Goal: Communication & Community: Share content

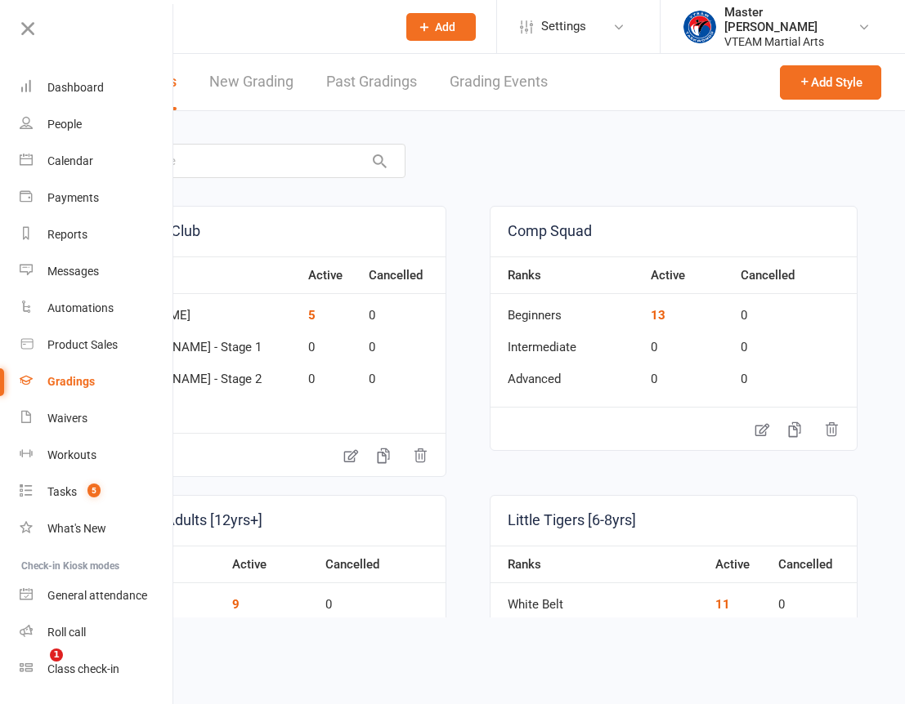
click at [29, 27] on icon at bounding box center [27, 28] width 23 height 23
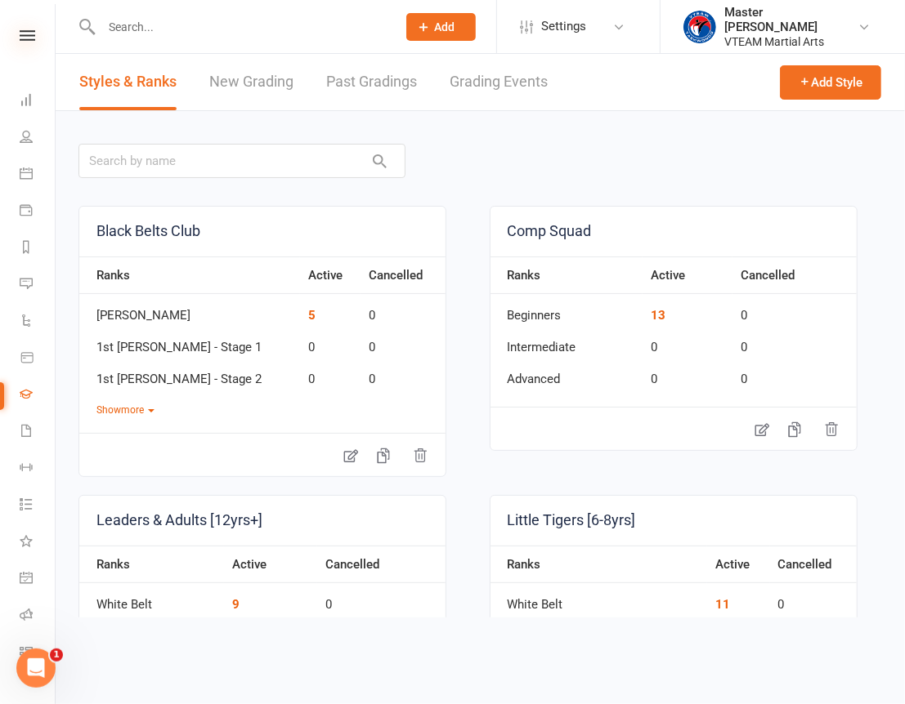
click at [25, 35] on icon at bounding box center [28, 35] width 16 height 11
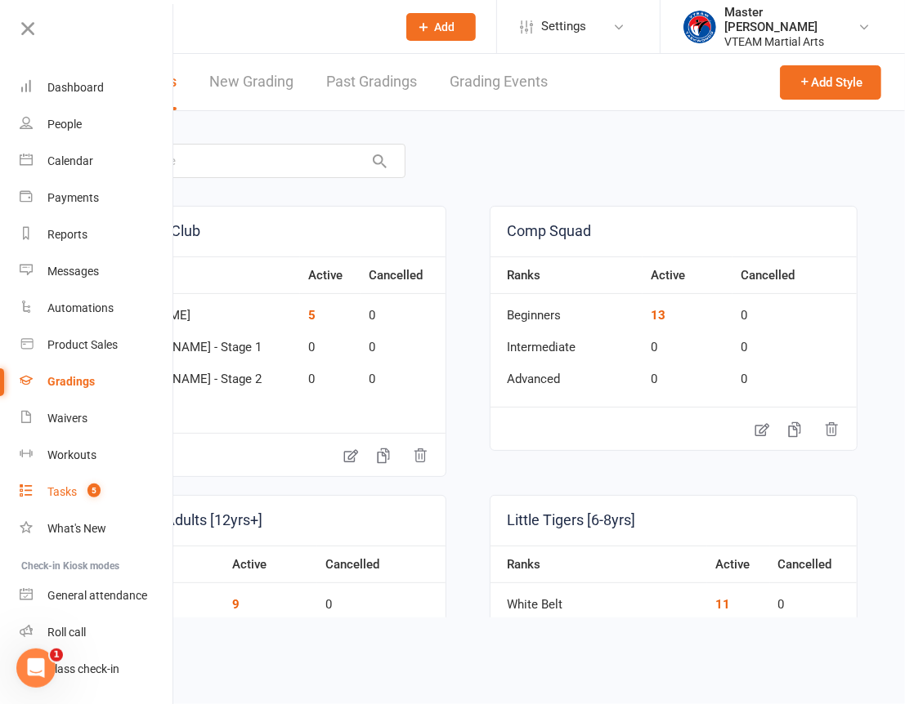
click at [72, 491] on div "Tasks" at bounding box center [61, 491] width 29 height 13
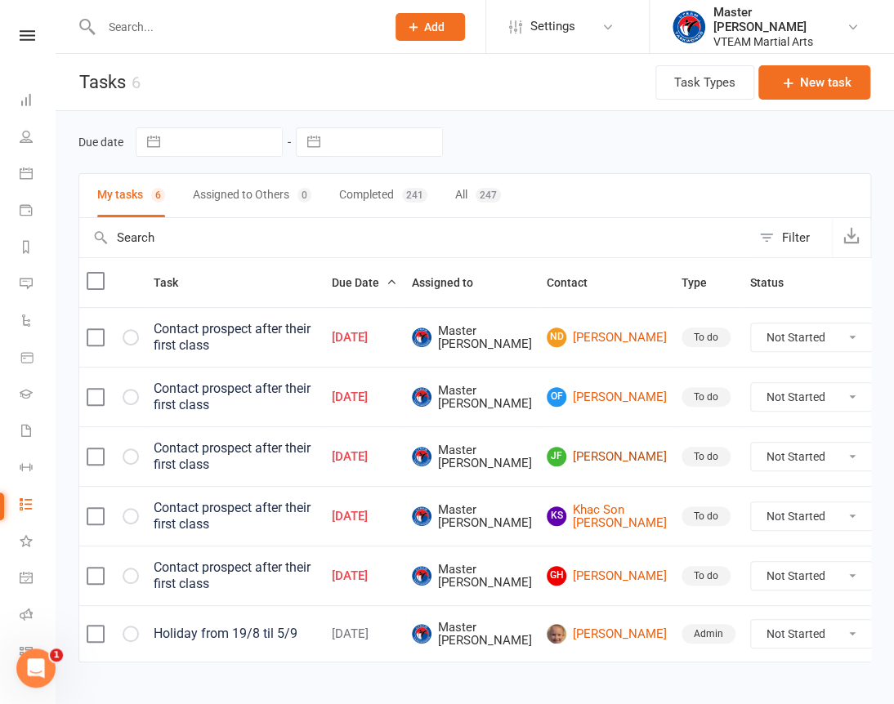
click at [589, 458] on link "JF Jacob Fitzpatrick" at bounding box center [607, 457] width 120 height 20
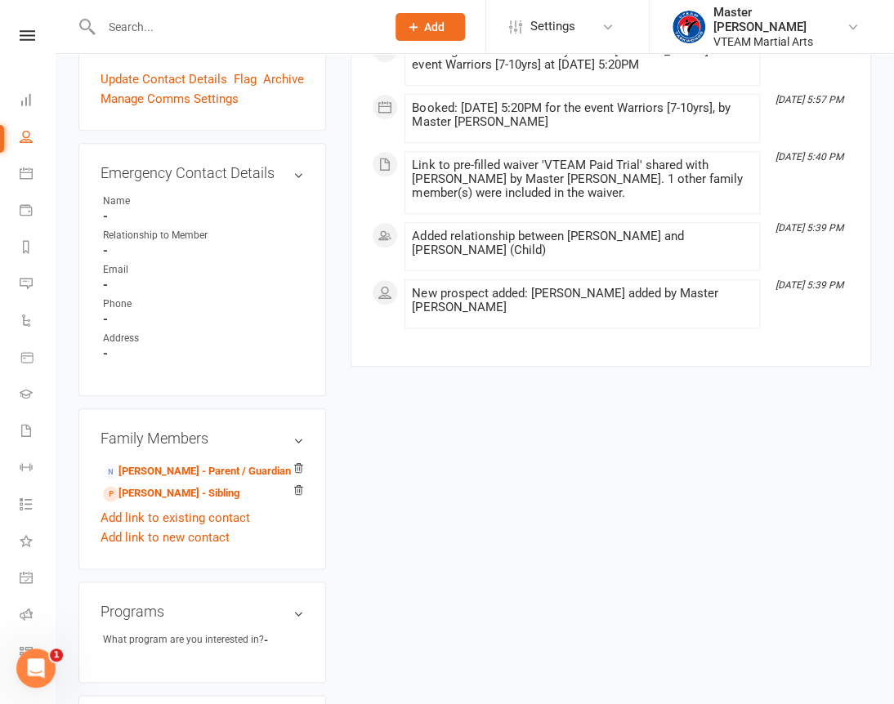
scroll to position [458, 0]
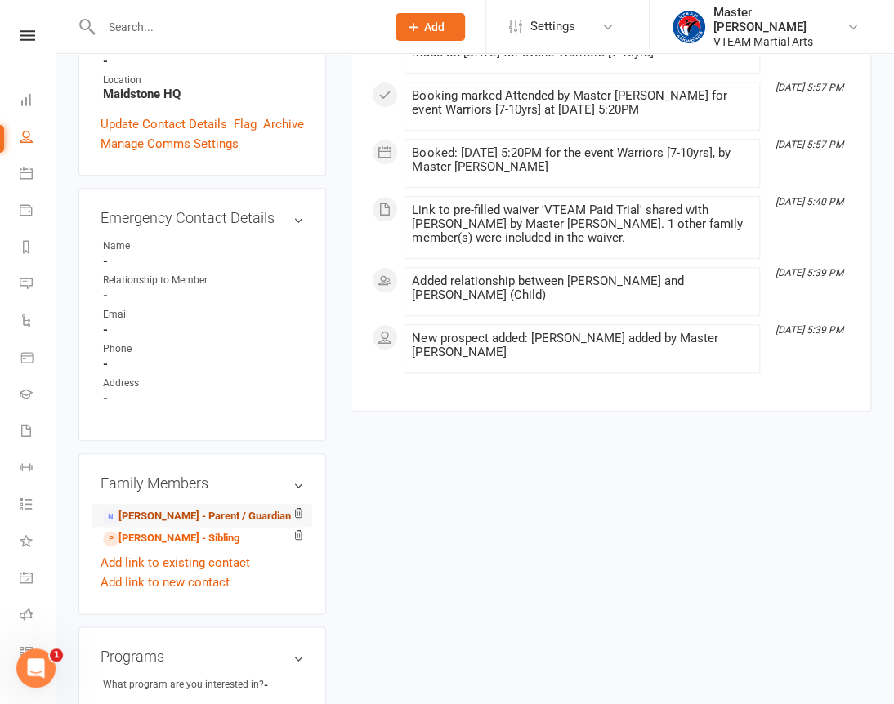
click at [163, 508] on link "Nick Fitzpatrick - Parent / Guardian" at bounding box center [197, 516] width 188 height 17
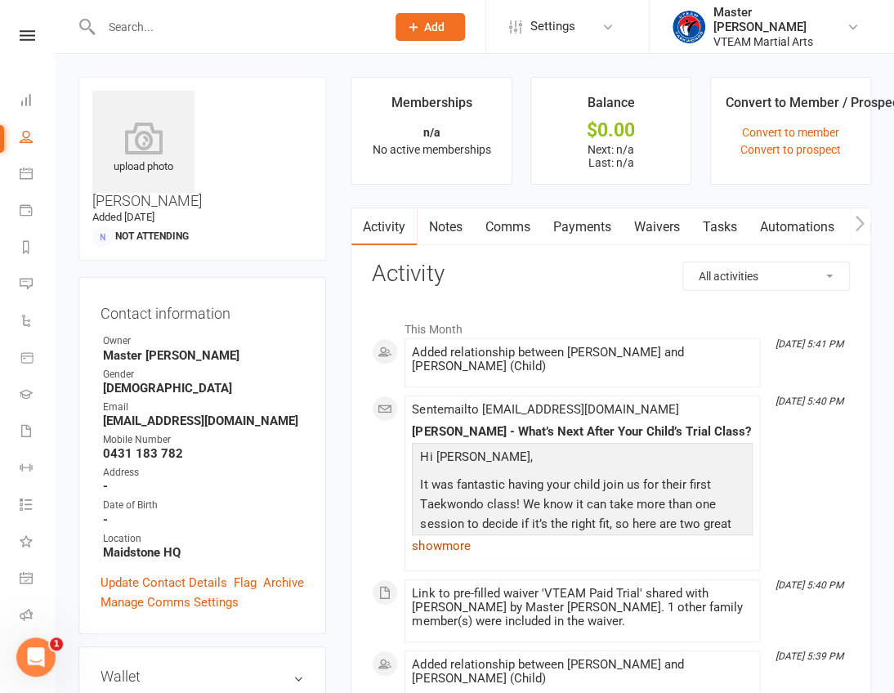
click at [462, 542] on link "show more" at bounding box center [582, 545] width 341 height 23
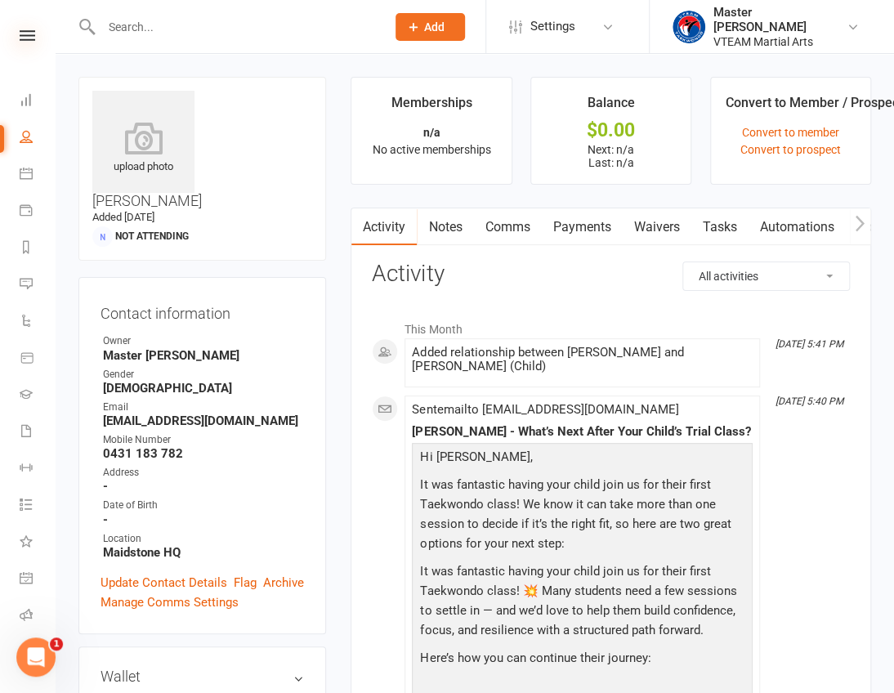
click at [20, 32] on icon at bounding box center [28, 35] width 16 height 11
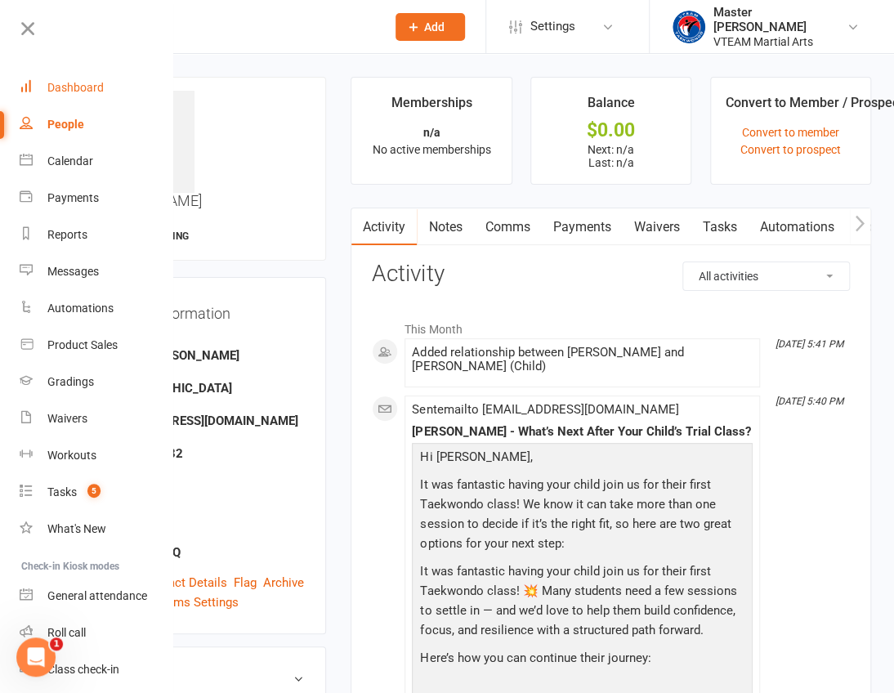
click at [64, 79] on link "Dashboard" at bounding box center [97, 87] width 154 height 37
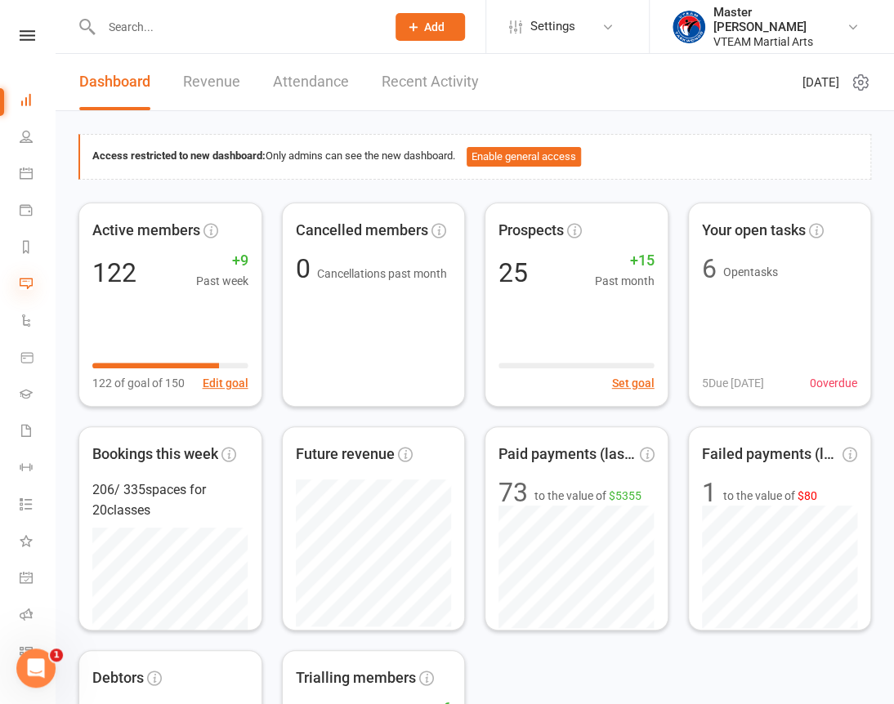
click at [22, 279] on icon at bounding box center [26, 283] width 13 height 13
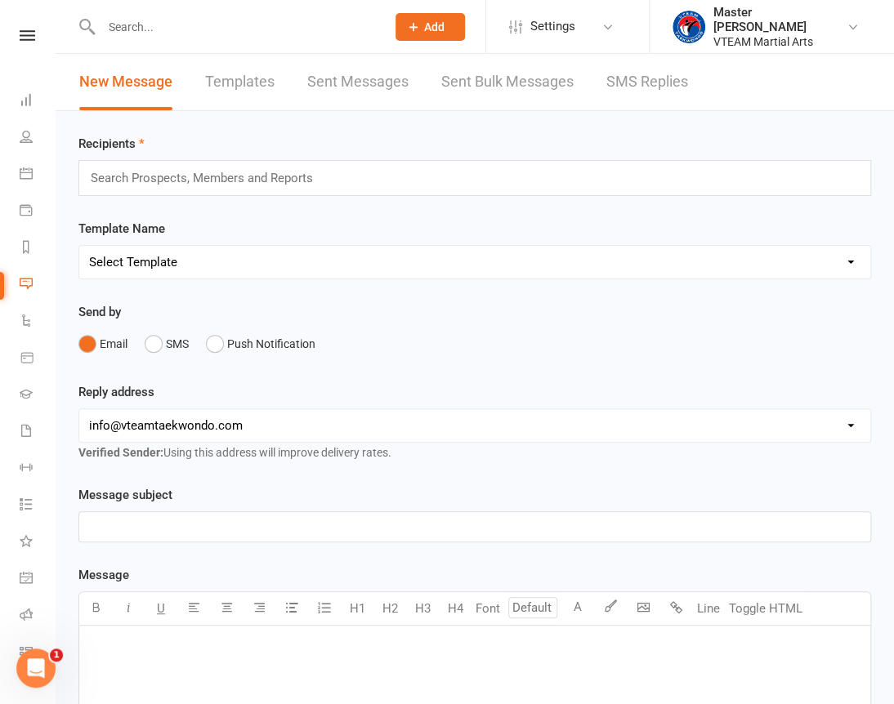
click at [216, 80] on link "Templates" at bounding box center [239, 82] width 69 height 56
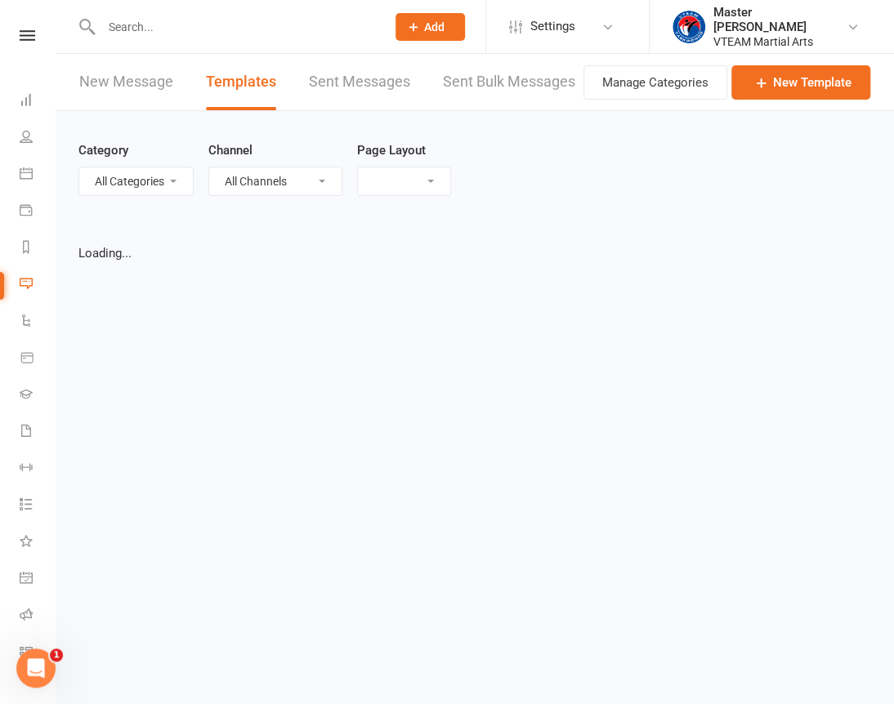
select select "list"
select select "100"
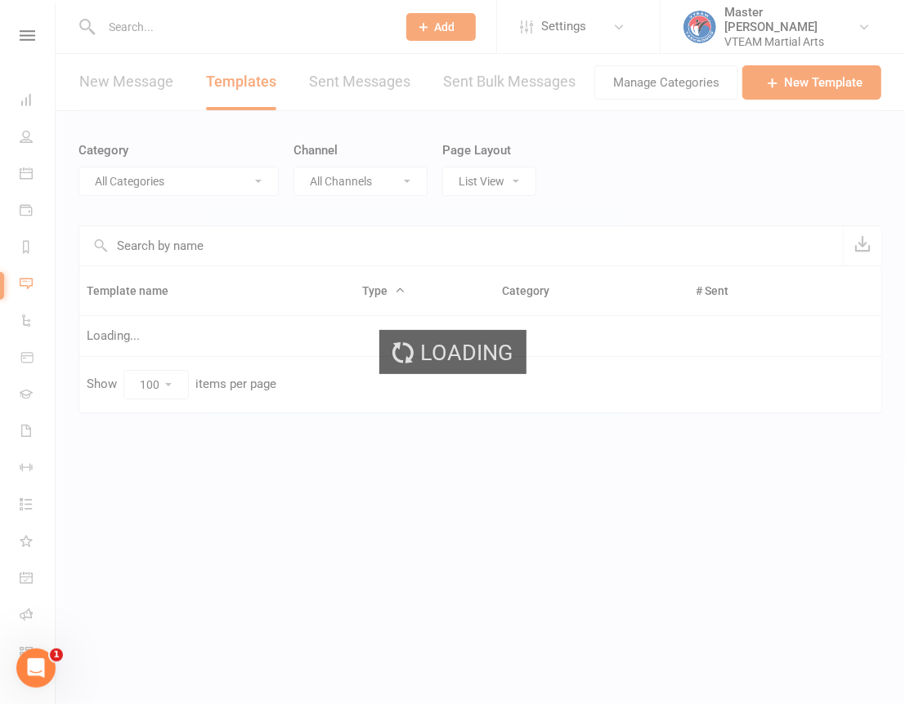
click at [145, 178] on select "All Categories (No category) 7 Days After Trial 8 Weeks Womens Only - Viet Adul…" at bounding box center [178, 182] width 199 height 28
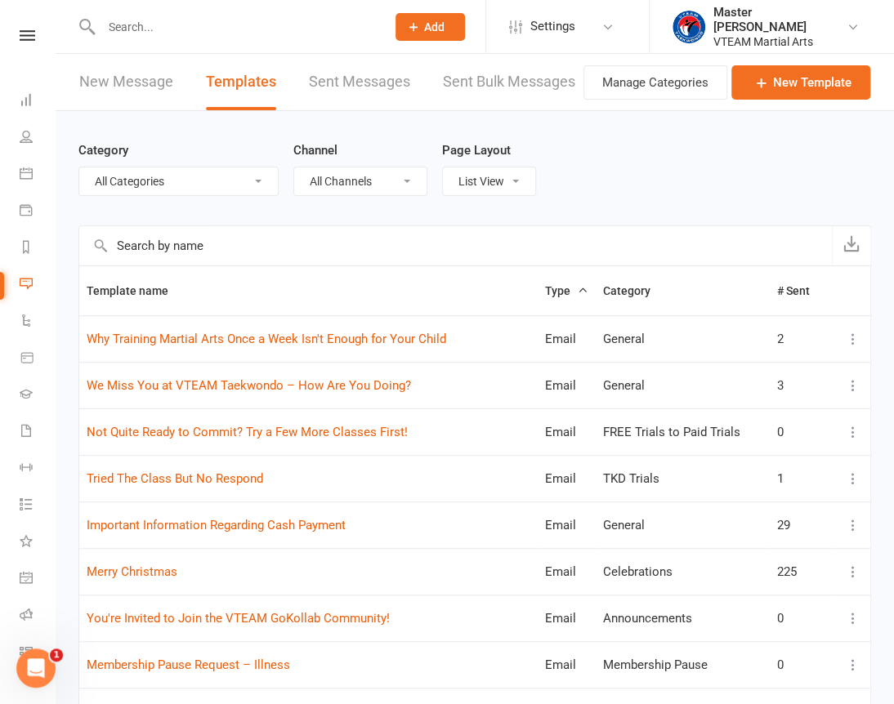
select select "6665"
click at [79, 168] on select "All Categories (No category) 7 Days After Trial 8 Weeks Womens Only - Viet Adul…" at bounding box center [178, 182] width 199 height 28
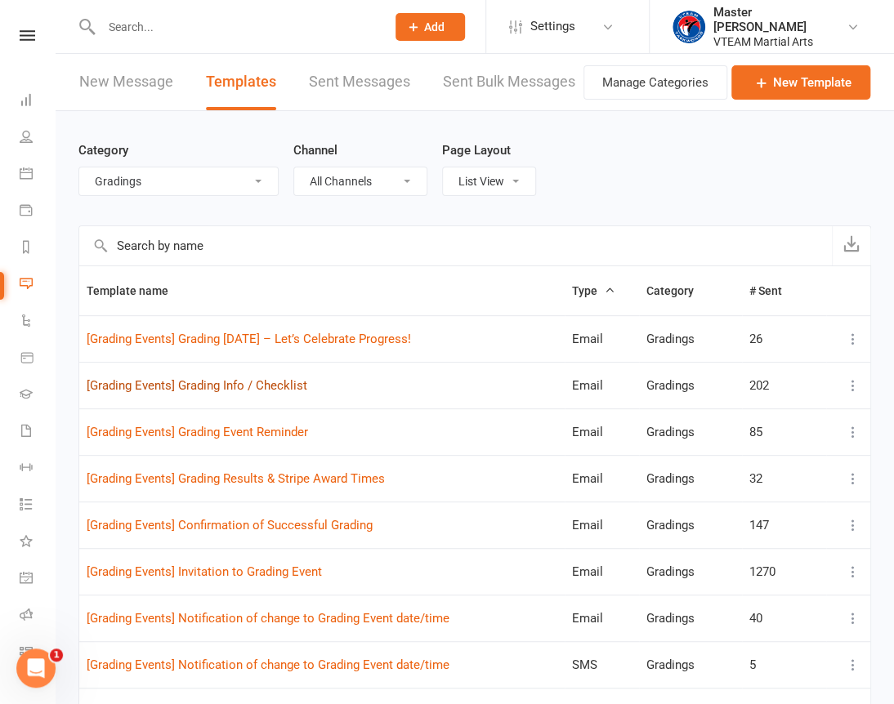
click at [277, 388] on link "[Grading Events] Grading Info / Checklist" at bounding box center [197, 385] width 221 height 15
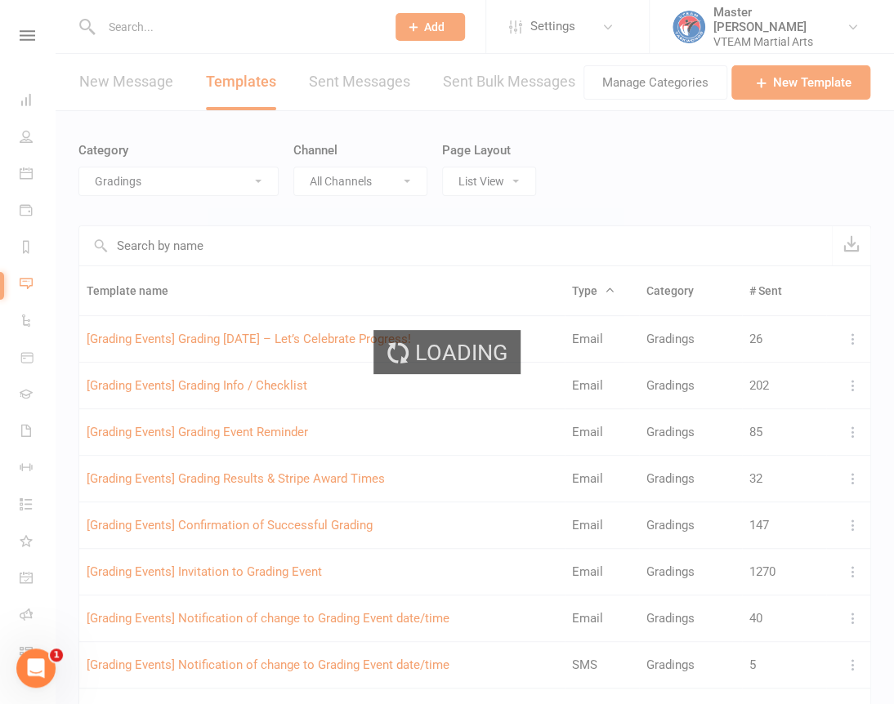
select select "grading_event_template"
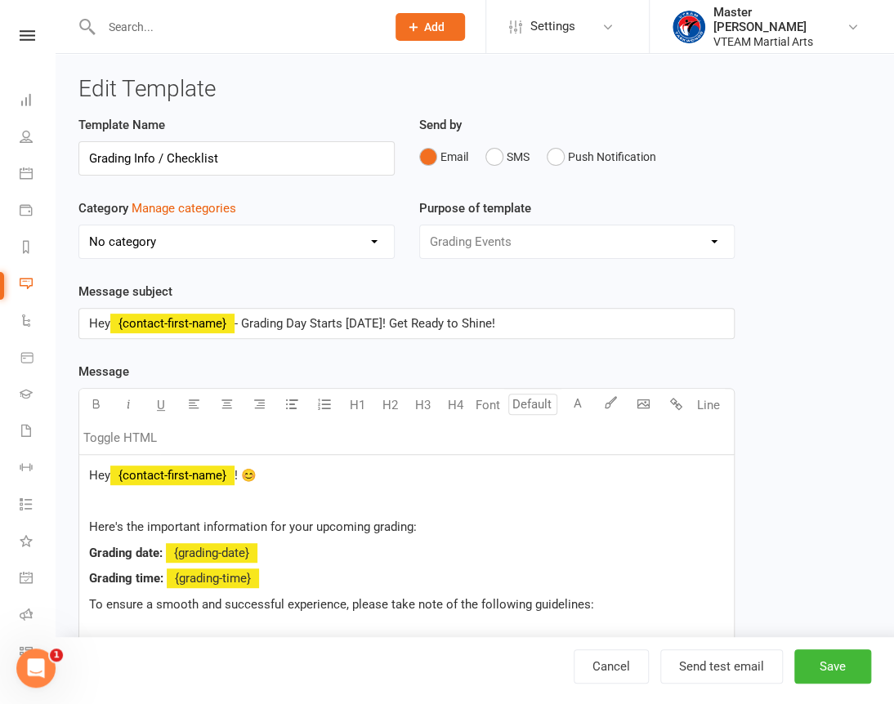
select select "6665"
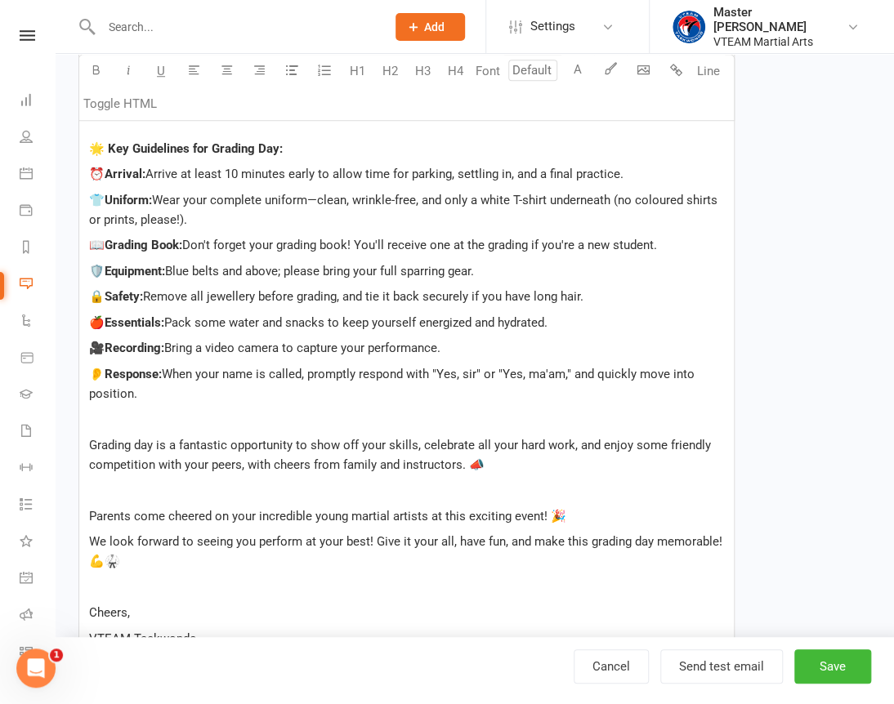
scroll to position [594, 0]
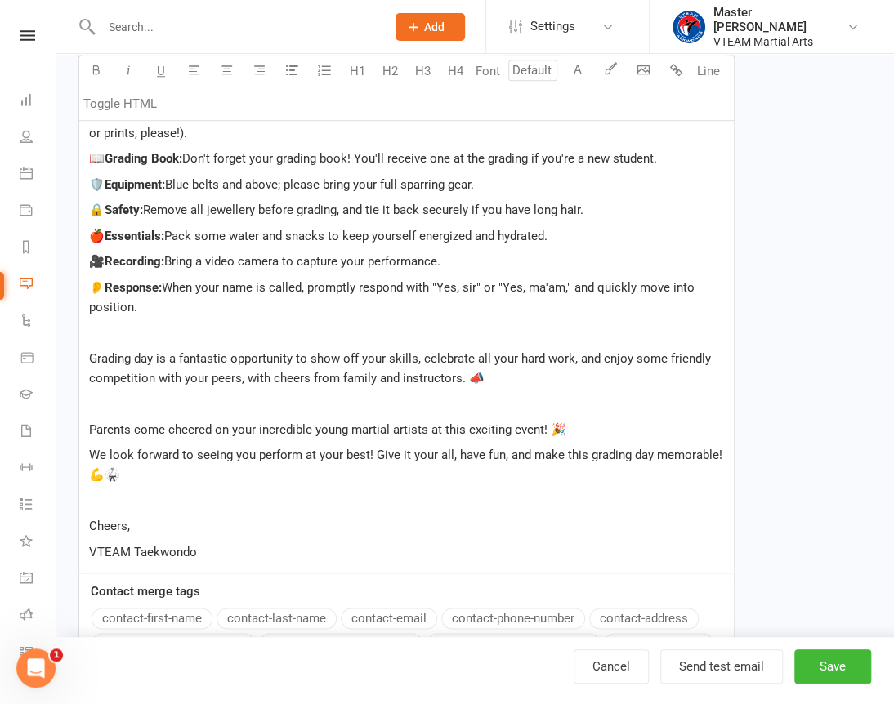
click at [288, 370] on span "Grading day is a fantastic opportunity to show off your skills, celebrate all y…" at bounding box center [401, 368] width 625 height 34
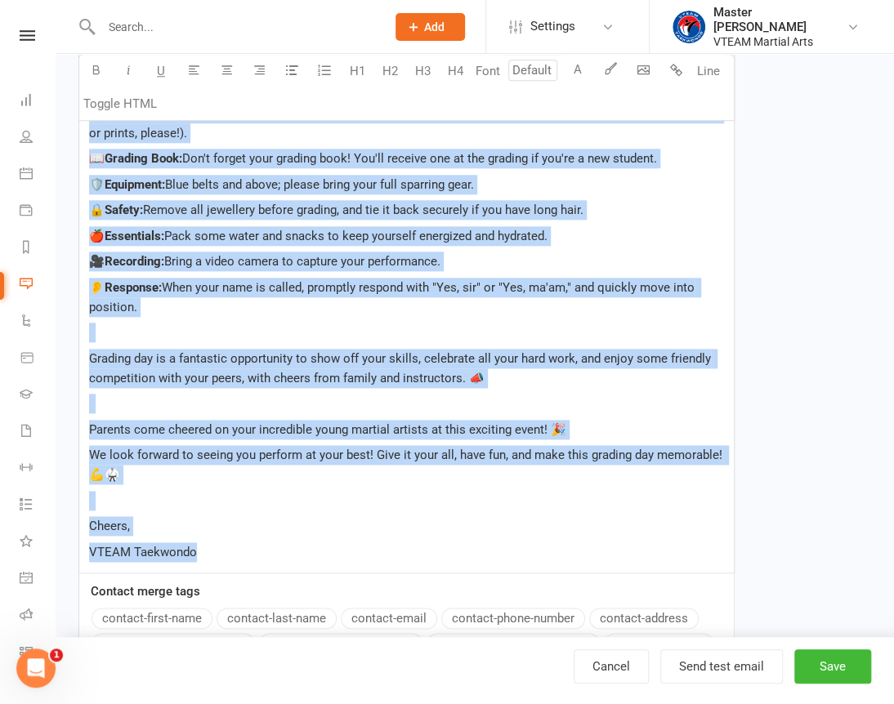
copy div "Hey ﻿ {contact-first-name} ! 😊 Here's the important information for your upcomi…"
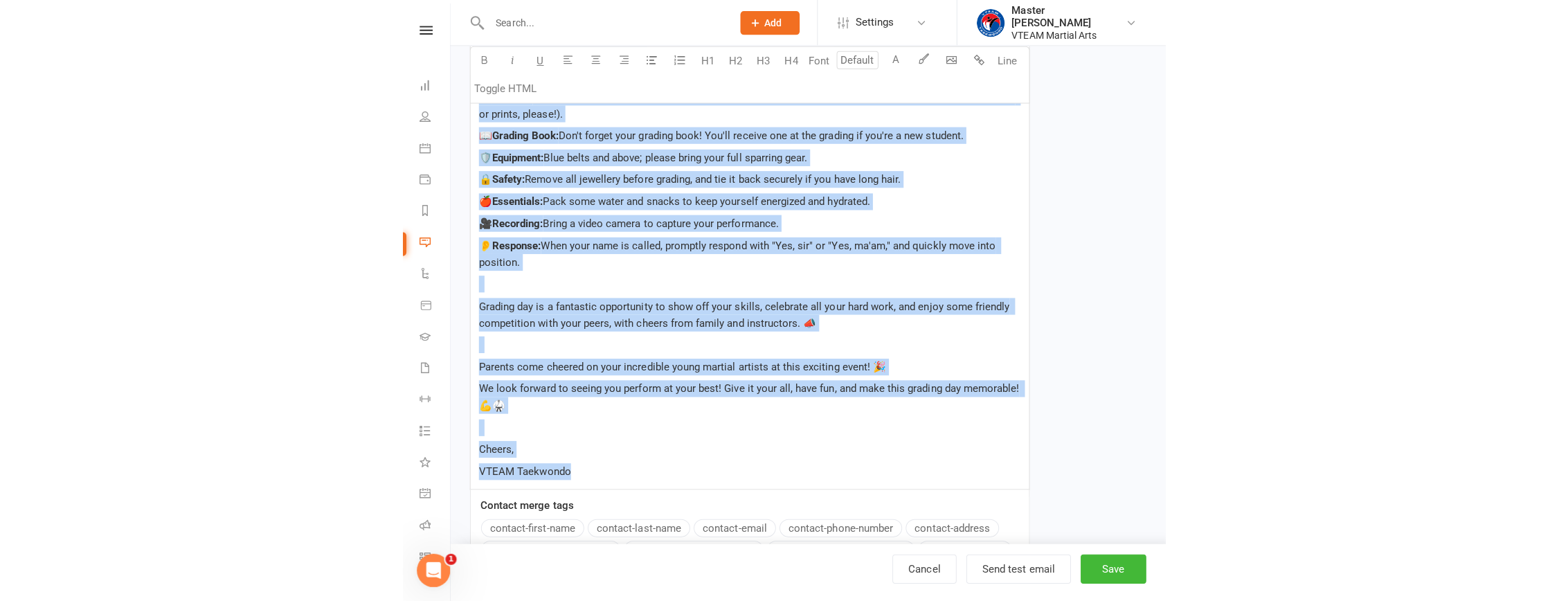
scroll to position [476, 0]
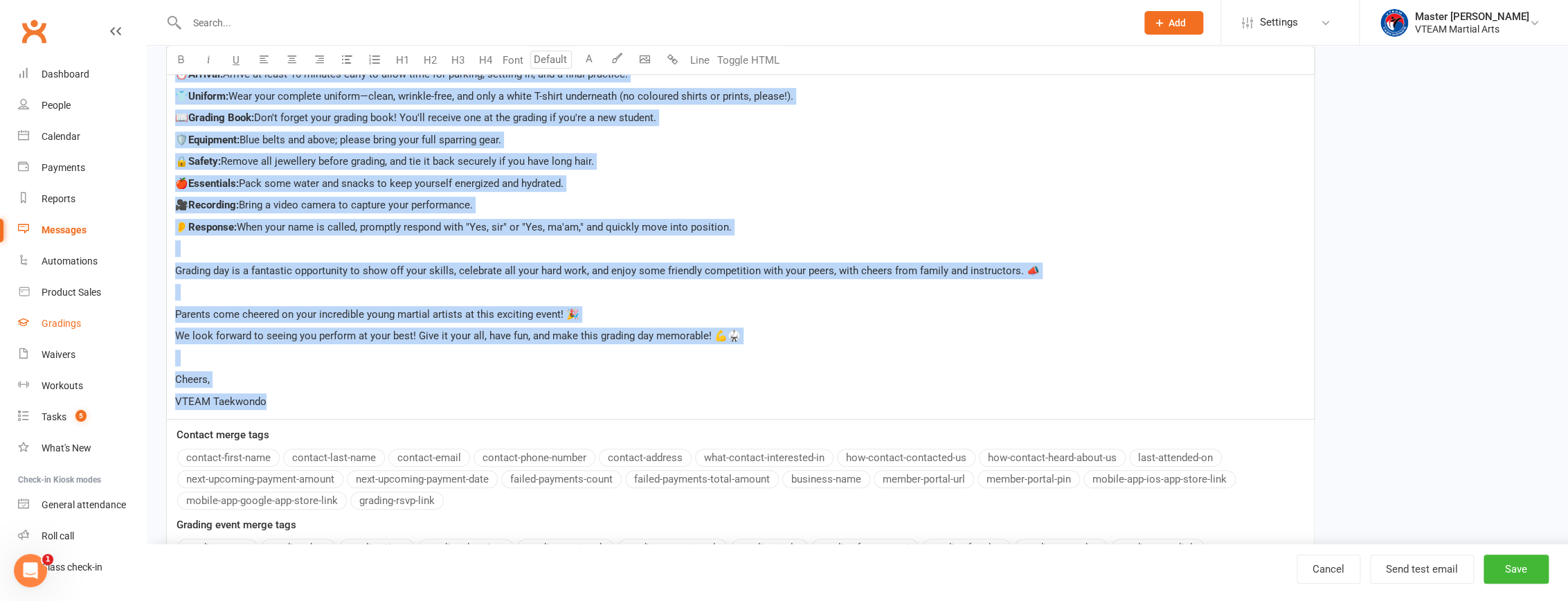
click at [63, 321] on div "Gradings" at bounding box center [61, 323] width 40 height 11
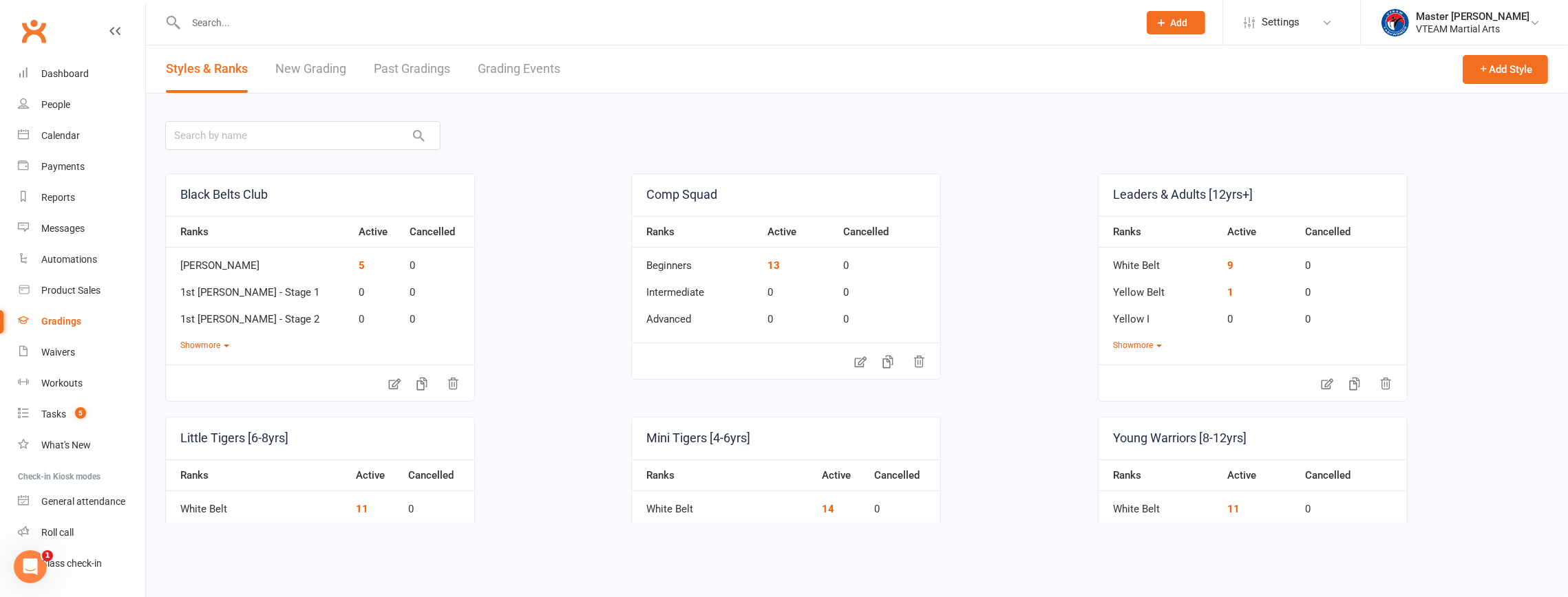
click at [523, 64] on link "Grading Events" at bounding box center [519, 69] width 83 height 47
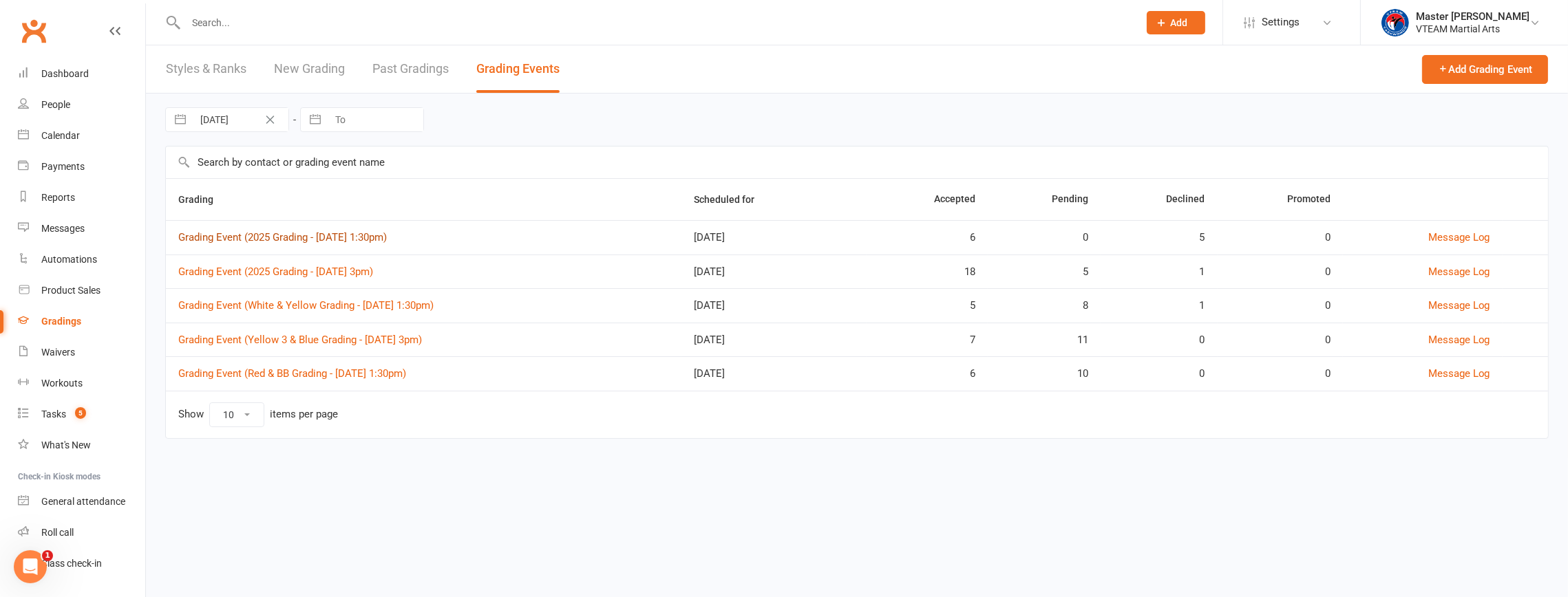
click at [387, 239] on link "Grading Event (2025 Grading - Sat, 16/8 @ 1:30pm)" at bounding box center [283, 237] width 209 height 13
click at [62, 227] on div "Messages" at bounding box center [62, 228] width 43 height 11
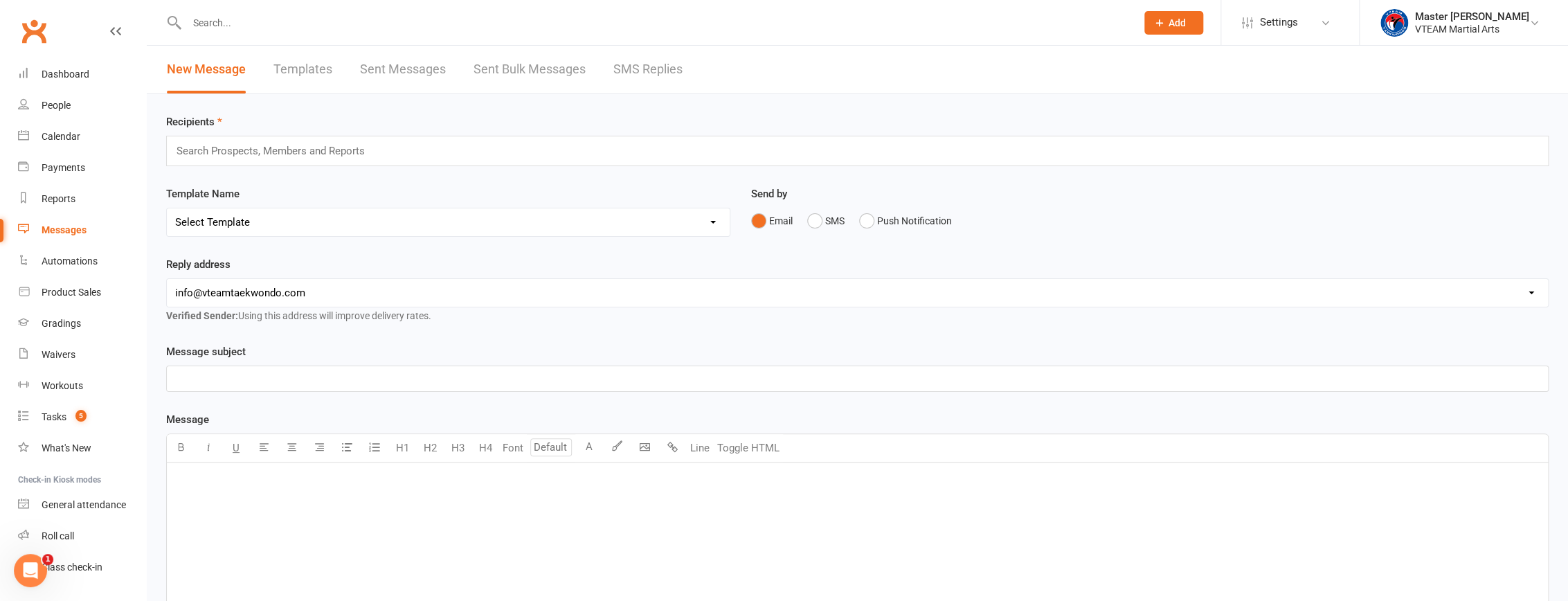
click at [303, 74] on link "Templates" at bounding box center [302, 70] width 58 height 47
select select "100"
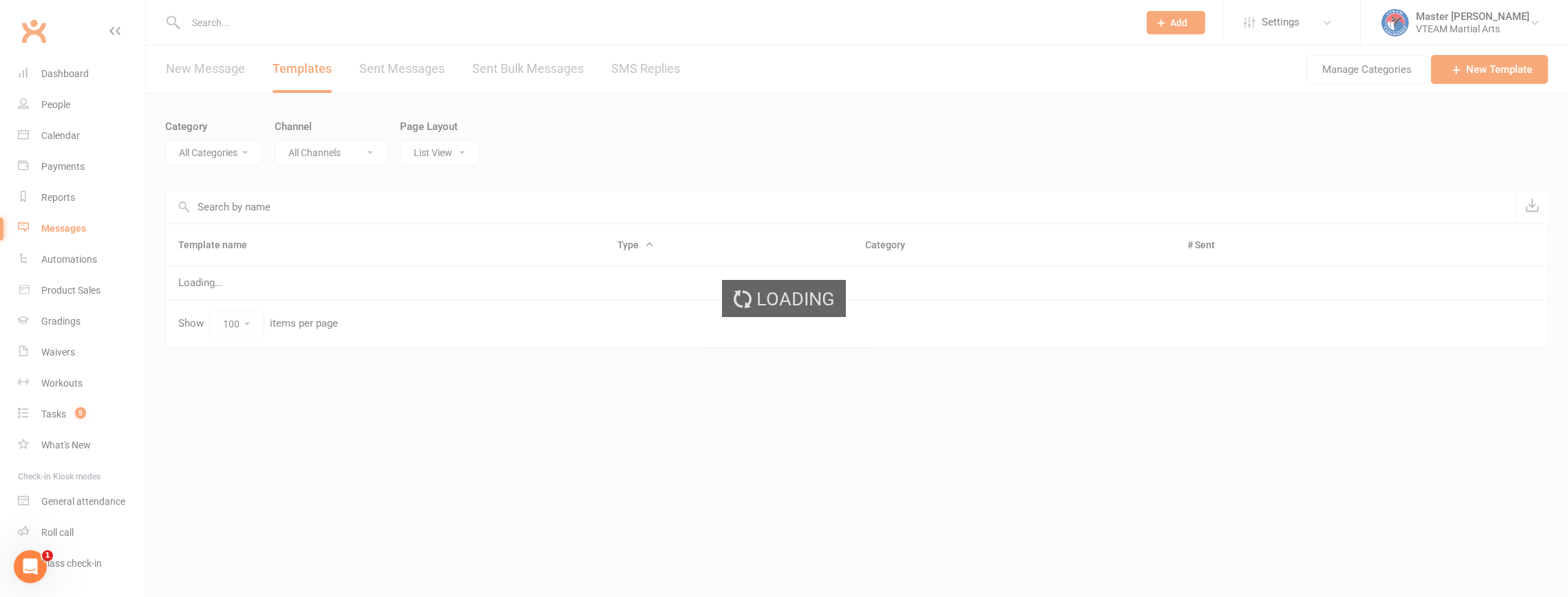
select select "6665"
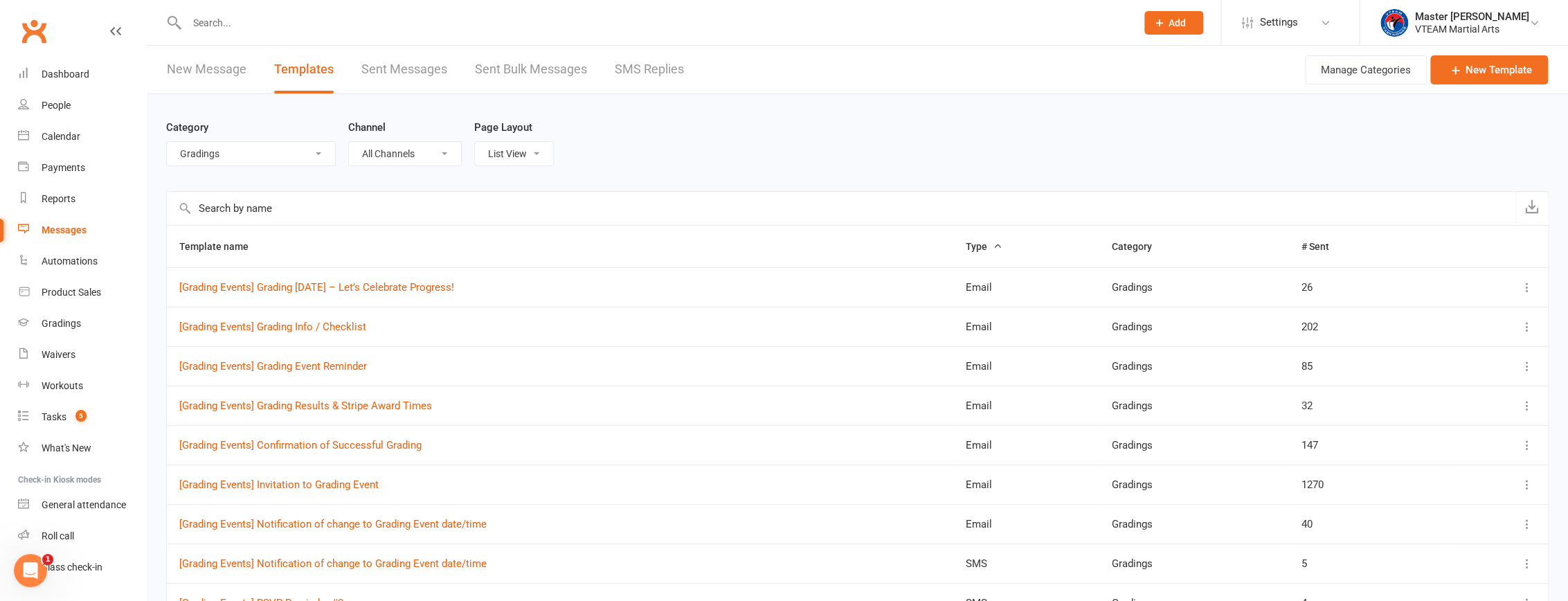
click at [244, 154] on select "All Categories (No category) 7 Days After Trial 8 Weeks Womens Only - Viet Adul…" at bounding box center [251, 154] width 169 height 24
click at [167, 142] on select "All Categories (No category) 7 Days After Trial 8 Weeks Womens Only - Viet Adul…" at bounding box center [251, 154] width 169 height 24
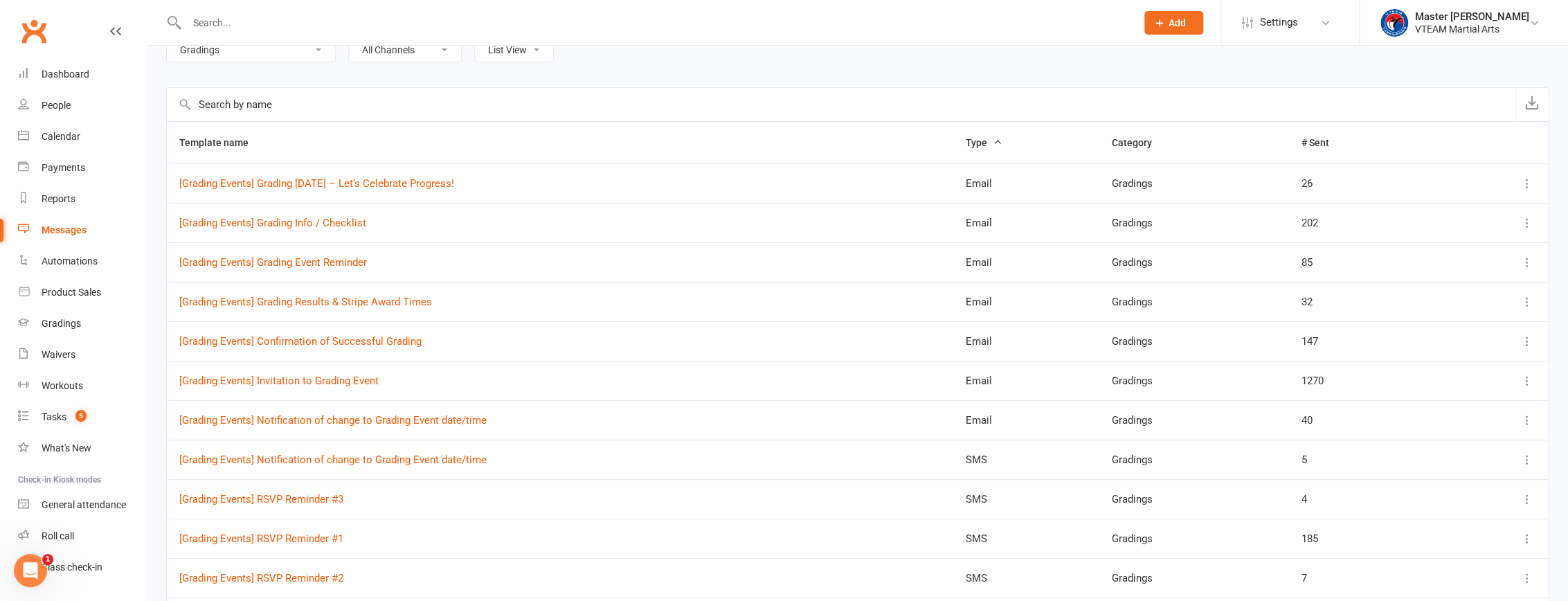
scroll to position [125, 0]
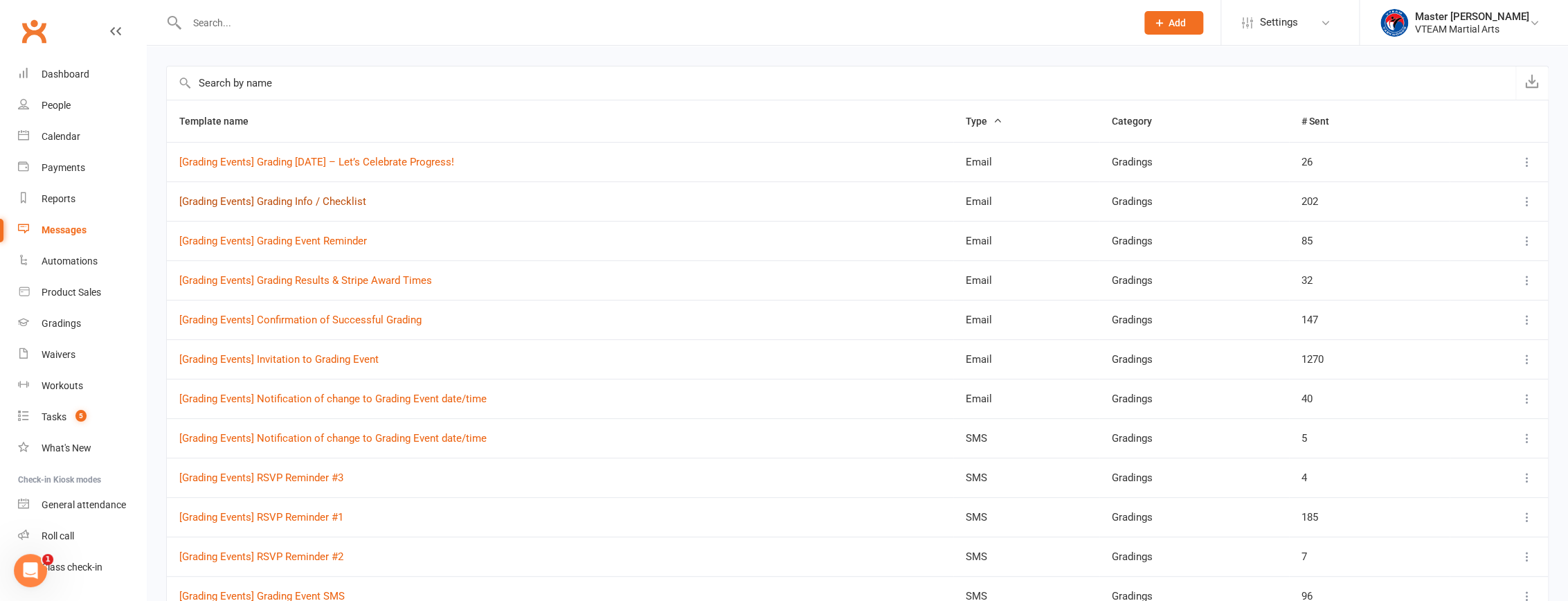
click at [334, 199] on link "[Grading Events] Grading Info / Checklist" at bounding box center [273, 201] width 187 height 13
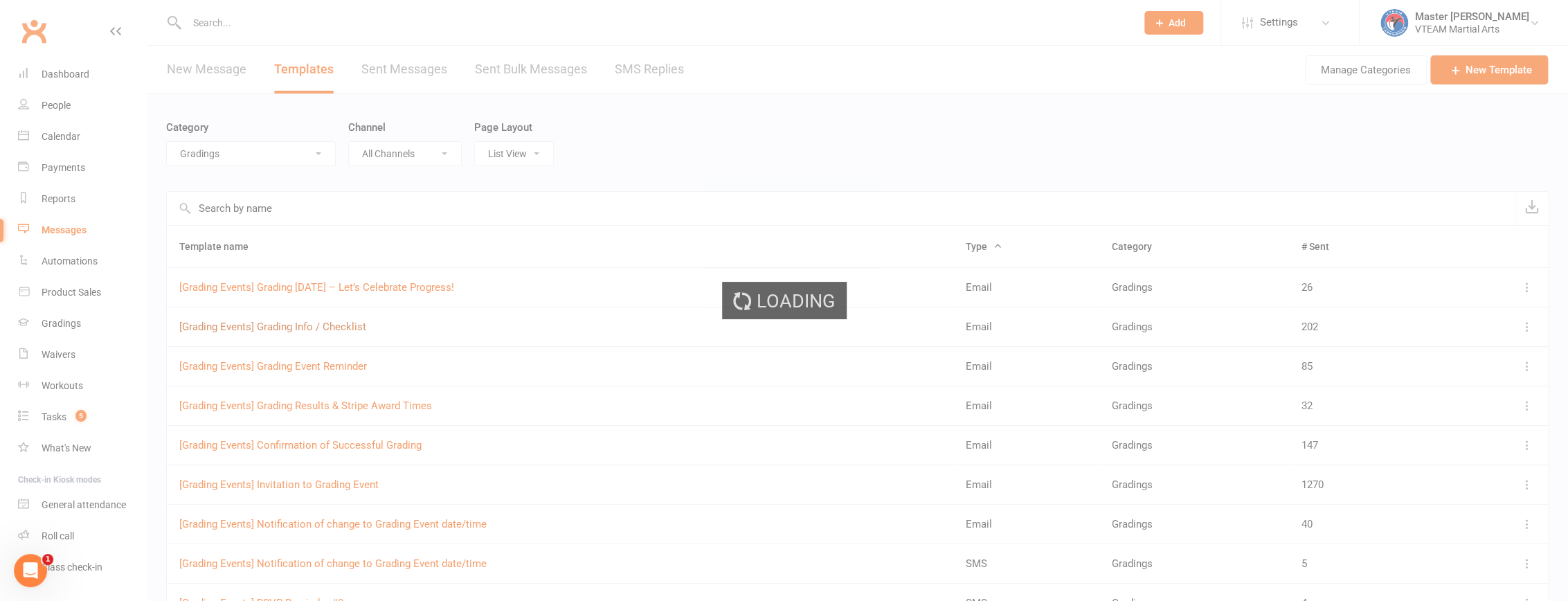
select select "grading_event_template"
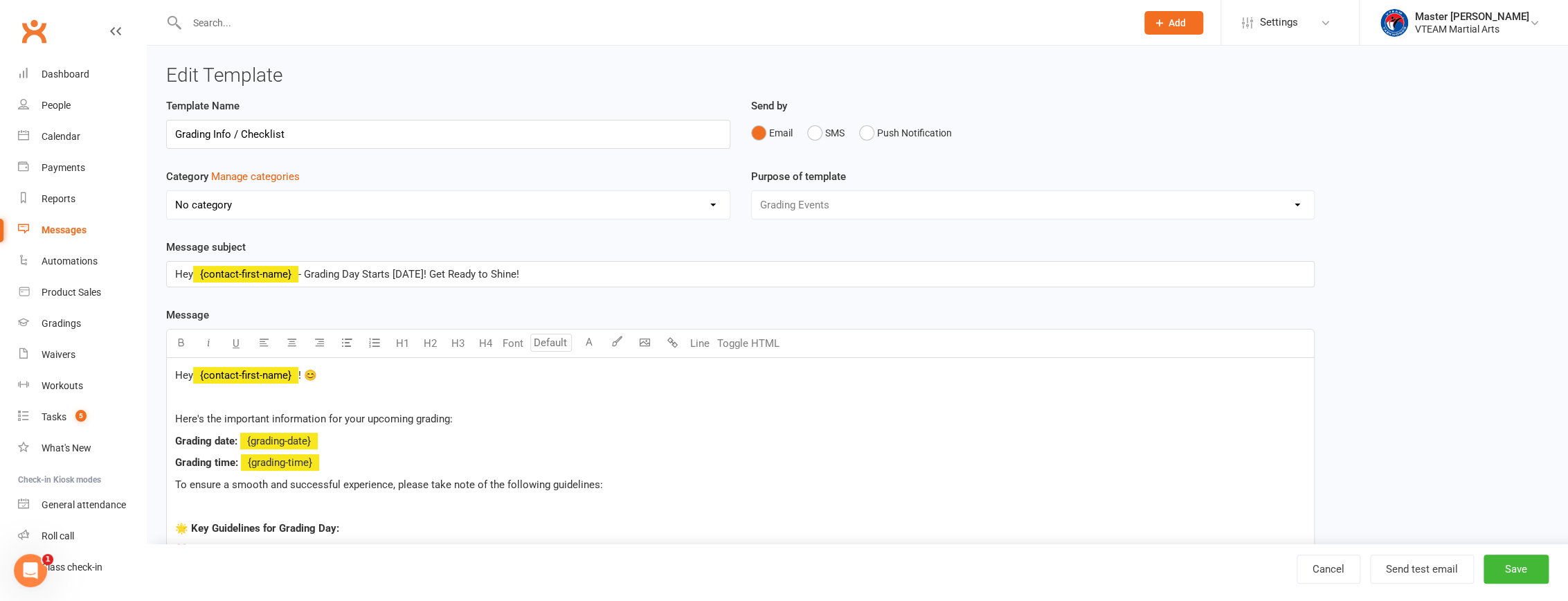
select select "6665"
drag, startPoint x: 561, startPoint y: 266, endPoint x: 169, endPoint y: 273, distance: 392.1
click at [169, 273] on div "Hey ﻿ {contact-first-name} - Grading Day Starts Today! Get Ready to Shine!" at bounding box center [740, 274] width 1147 height 25
copy p "Hey ﻿ {contact-first-name} - Grading Day Starts Today! Get Ready to Shine!"
click at [74, 138] on div "Calendar" at bounding box center [61, 136] width 39 height 11
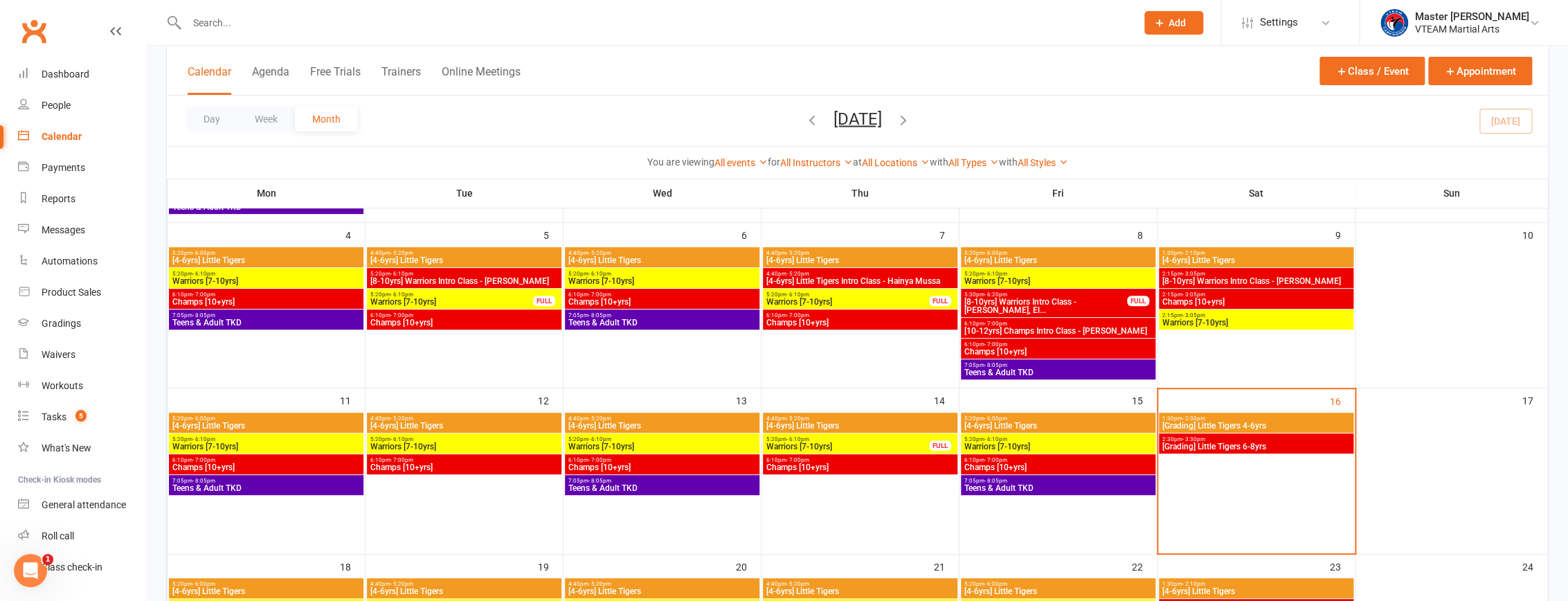
scroll to position [252, 0]
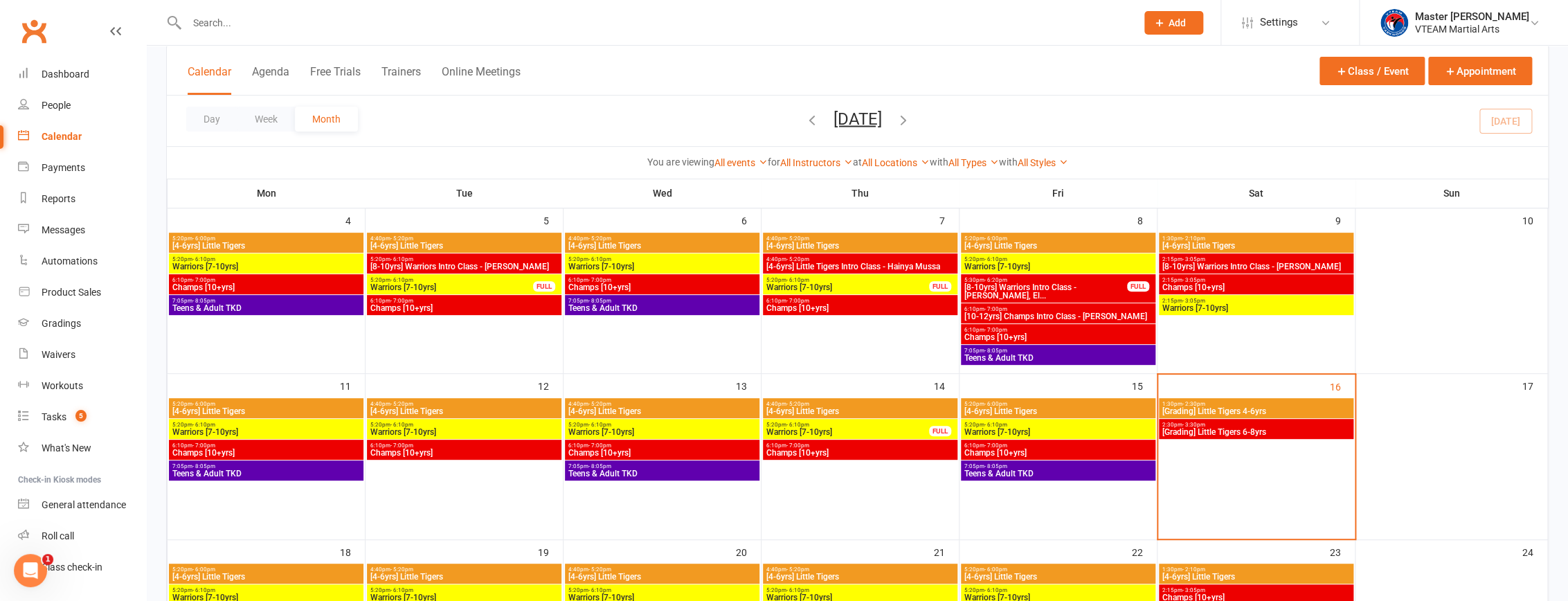
click at [766, 431] on span "[Grading] Little Tigers 6-8yrs" at bounding box center [1255, 432] width 189 height 8
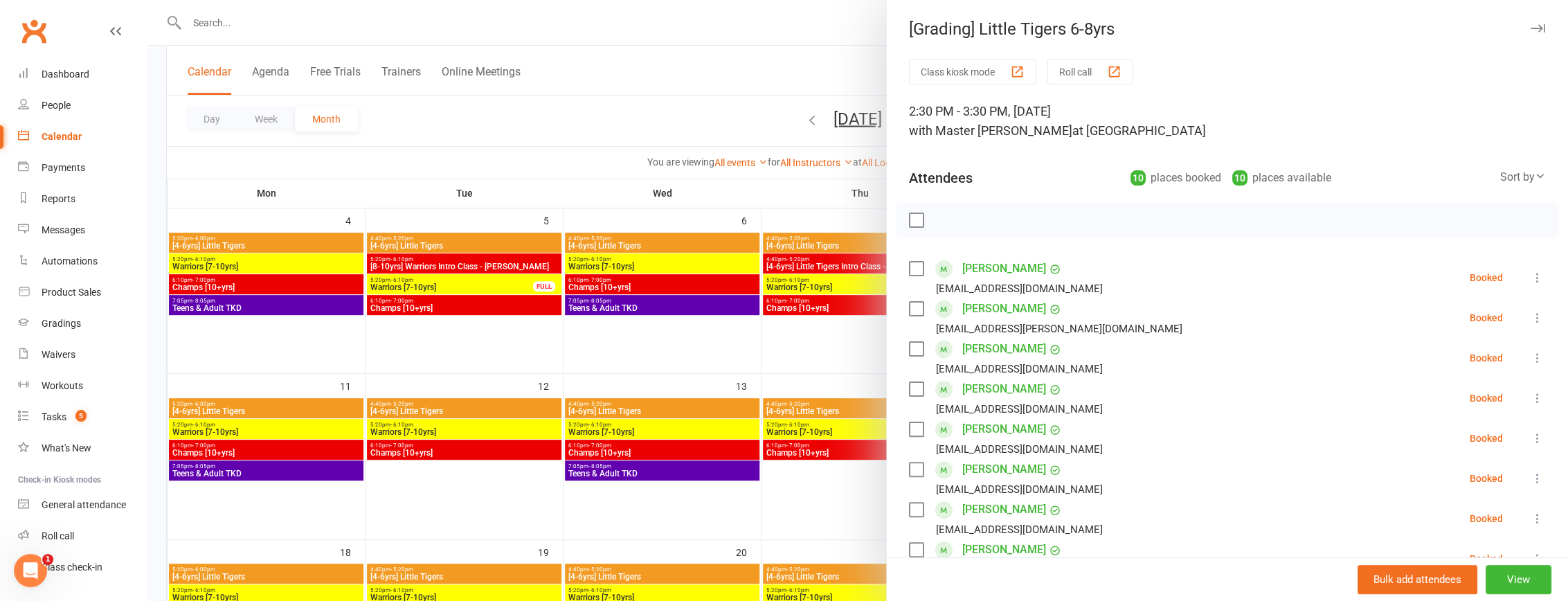
click at [766, 214] on label at bounding box center [916, 220] width 14 height 14
click at [766, 215] on icon "button" at bounding box center [1006, 220] width 9 height 9
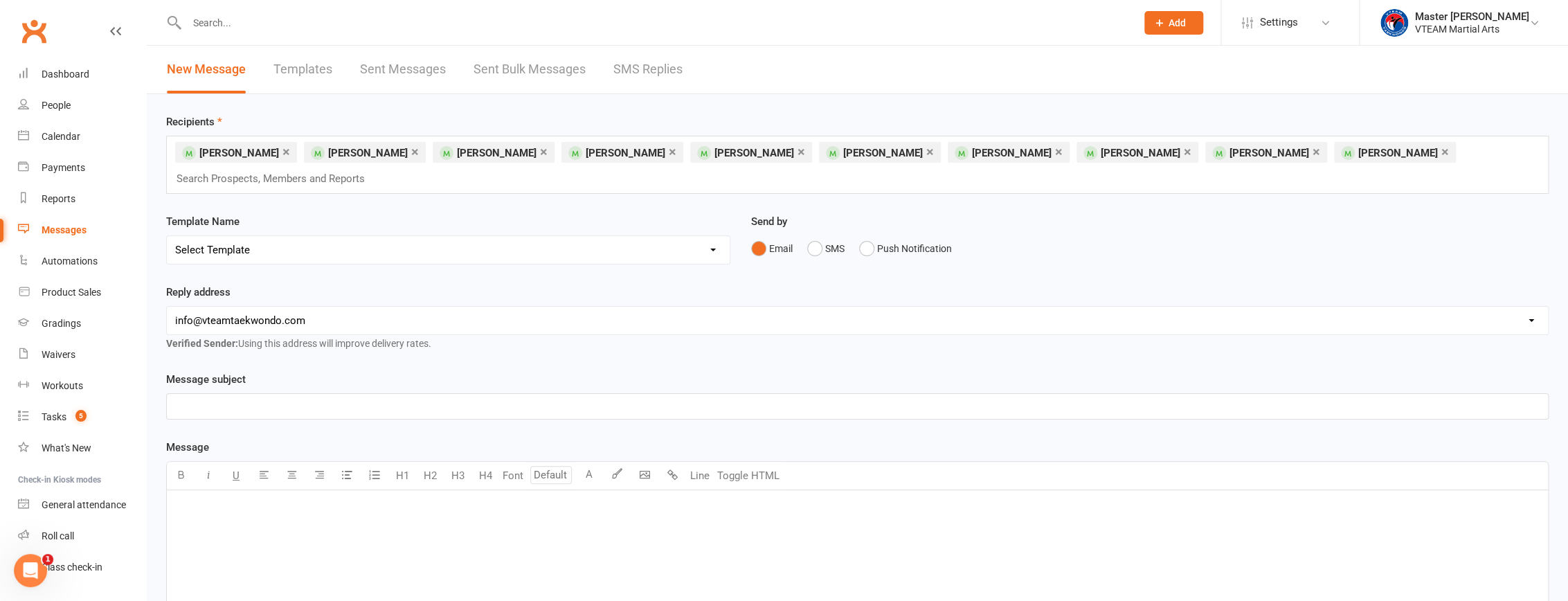
click at [415, 500] on p "﻿" at bounding box center [857, 509] width 1365 height 17
click at [370, 398] on p "﻿" at bounding box center [857, 407] width 1365 height 17
click at [391, 500] on p "﻿" at bounding box center [857, 509] width 1365 height 17
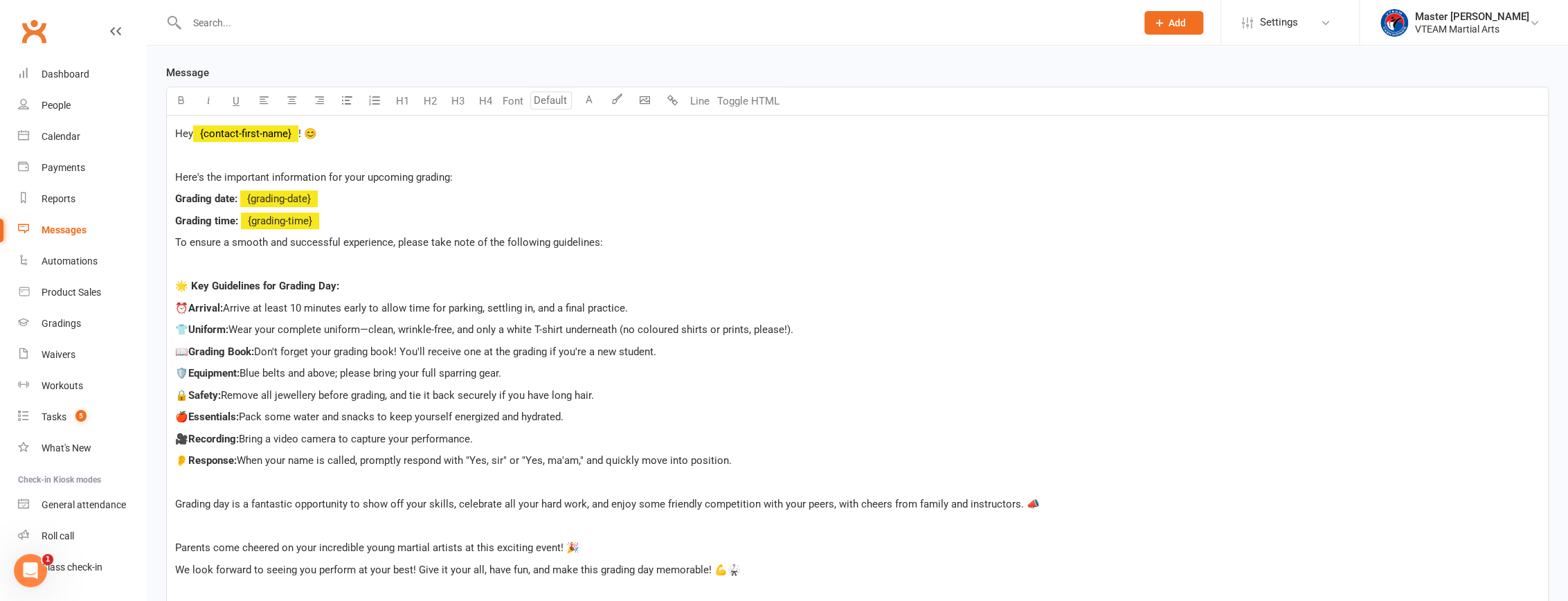
scroll to position [373, 0]
click at [354, 369] on span "Blue belts and above; please bring your full sparring gear." at bounding box center [370, 375] width 262 height 13
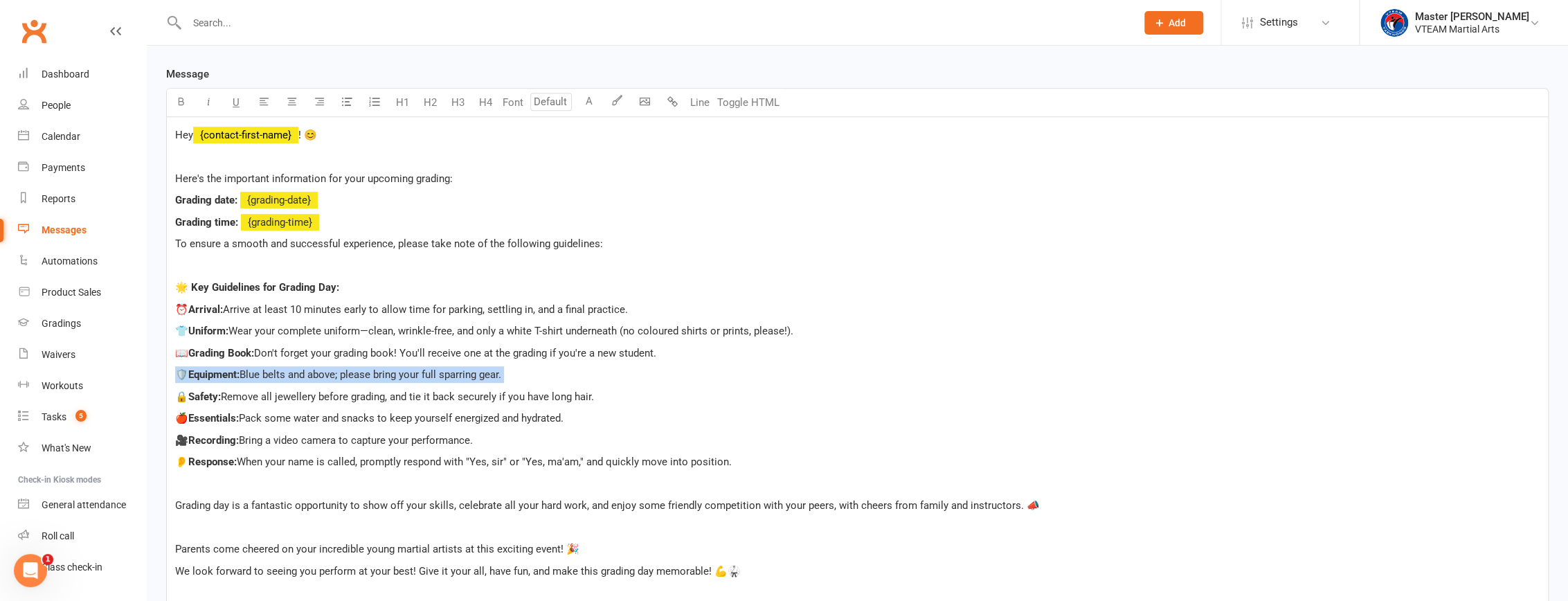
click at [354, 369] on span "Blue belts and above; please bring your full sparring gear." at bounding box center [370, 375] width 262 height 13
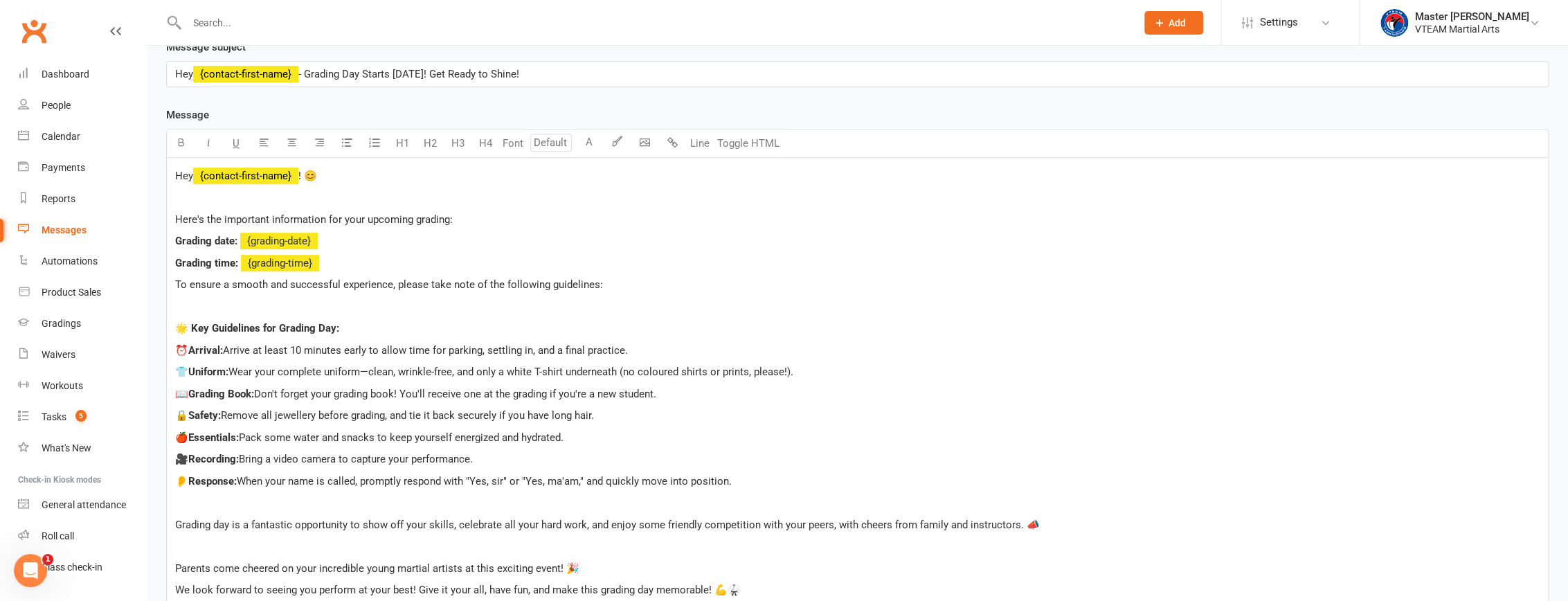
scroll to position [310, 0]
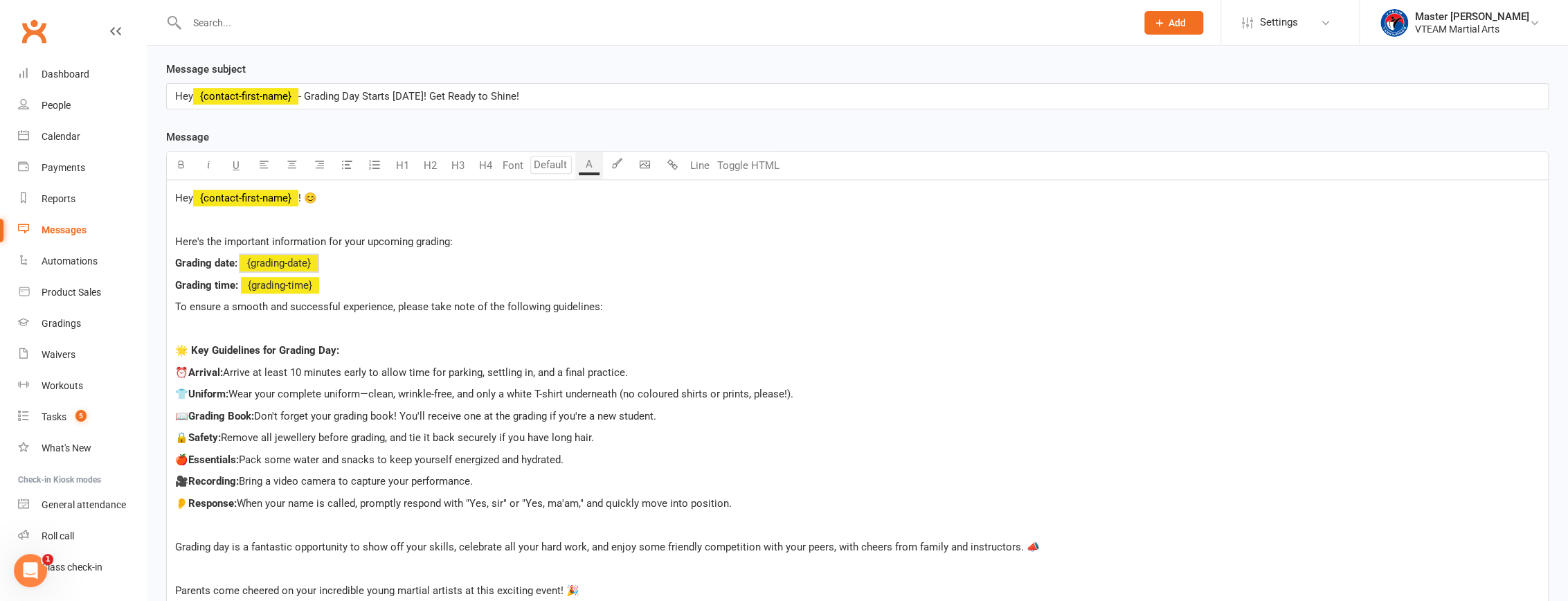
click at [293, 257] on span "﻿ {grading-date}" at bounding box center [280, 263] width 78 height 13
click at [293, 279] on span "﻿ {grading-time}" at bounding box center [280, 285] width 78 height 13
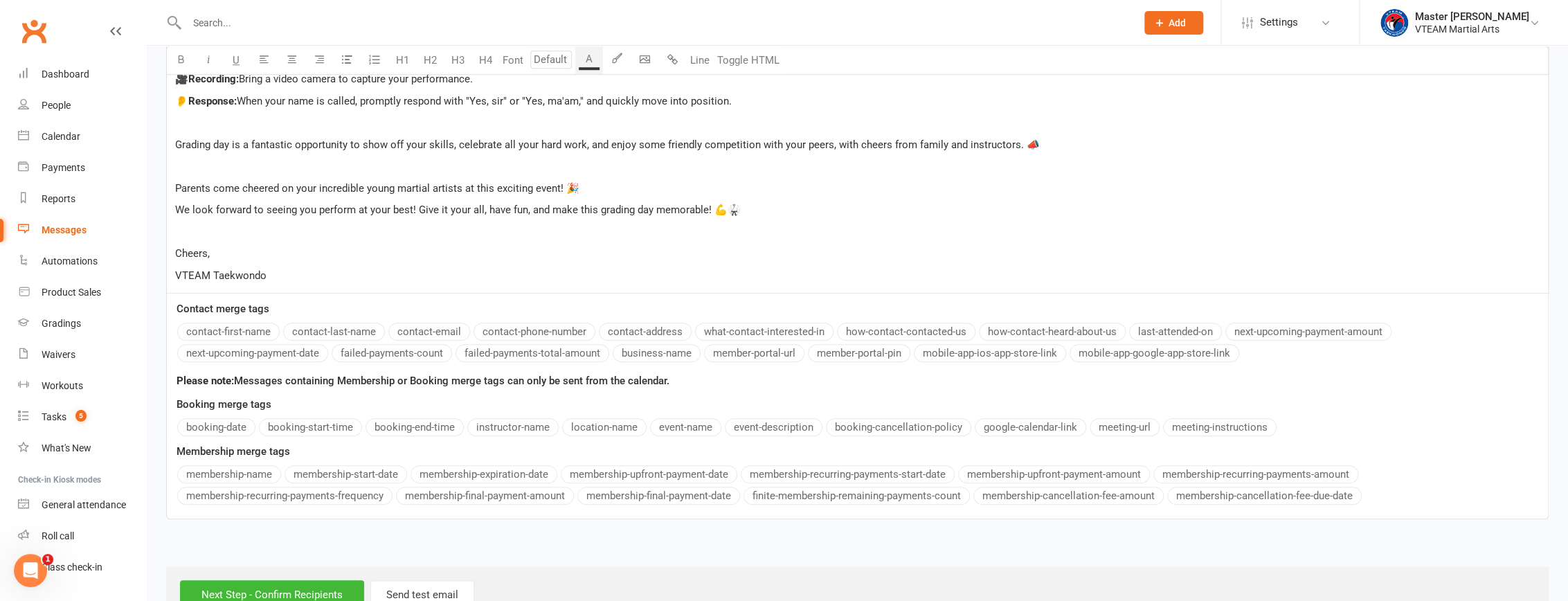
scroll to position [729, 0]
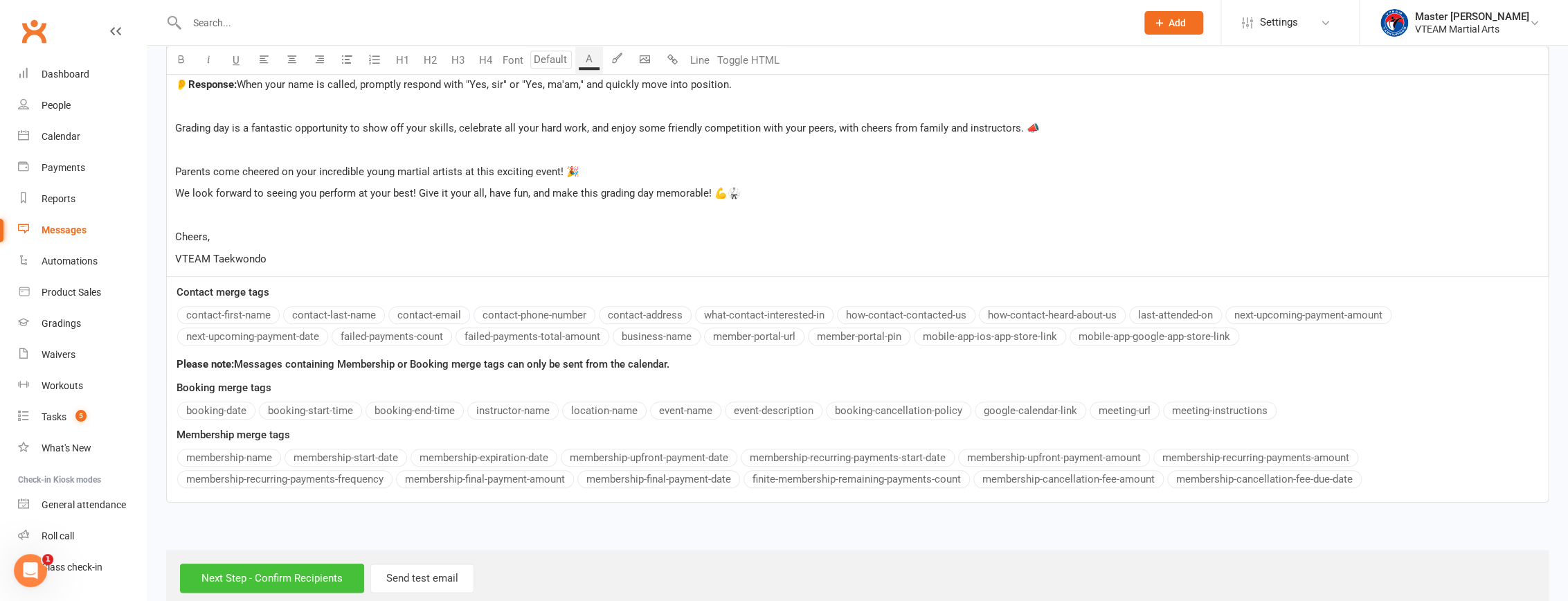
click at [303, 564] on input "Next Step - Confirm Recipients" at bounding box center [271, 578] width 184 height 29
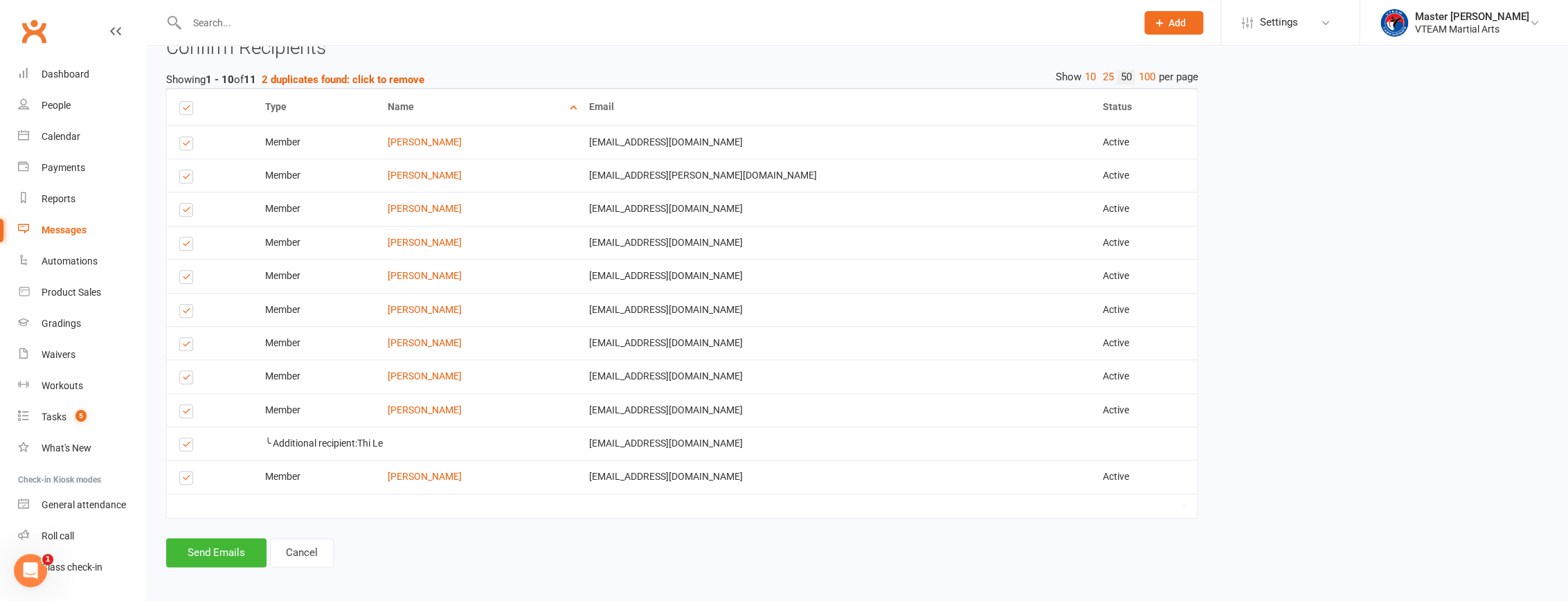
scroll to position [771, 0]
click at [229, 548] on button "Send Emails" at bounding box center [216, 550] width 100 height 29
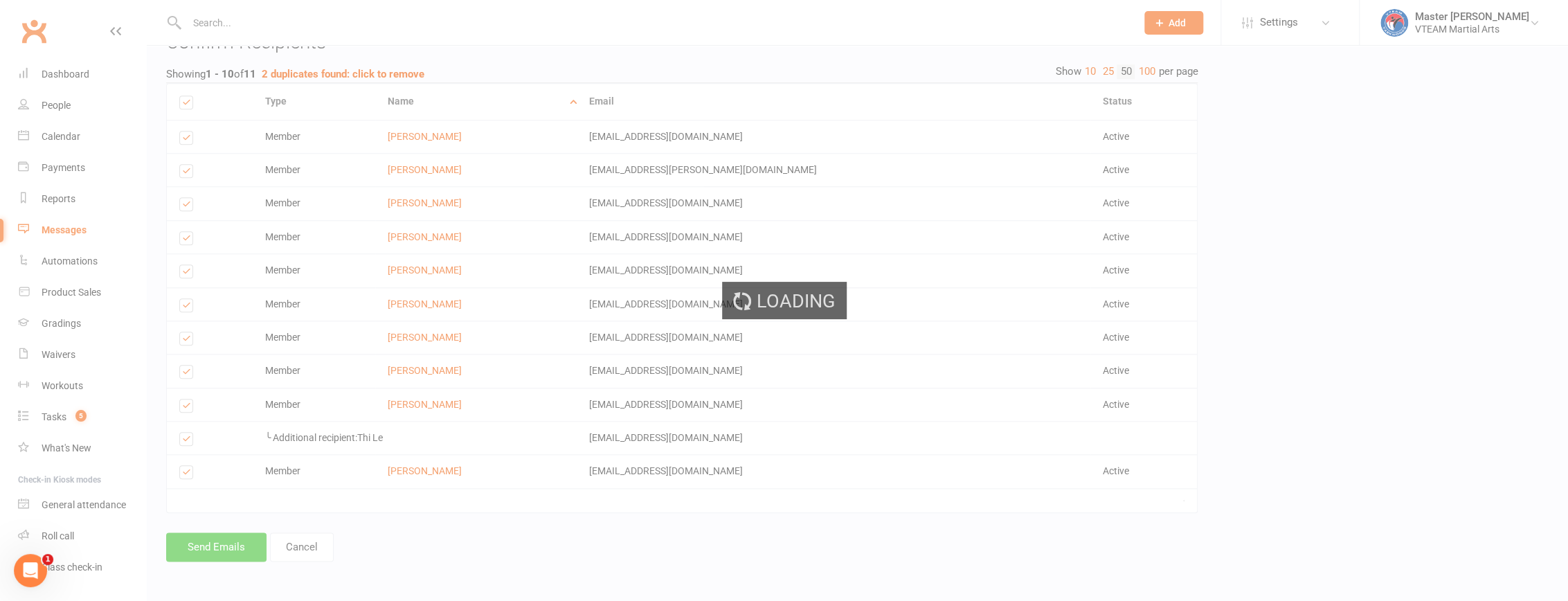
scroll to position [765, 0]
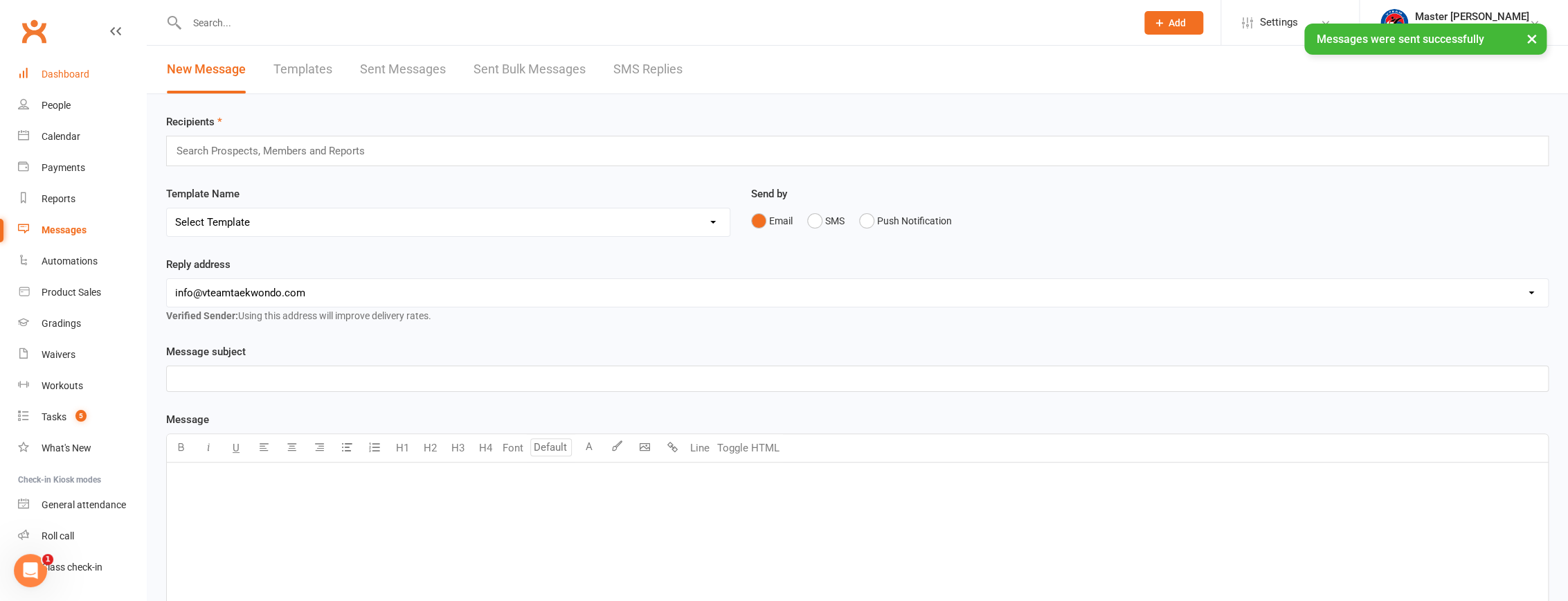
click at [58, 74] on div "Dashboard" at bounding box center [65, 74] width 47 height 11
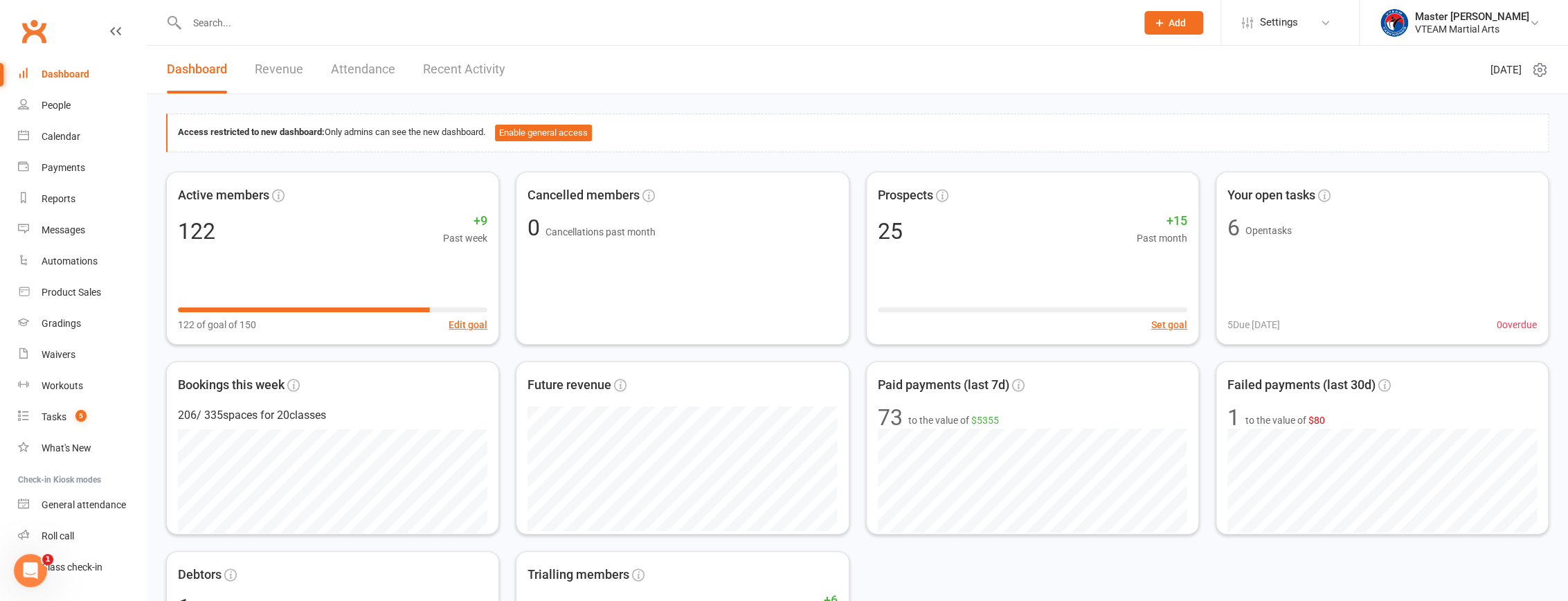
click at [447, 70] on link "Recent Activity" at bounding box center [463, 70] width 82 height 47
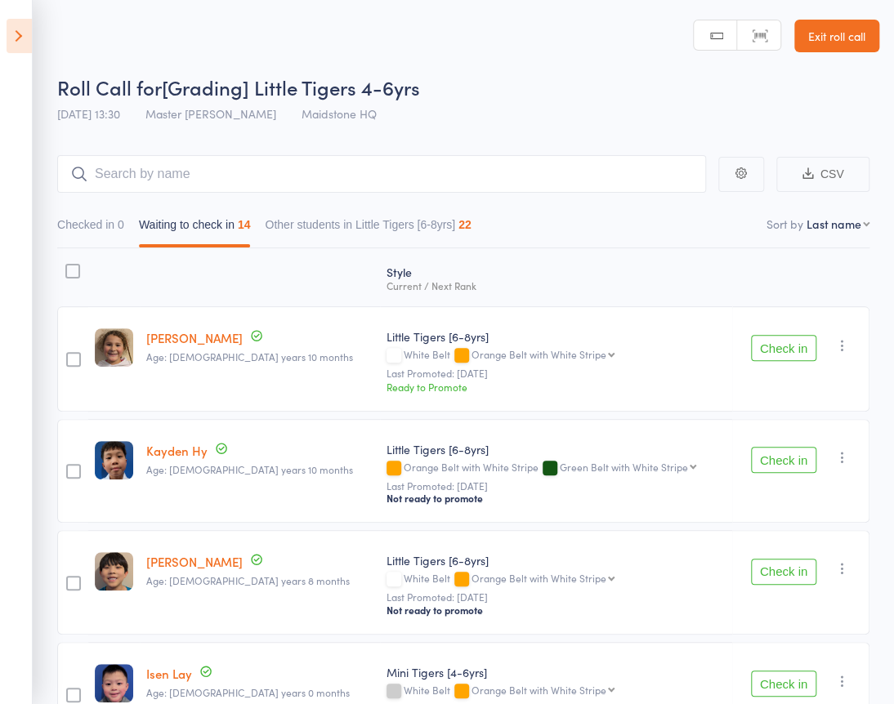
click at [23, 40] on icon at bounding box center [19, 36] width 25 height 34
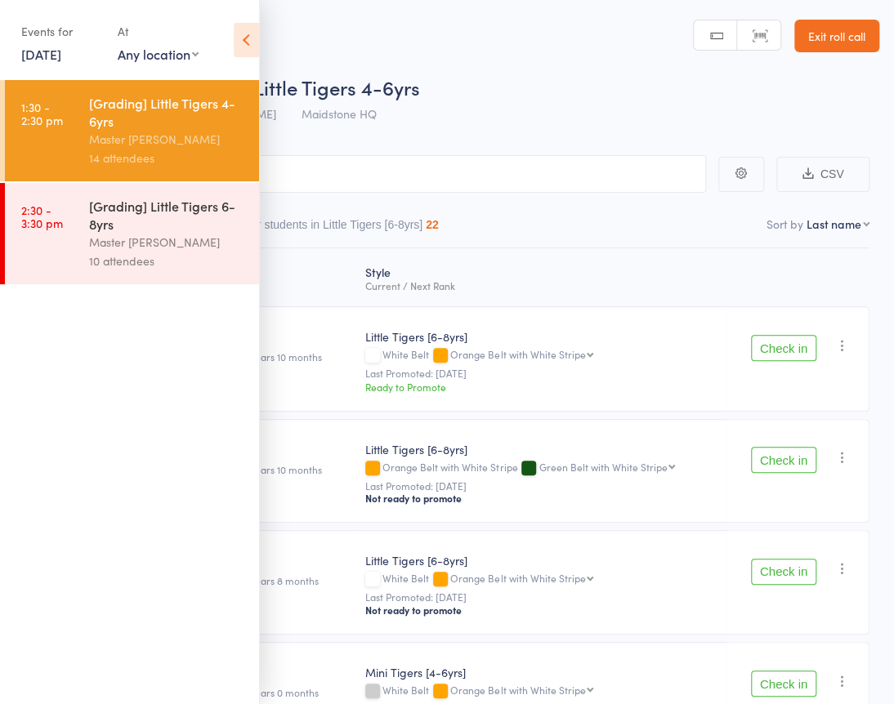
click at [117, 139] on div "Master [PERSON_NAME]" at bounding box center [167, 139] width 156 height 19
click at [252, 42] on icon at bounding box center [246, 40] width 25 height 34
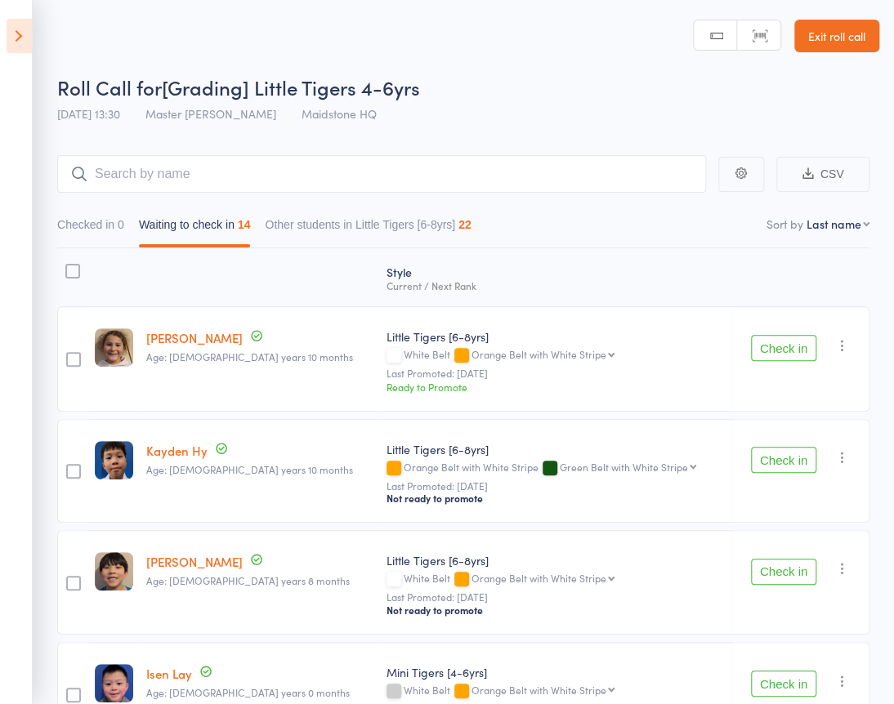
click at [77, 264] on div at bounding box center [72, 271] width 15 height 15
click at [69, 266] on input "checkbox" at bounding box center [69, 266] width 0 height 0
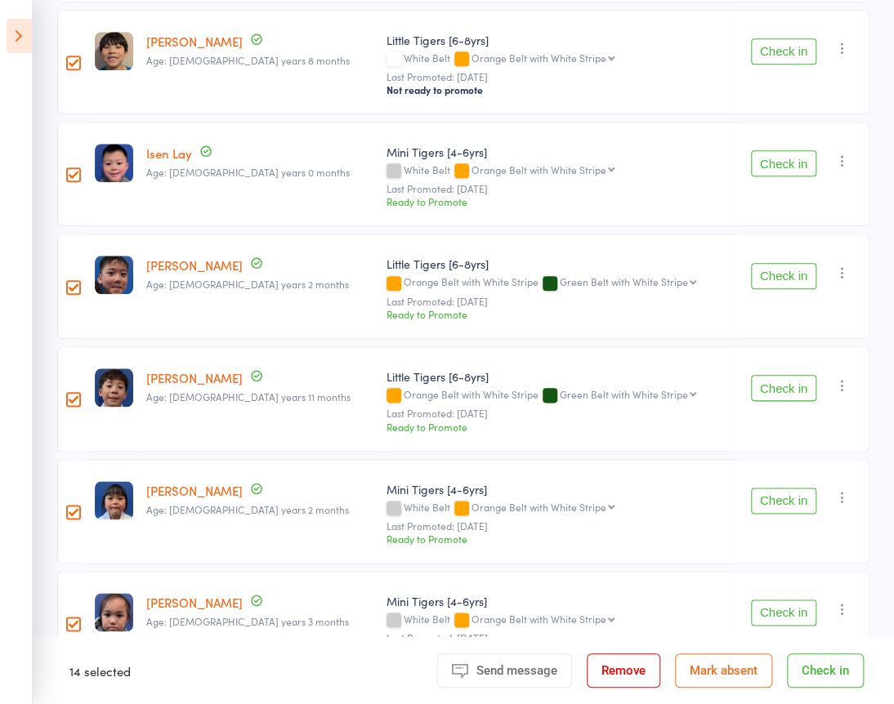
scroll to position [966, 0]
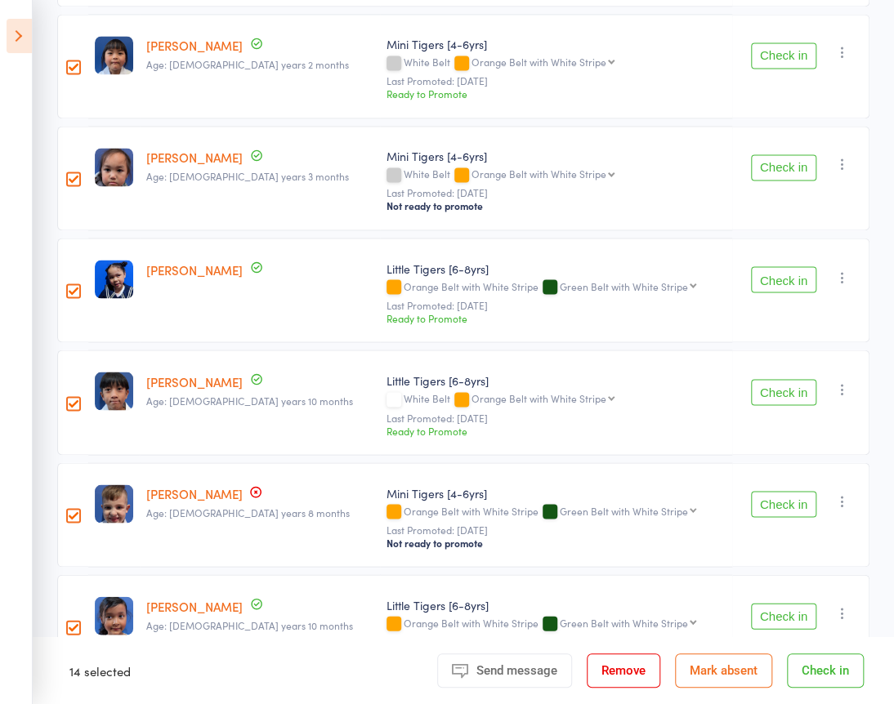
click at [524, 673] on span "Send message" at bounding box center [516, 670] width 81 height 15
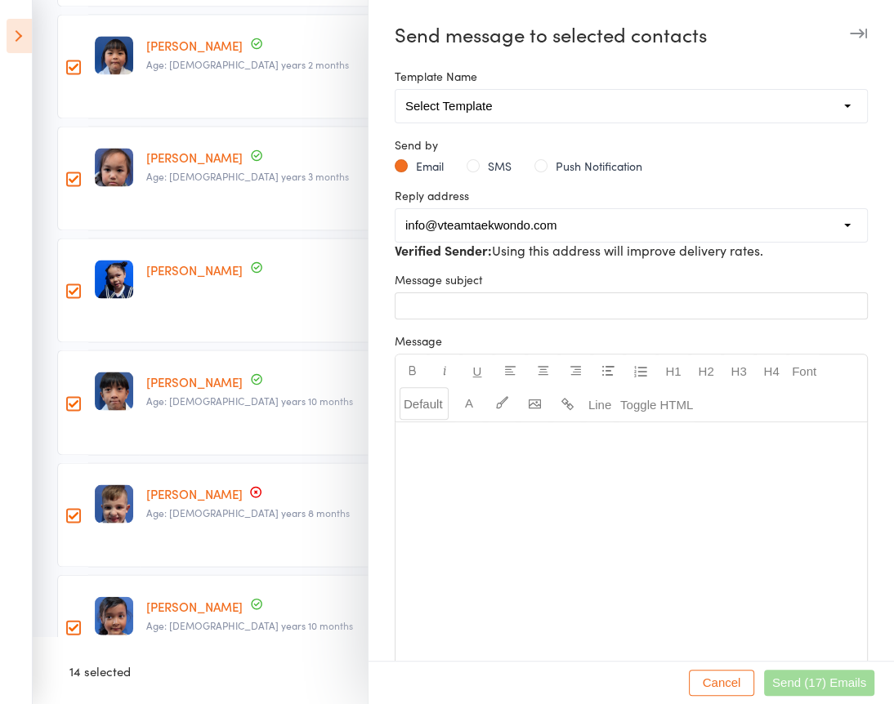
click at [500, 165] on button "SMS" at bounding box center [489, 166] width 45 height 16
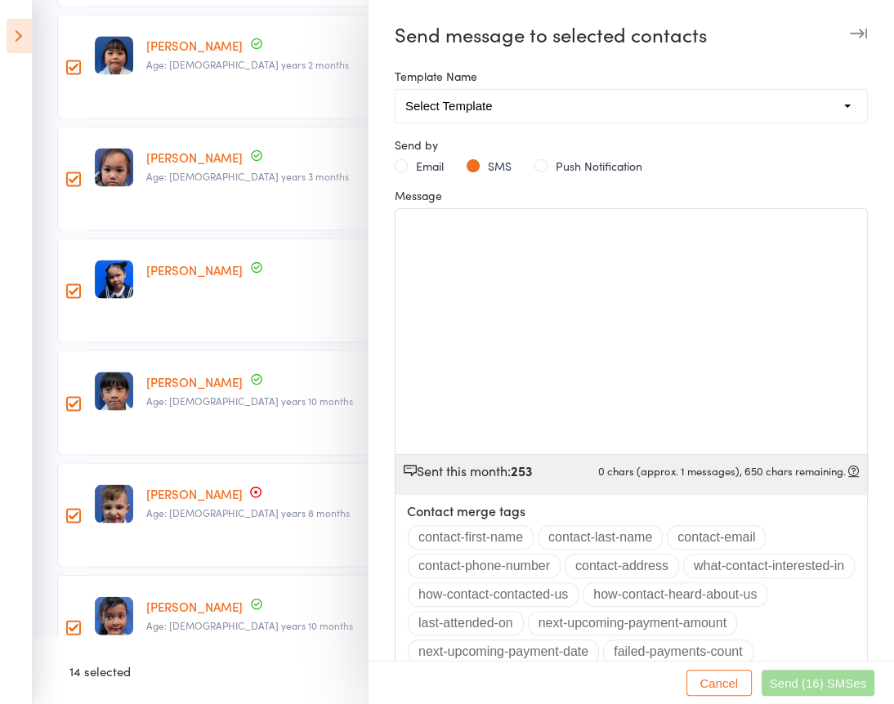
click at [543, 290] on div "﻿" at bounding box center [630, 331] width 471 height 245
click at [496, 531] on button "contact-first-name" at bounding box center [471, 537] width 126 height 25
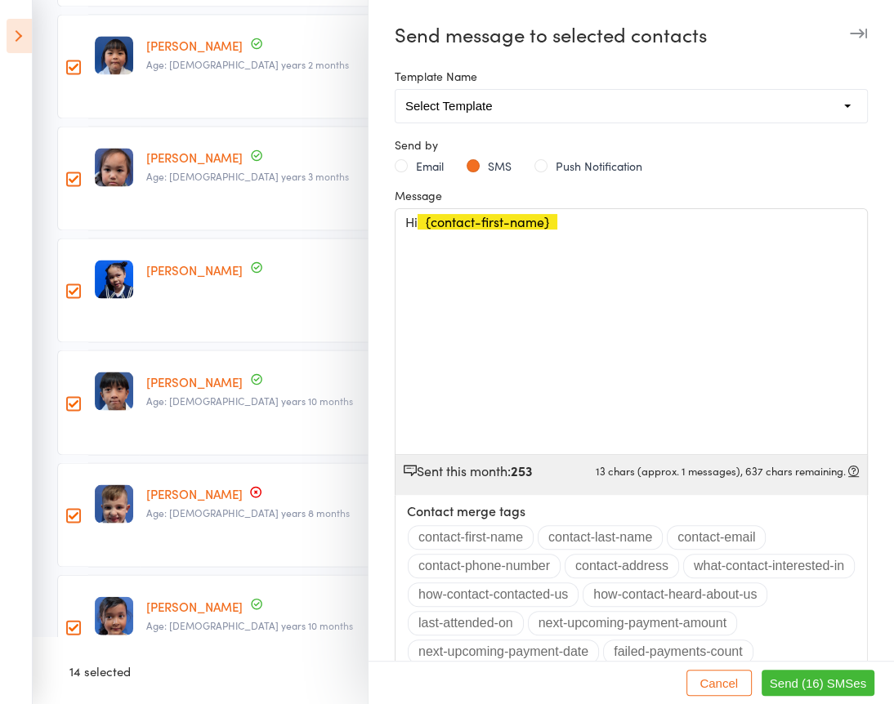
click at [426, 168] on button "Email" at bounding box center [419, 166] width 49 height 16
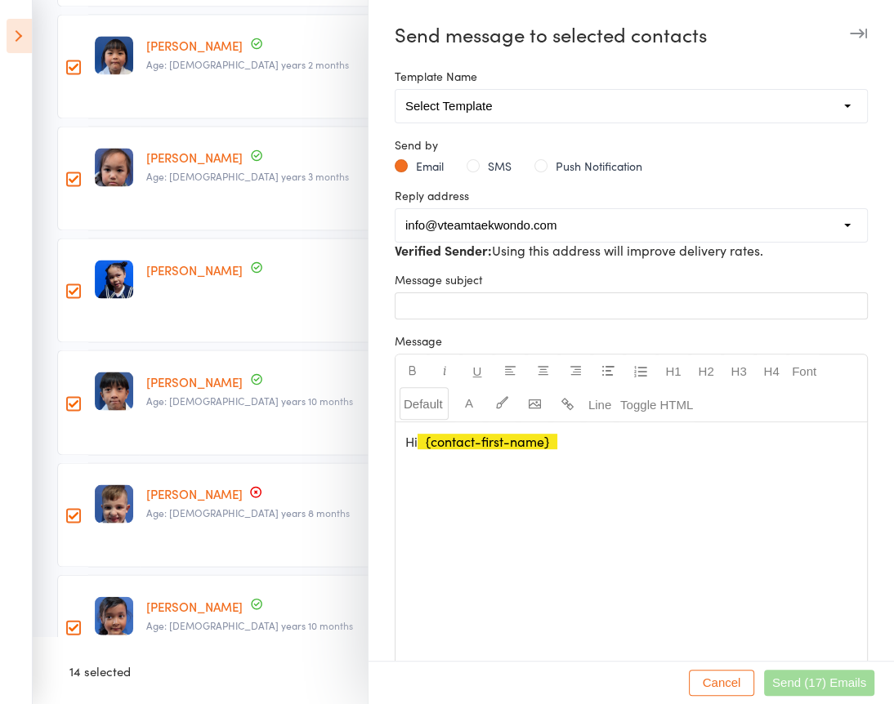
click at [599, 455] on div "Hi ﻿ {contact-first-name}" at bounding box center [630, 544] width 471 height 245
click at [572, 443] on p "Hi ﻿ {contact-first-name}" at bounding box center [631, 442] width 452 height 16
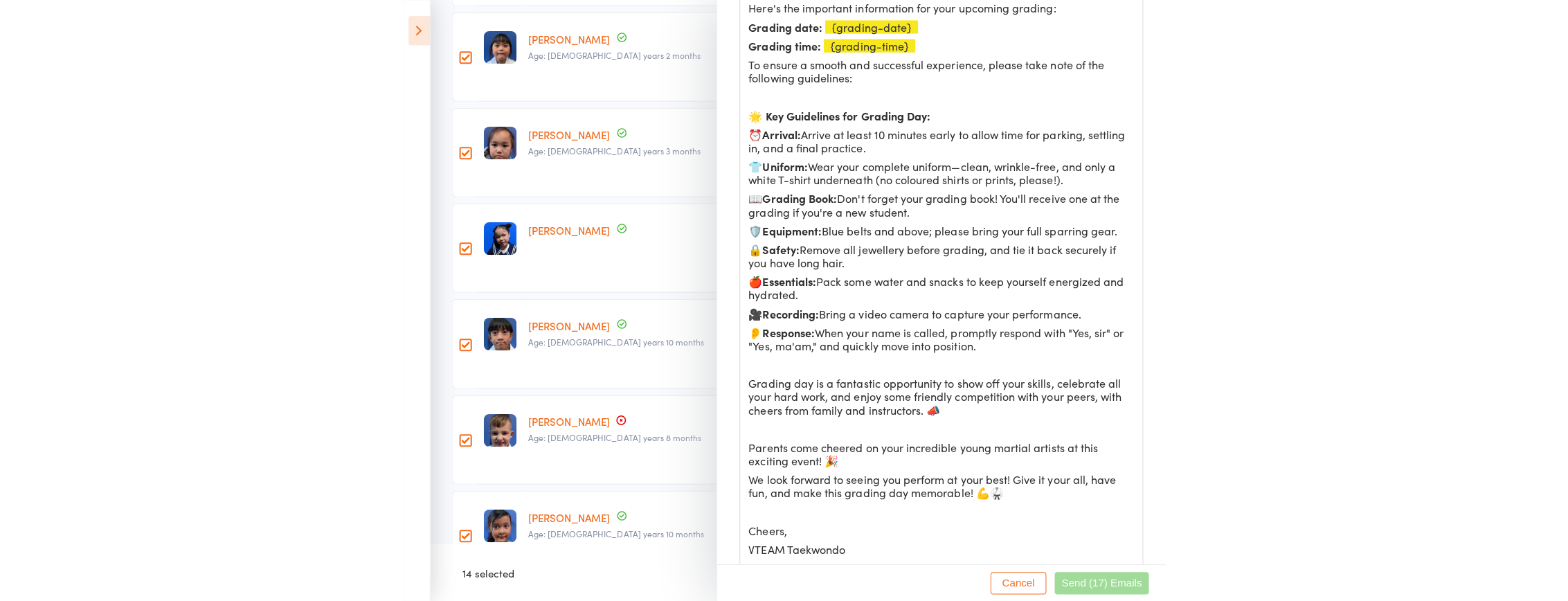
scroll to position [334, 0]
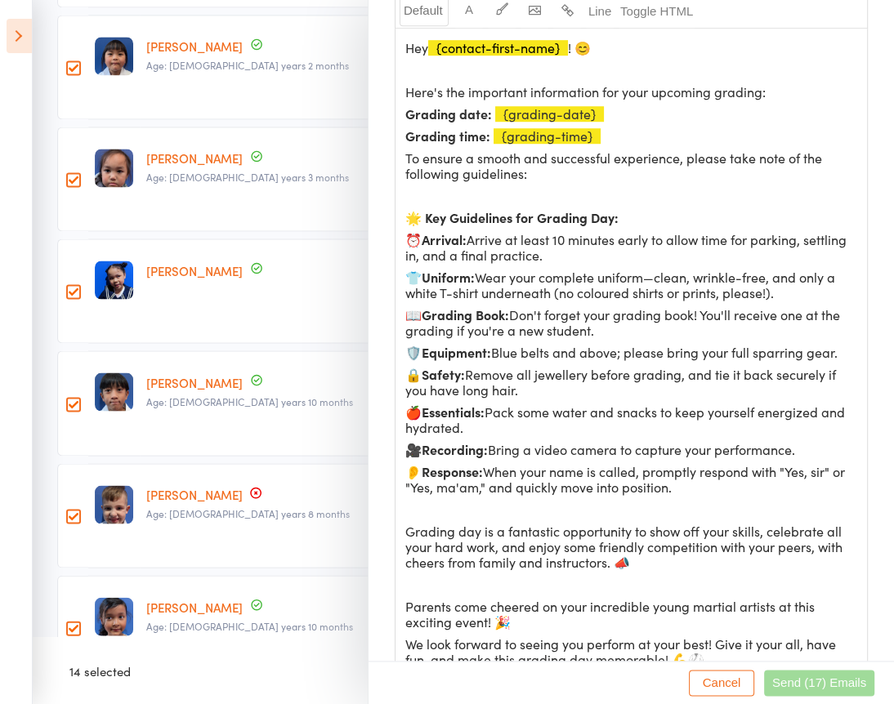
click at [634, 319] on span "Don't forget your grading book! You'll receive one at the grading if you're a n…" at bounding box center [624, 323] width 438 height 34
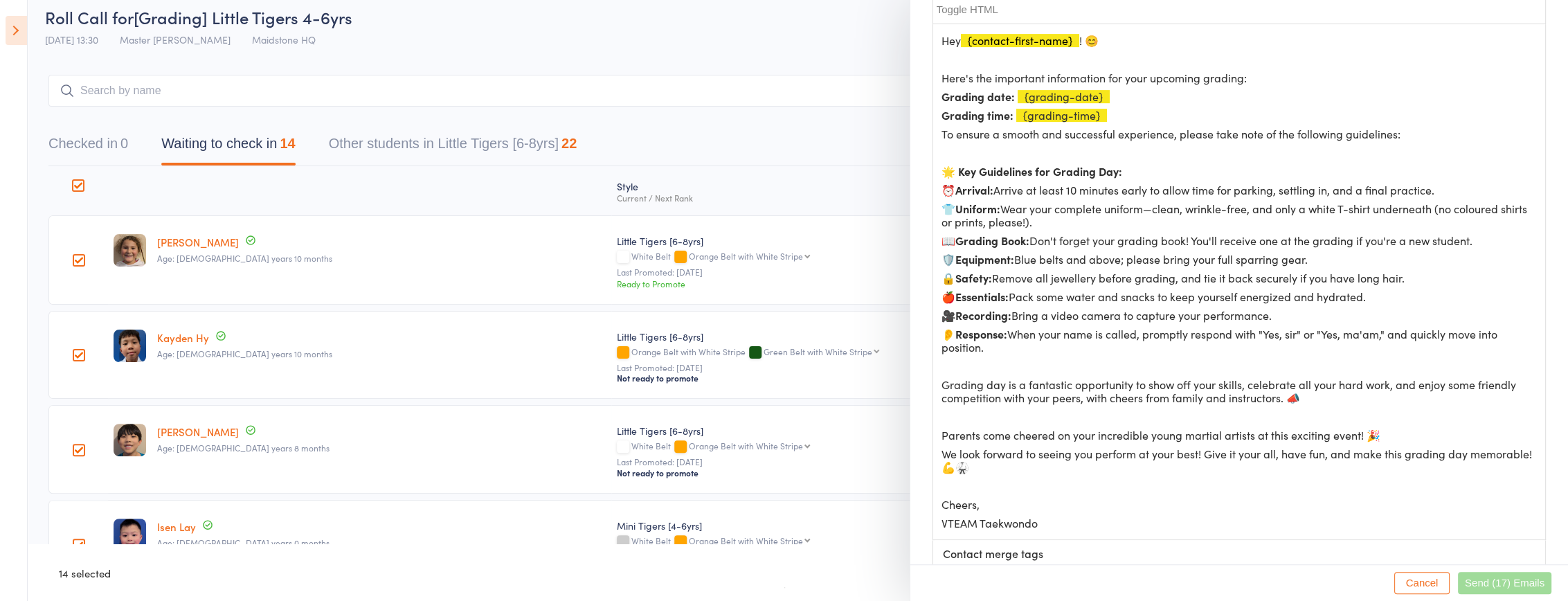
scroll to position [0, 0]
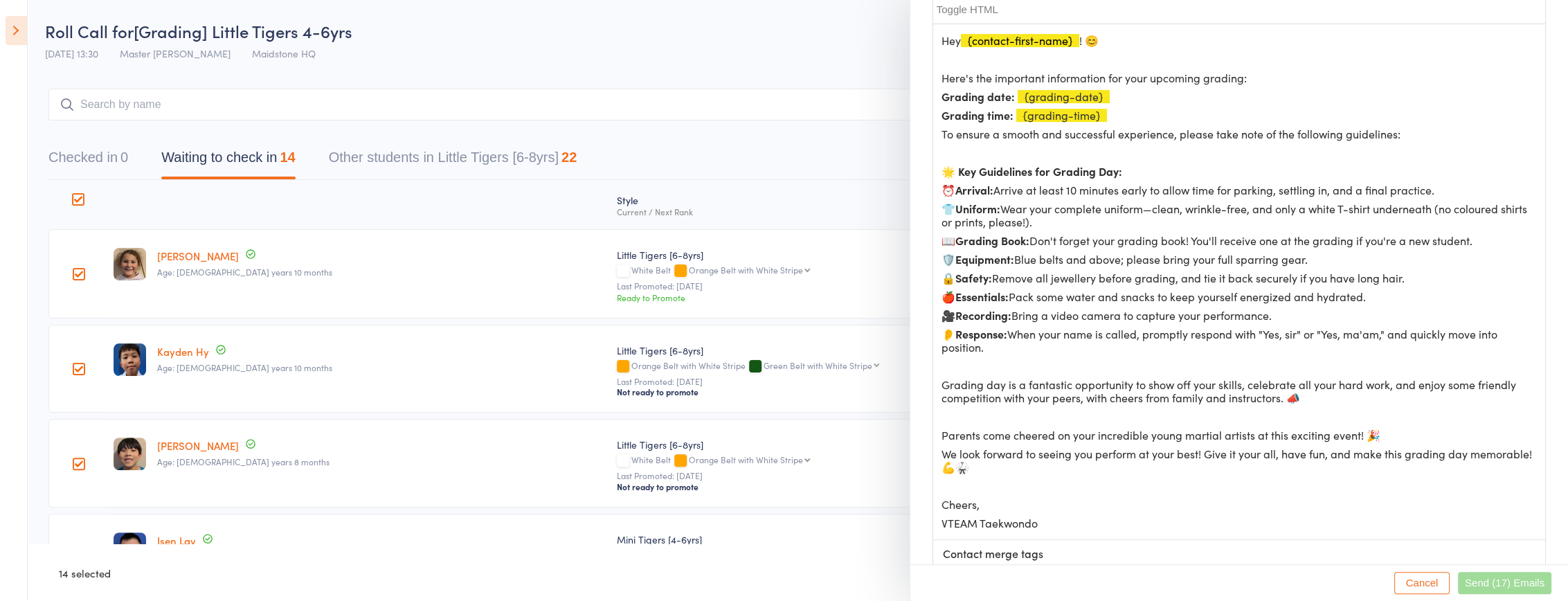
click at [14, 37] on div at bounding box center [784, 300] width 1568 height 601
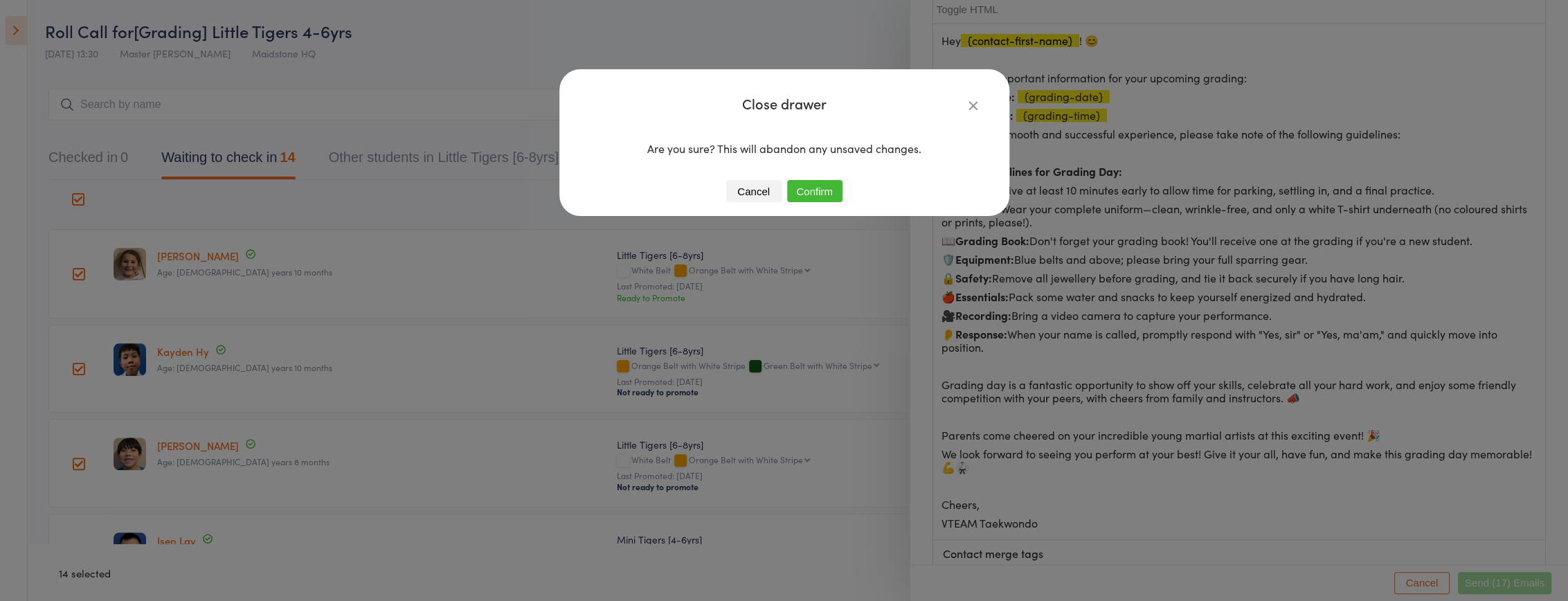
click at [740, 195] on button "Cancel" at bounding box center [753, 191] width 55 height 22
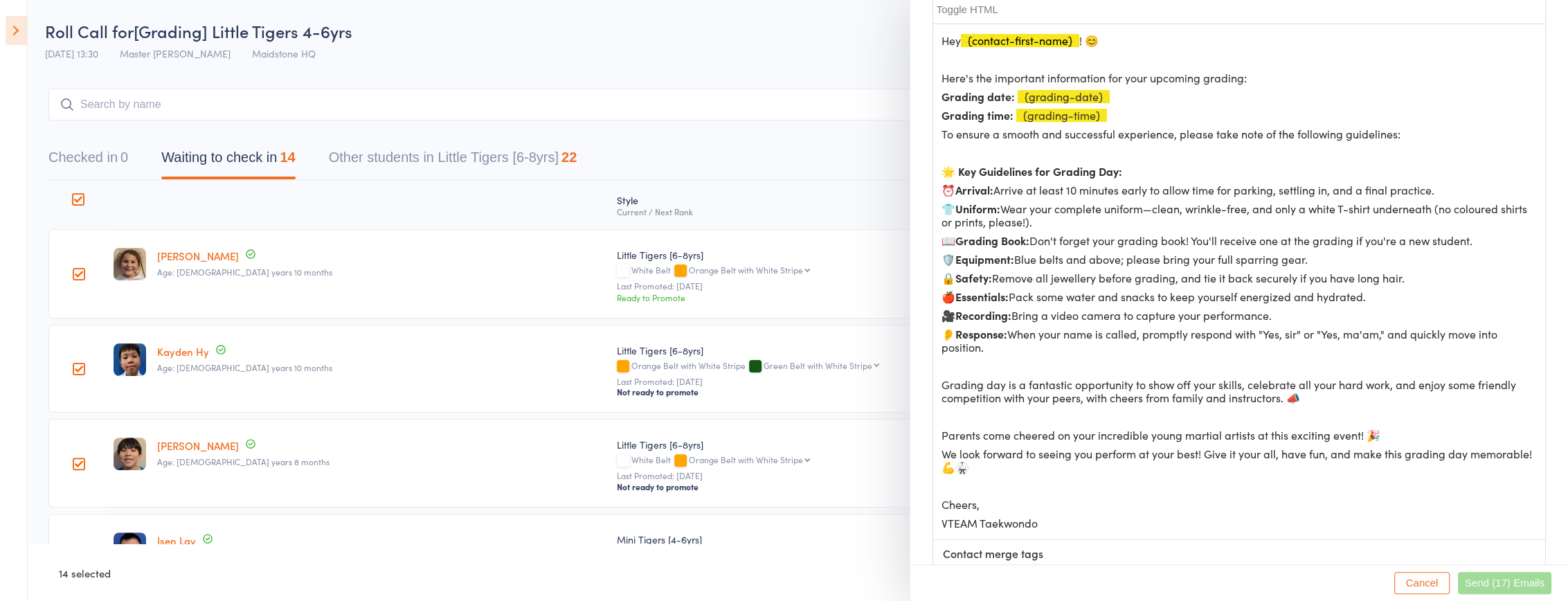
click at [756, 587] on button "Cancel" at bounding box center [1421, 583] width 55 height 22
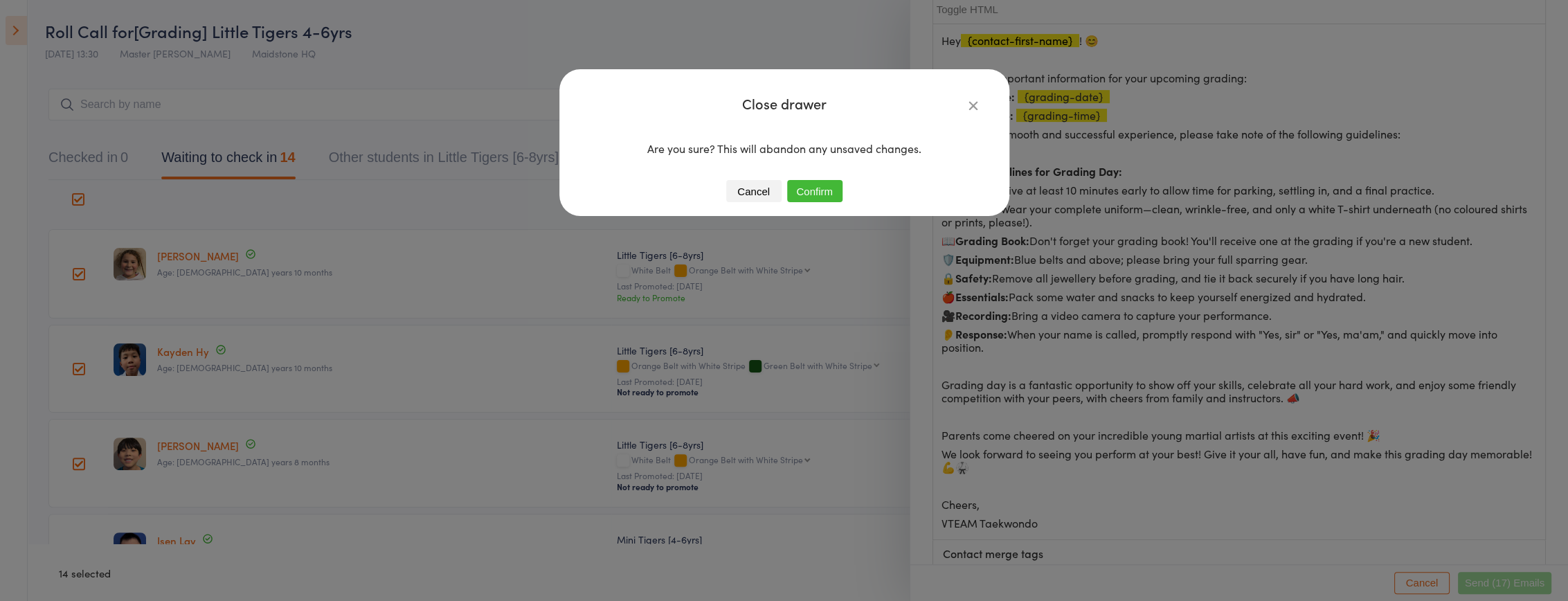
click at [756, 198] on button "Confirm" at bounding box center [814, 191] width 55 height 22
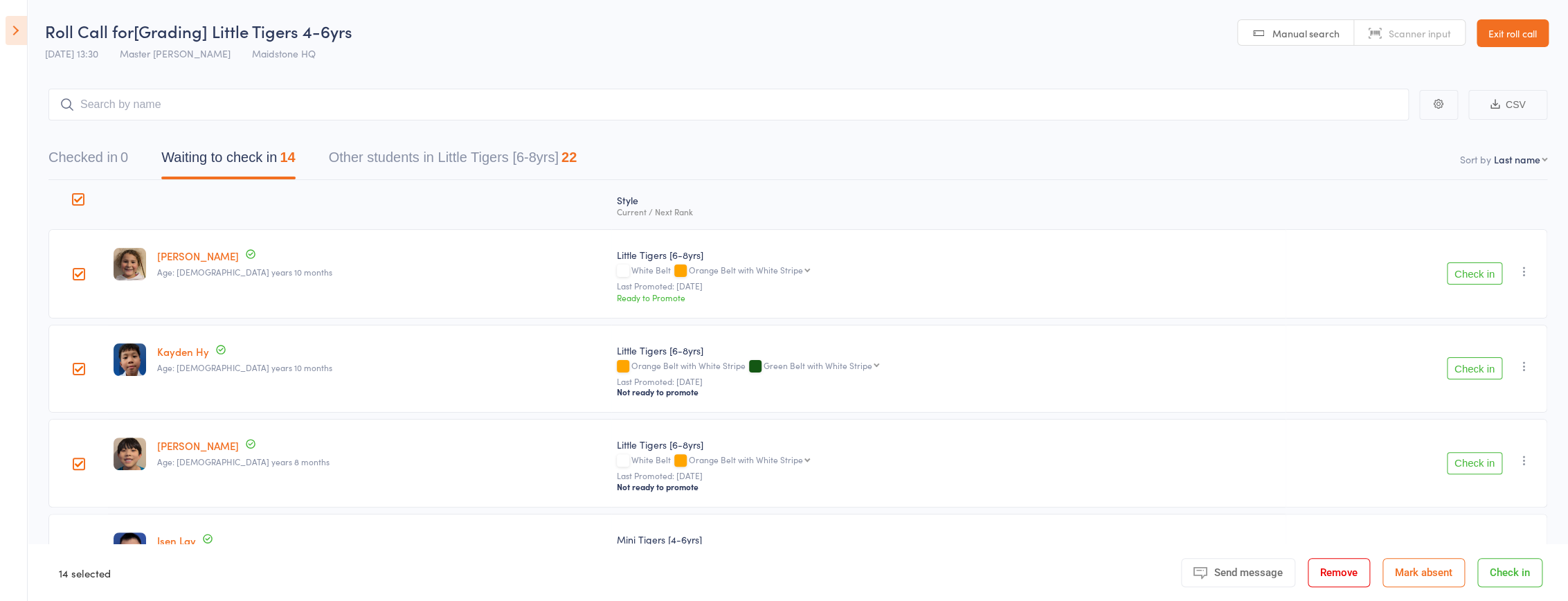
click at [14, 36] on icon at bounding box center [16, 31] width 21 height 29
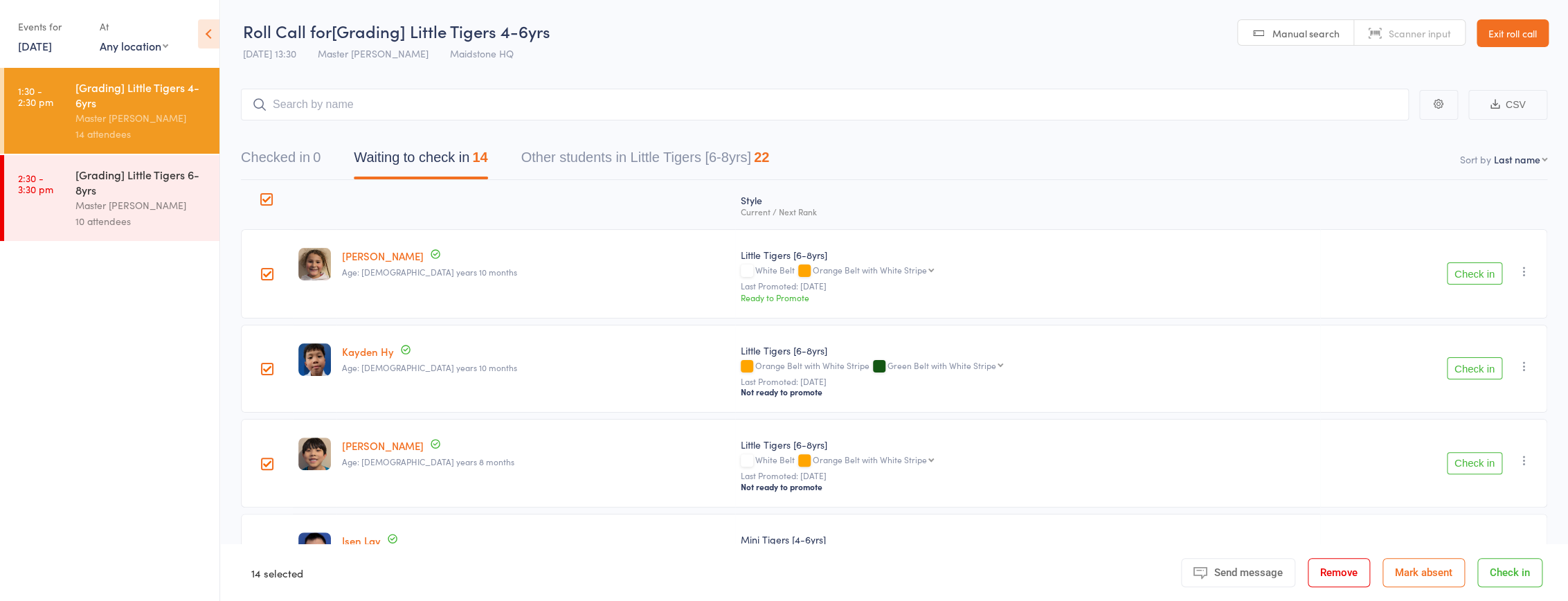
click at [146, 197] on div "[Grading] Little Tigers 6-8yrs" at bounding box center [141, 182] width 132 height 31
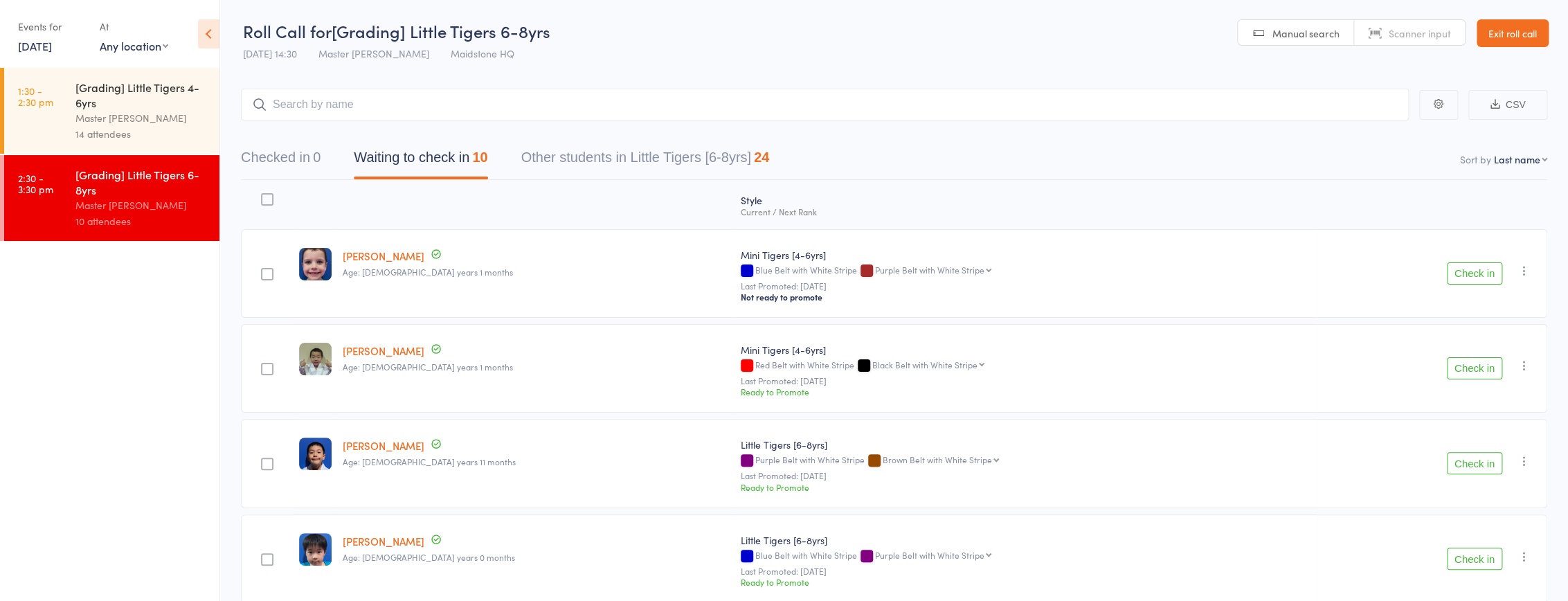
click at [274, 195] on div at bounding box center [267, 199] width 13 height 13
click at [263, 195] on input "checkbox" at bounding box center [263, 195] width 0 height 0
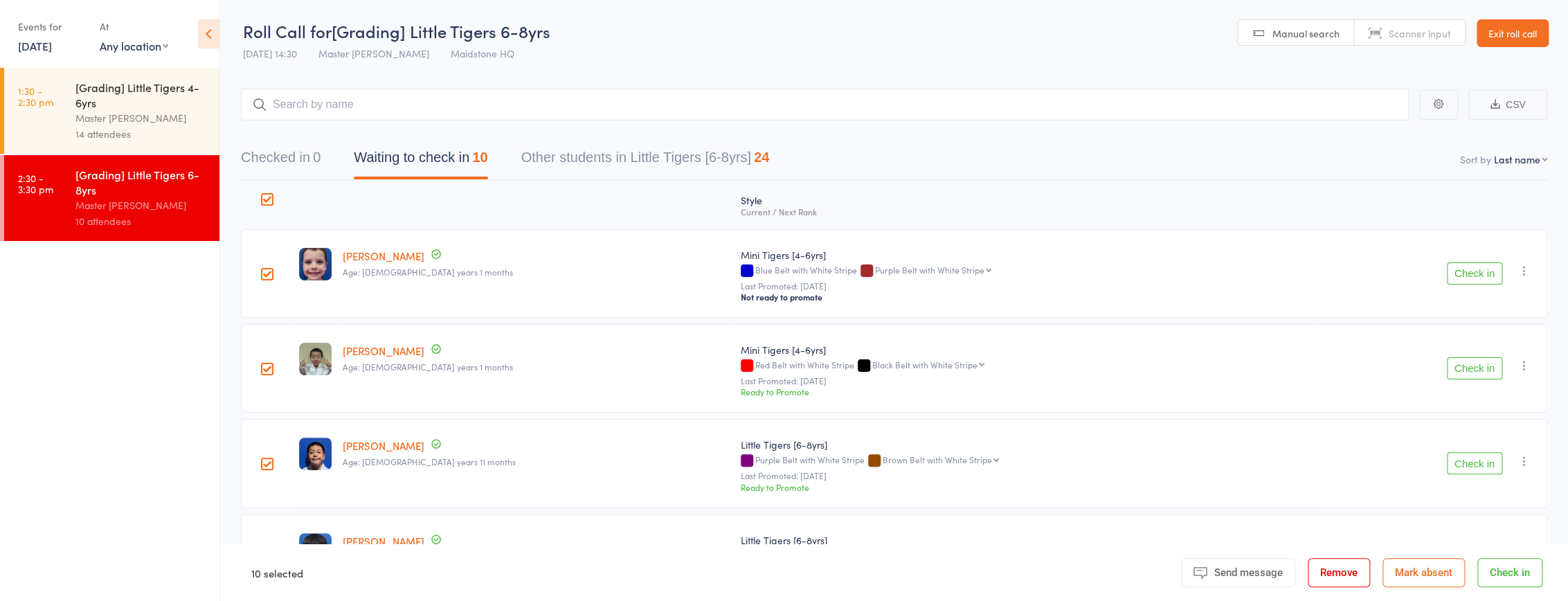
click at [756, 570] on span "Send message" at bounding box center [1248, 572] width 69 height 13
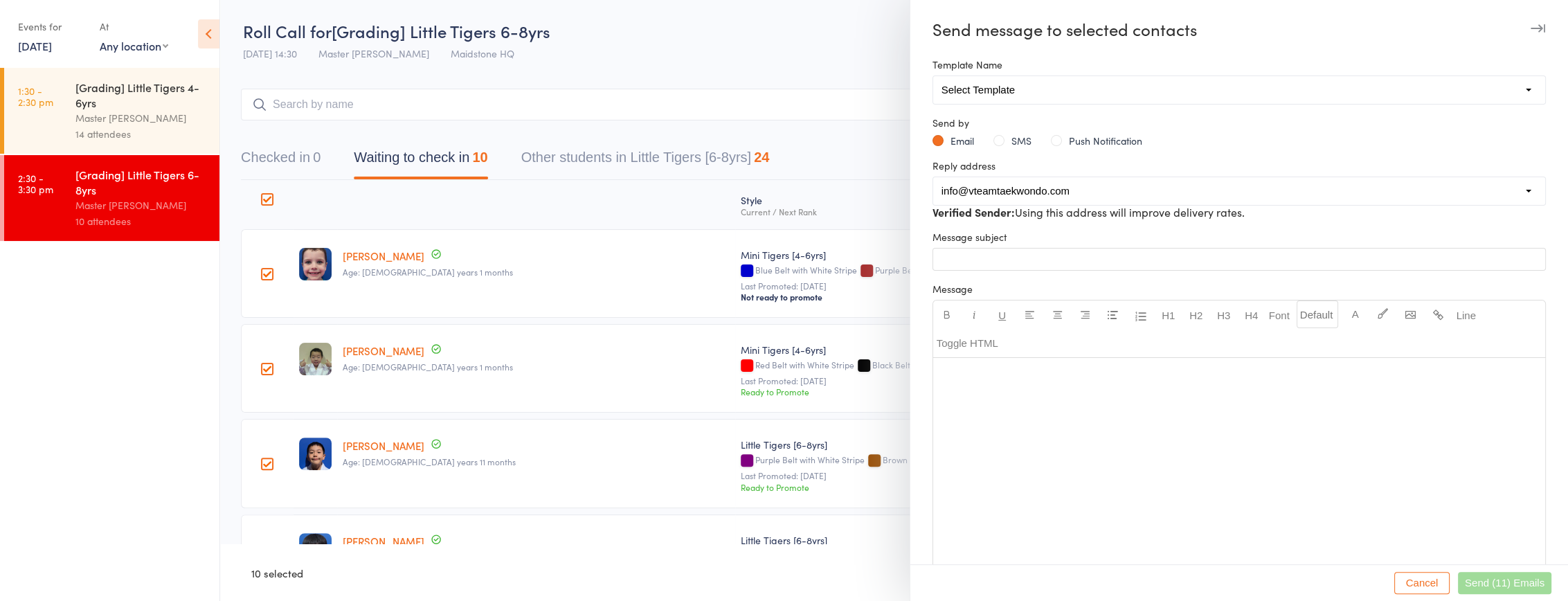
click at [756, 136] on button "SMS" at bounding box center [1012, 141] width 38 height 14
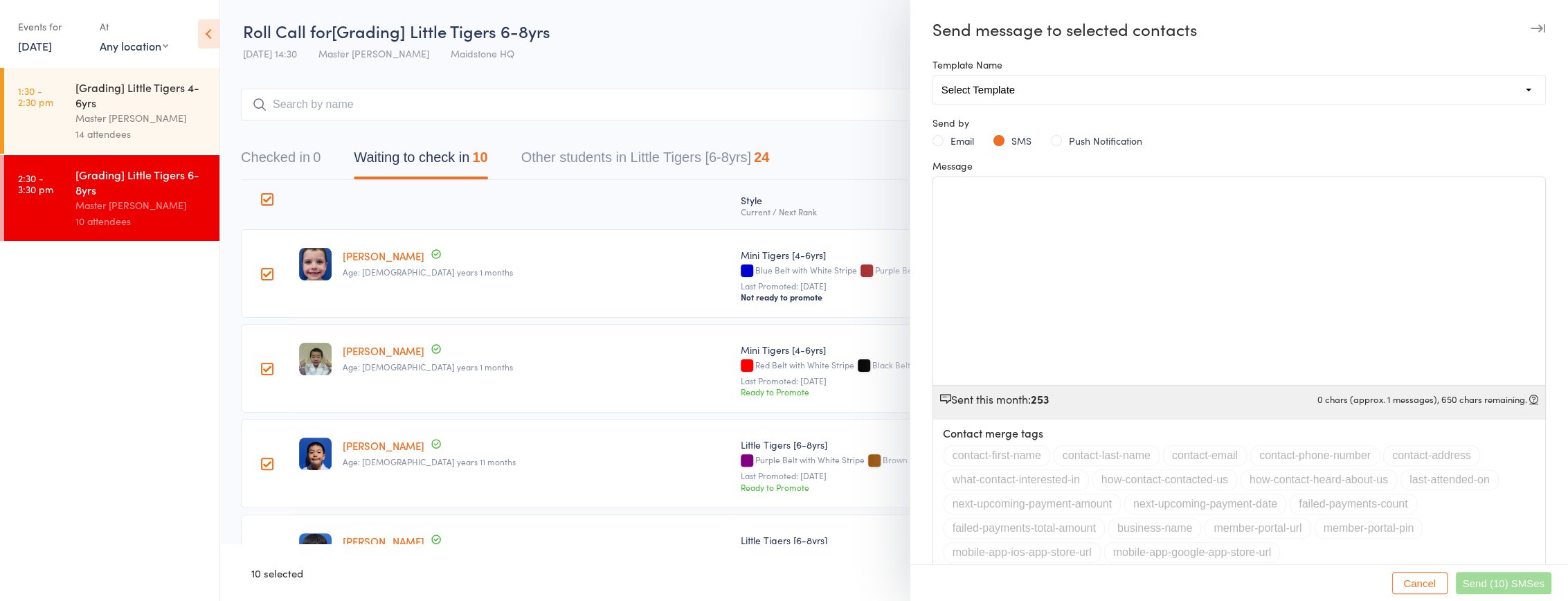
click at [756, 226] on div "﻿" at bounding box center [1238, 281] width 612 height 208
click at [756, 457] on button "contact-first-name" at bounding box center [997, 455] width 107 height 21
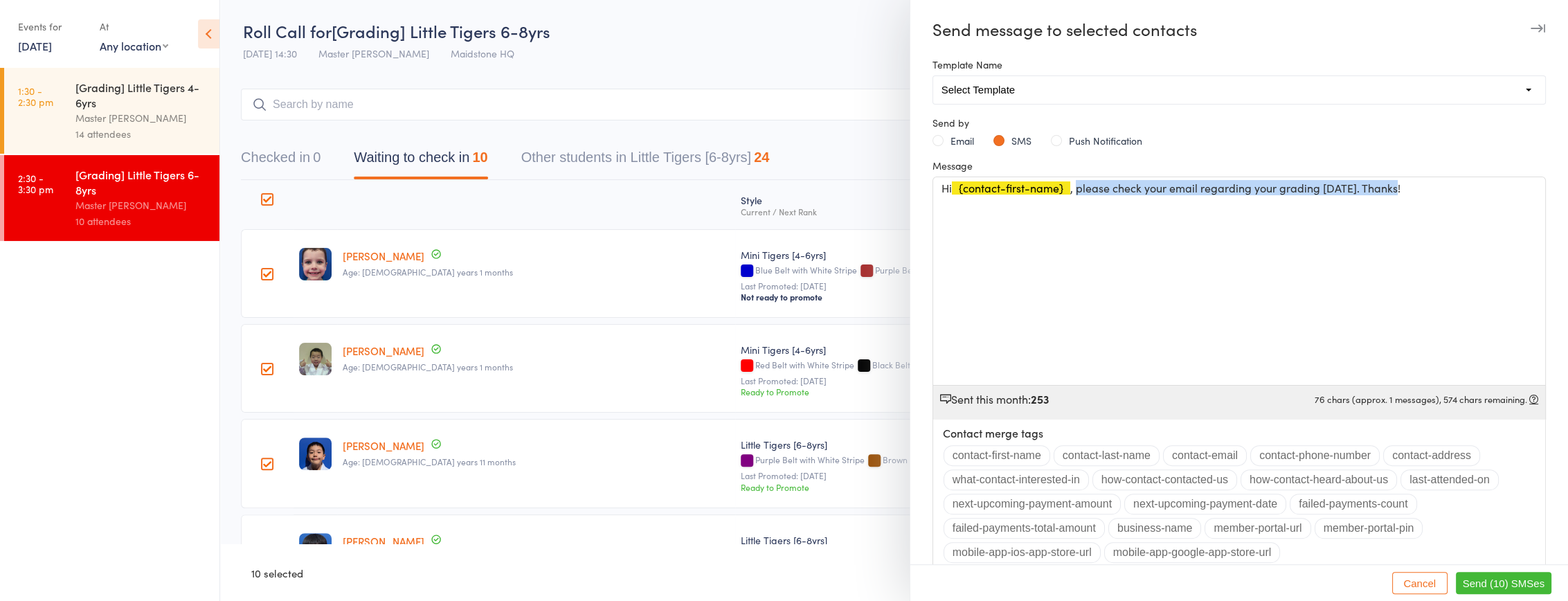
drag, startPoint x: 1400, startPoint y: 185, endPoint x: 1075, endPoint y: 195, distance: 325.2
click at [756, 195] on div "Hi ﻿ {contact-first-name} , please check your email regarding your grading toda…" at bounding box center [1238, 281] width 612 height 208
copy span "please check your email regarding your grading today. Thanks!"
click at [756, 188] on span ", please check your email regarding your grading today. Thanks!" at bounding box center [1235, 187] width 330 height 15
drag, startPoint x: 1075, startPoint y: 187, endPoint x: 1462, endPoint y: 186, distance: 387.0
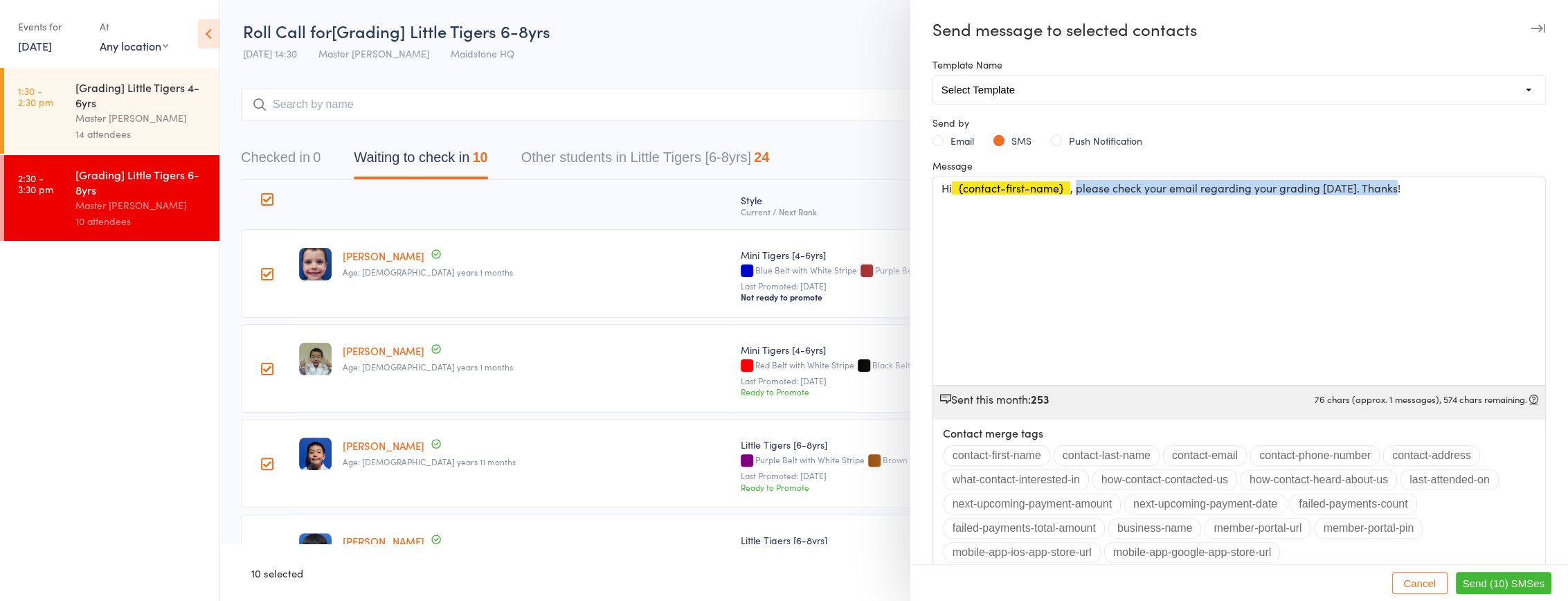
click at [756, 186] on p "Hi ﻿ {contact-first-name} , please check your email regarding your grading toda…" at bounding box center [1238, 188] width 596 height 14
click at [756, 186] on span "Hi Parents, grading is TODAY! 🥋 Please check your email now for details so your…" at bounding box center [1200, 187] width 518 height 15
drag, startPoint x: 1237, startPoint y: 186, endPoint x: 1217, endPoint y: 186, distance: 20.0
click at [756, 186] on span "Hi Parents, grading is TODAY! Please check your email now for details so your c…" at bounding box center [1192, 187] width 501 height 15
click at [756, 192] on p "Hi Parents, grading is TODAY! Please check your email NOW for details so your c…" at bounding box center [1238, 188] width 596 height 14
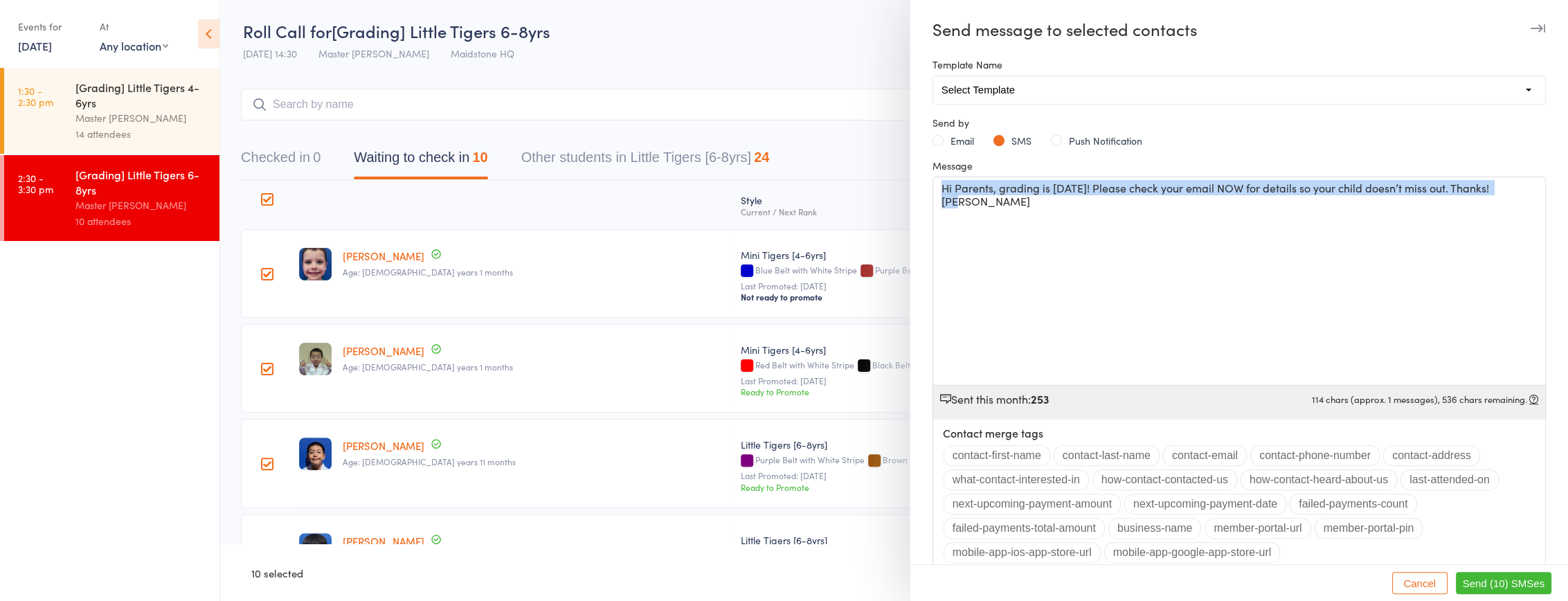
copy span "Hi Parents, grading is TODAY! Please check your email NOW for details so your c…"
click at [756, 121] on label "Send by" at bounding box center [1239, 122] width 613 height 11
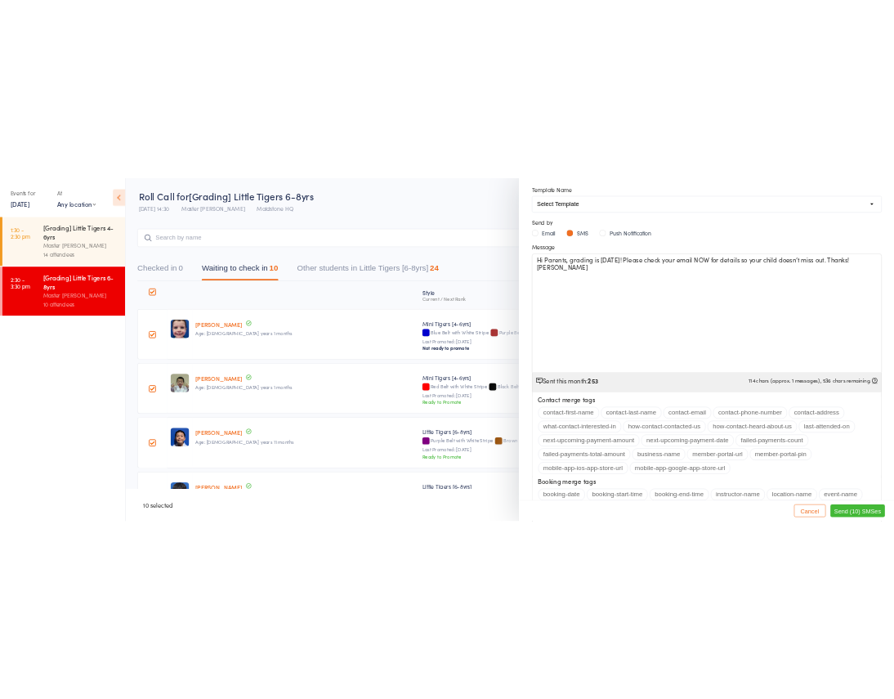
scroll to position [148, 0]
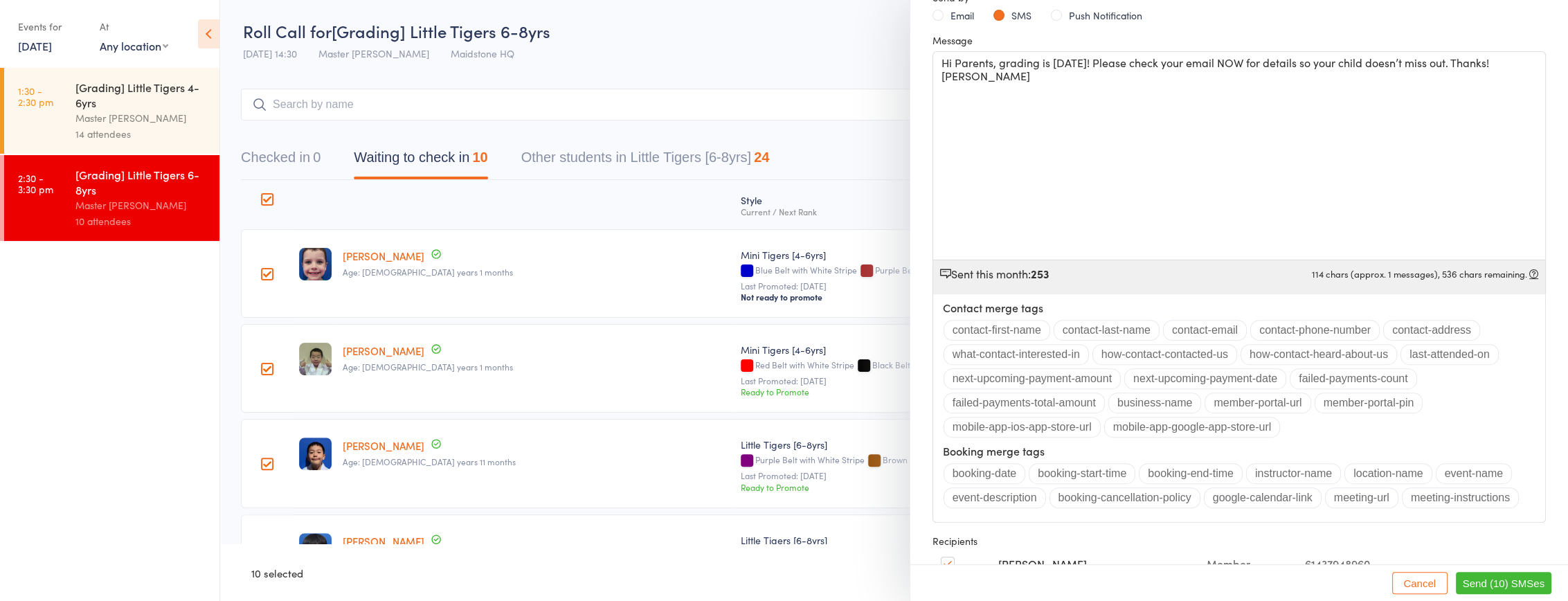
click at [756, 581] on span "Send (10) SMSes" at bounding box center [1504, 583] width 81 height 12
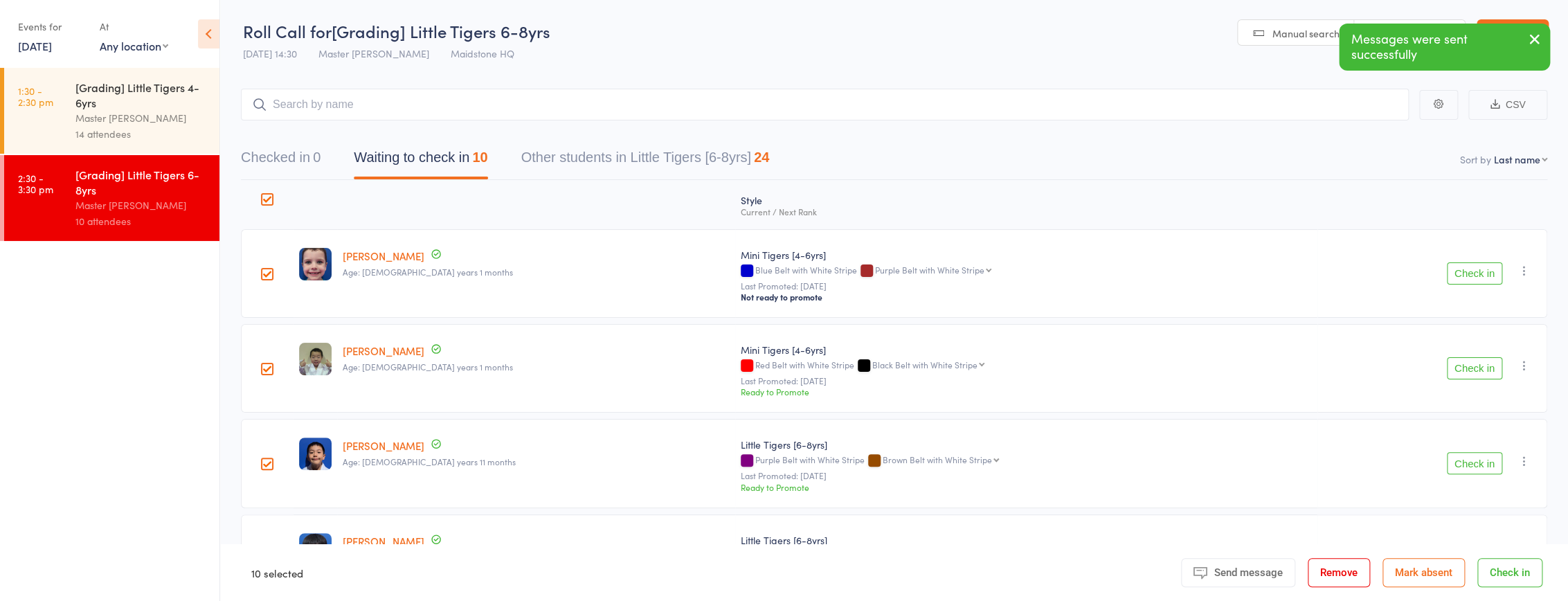
click at [146, 121] on div "Master [PERSON_NAME]" at bounding box center [141, 118] width 132 height 16
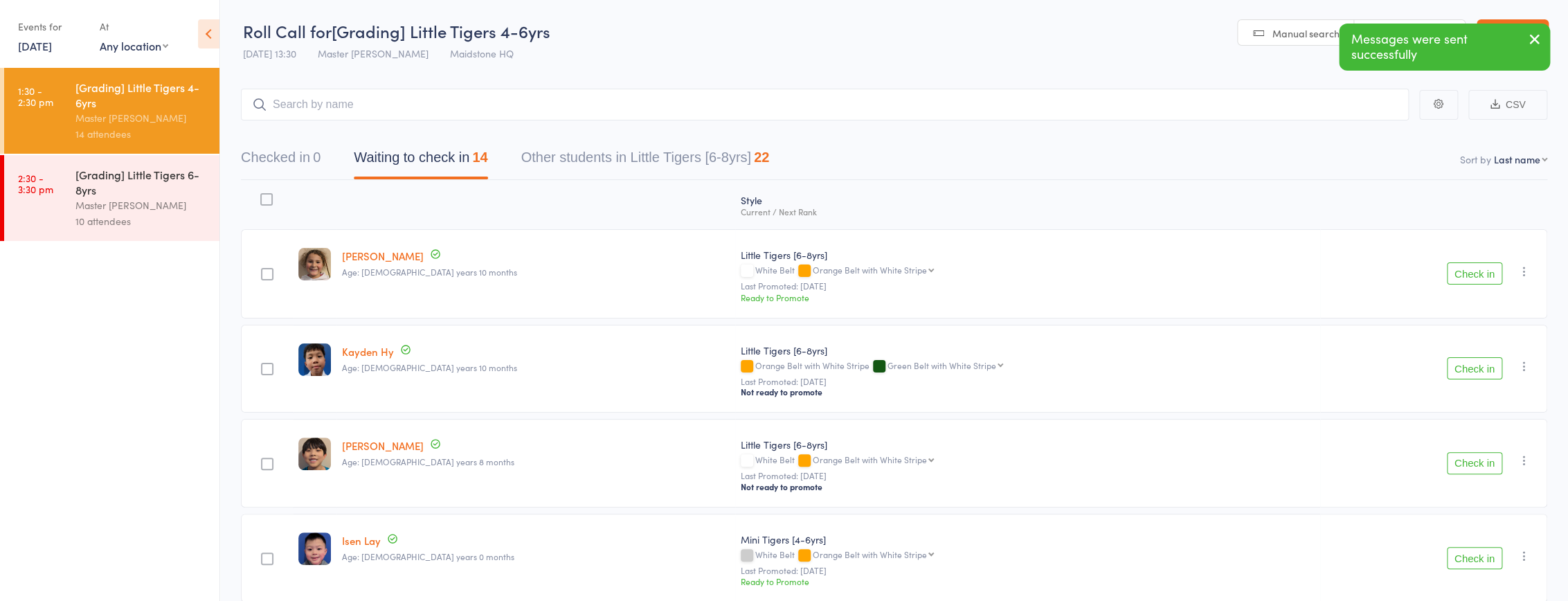
click at [270, 201] on div at bounding box center [266, 199] width 13 height 13
click at [263, 195] on input "checkbox" at bounding box center [263, 195] width 0 height 0
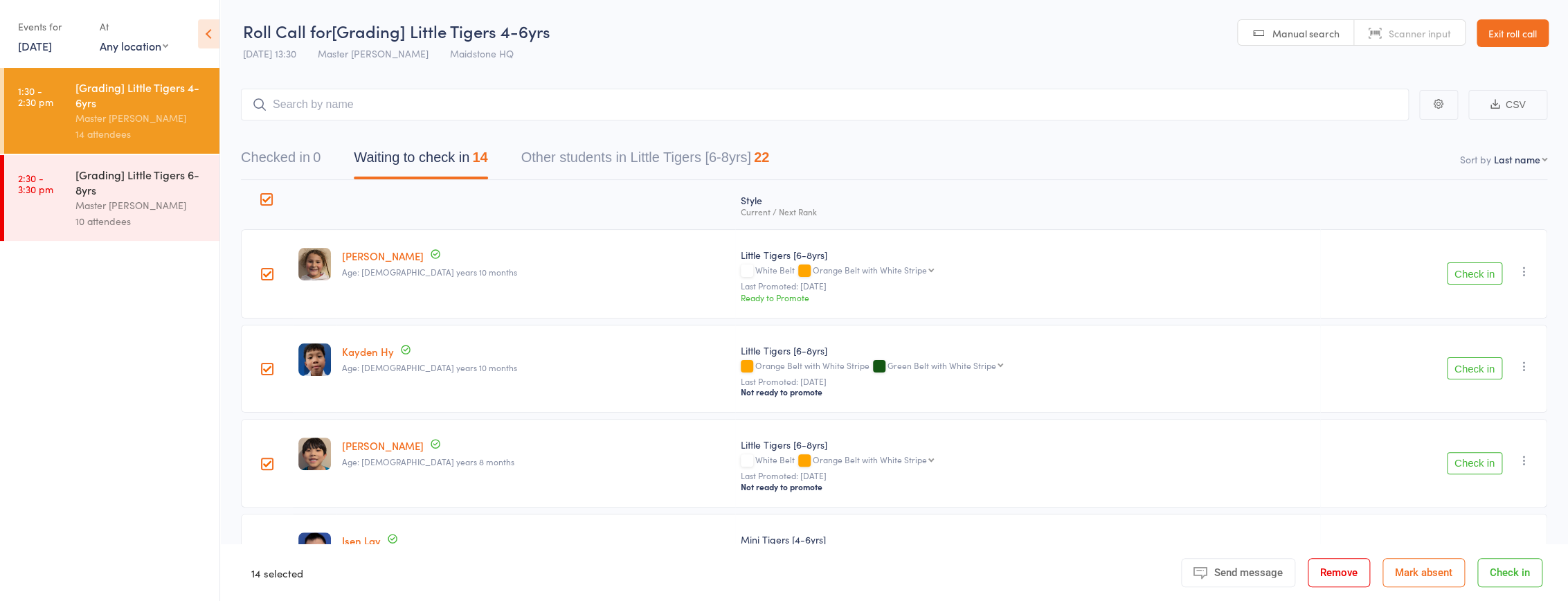
click at [756, 570] on span "Send message" at bounding box center [1248, 572] width 69 height 13
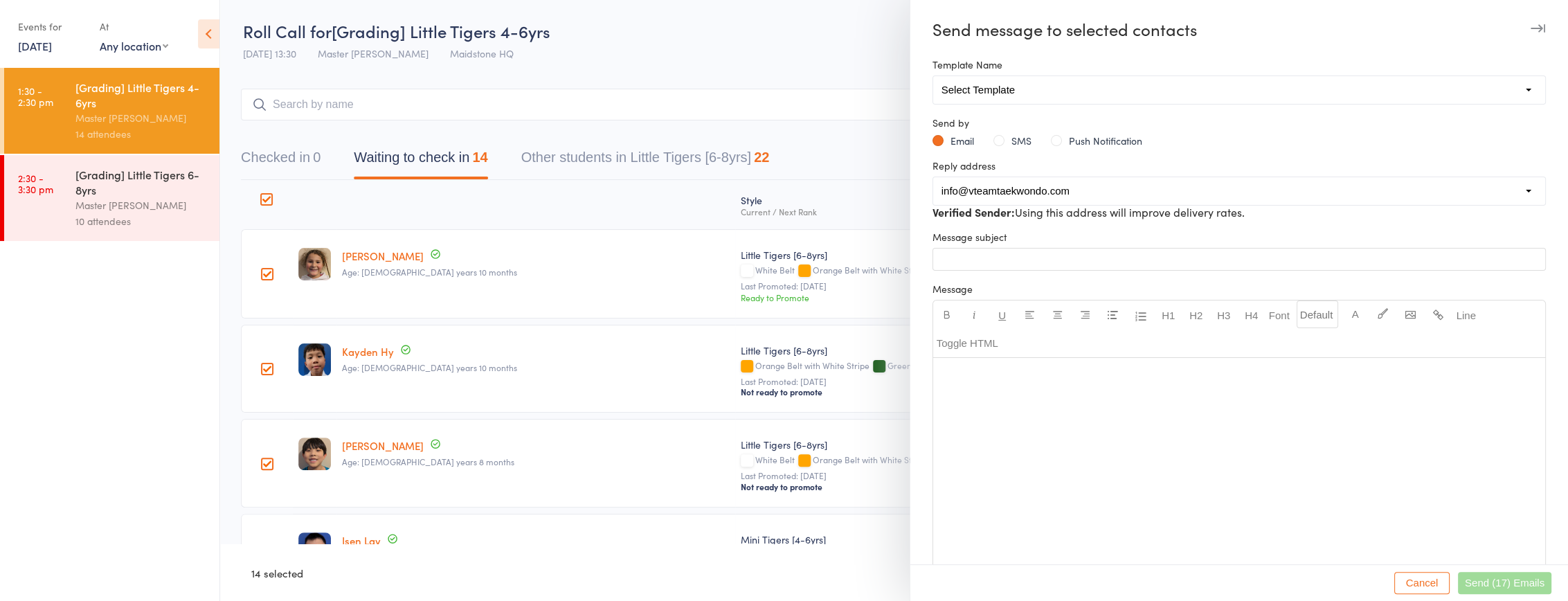
click at [756, 135] on button "SMS" at bounding box center [1012, 141] width 38 height 14
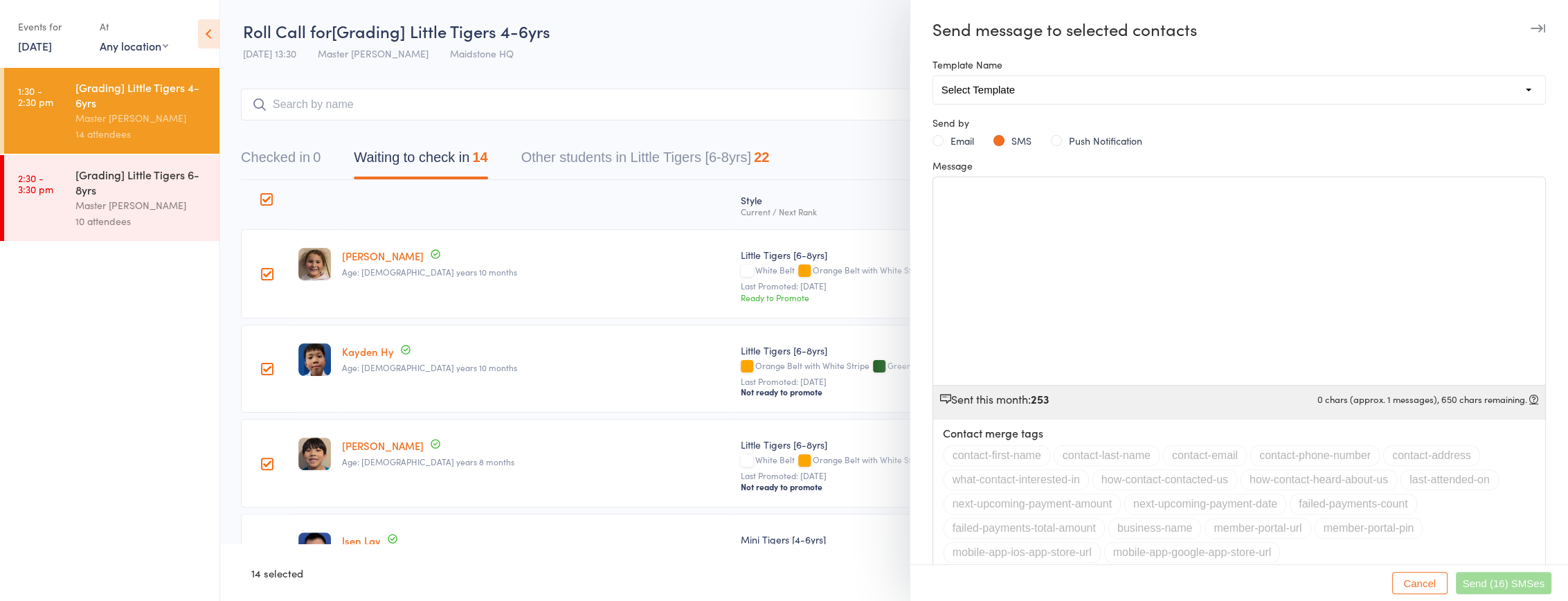
click at [756, 243] on div "﻿" at bounding box center [1238, 281] width 612 height 208
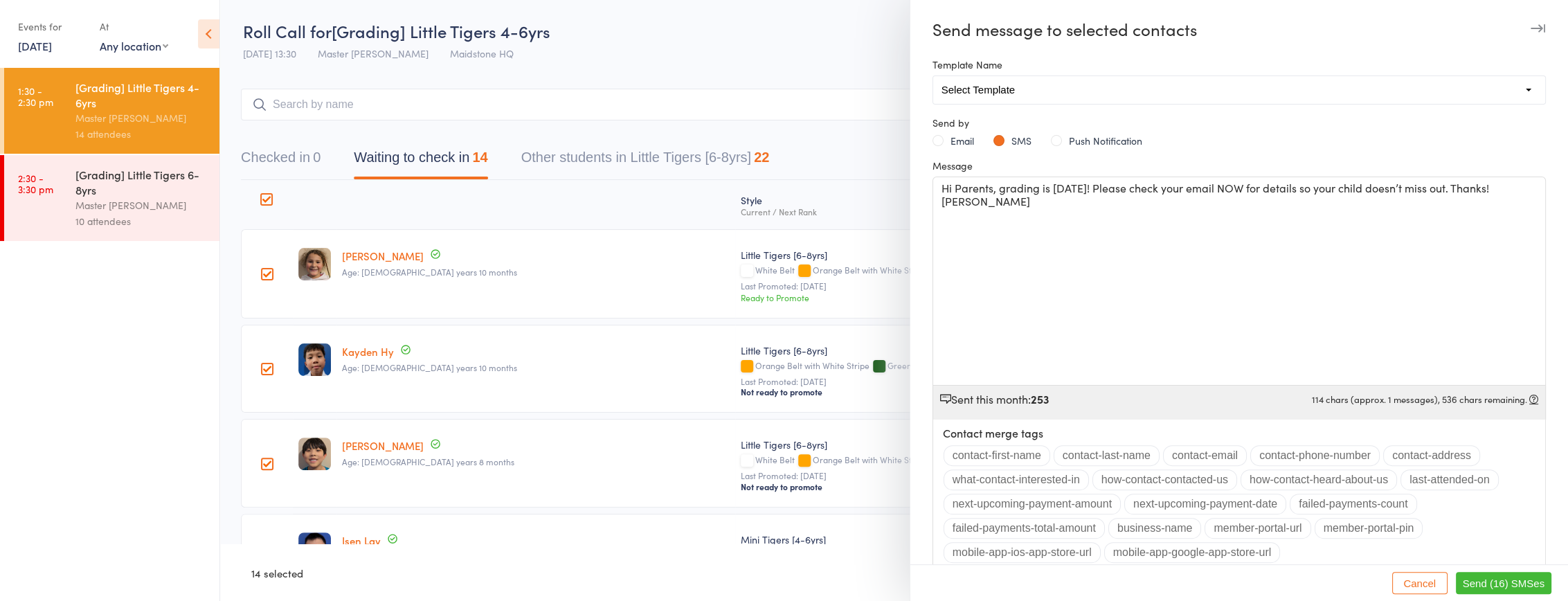
click at [756, 582] on span "Send (16) SMSes" at bounding box center [1504, 583] width 81 height 12
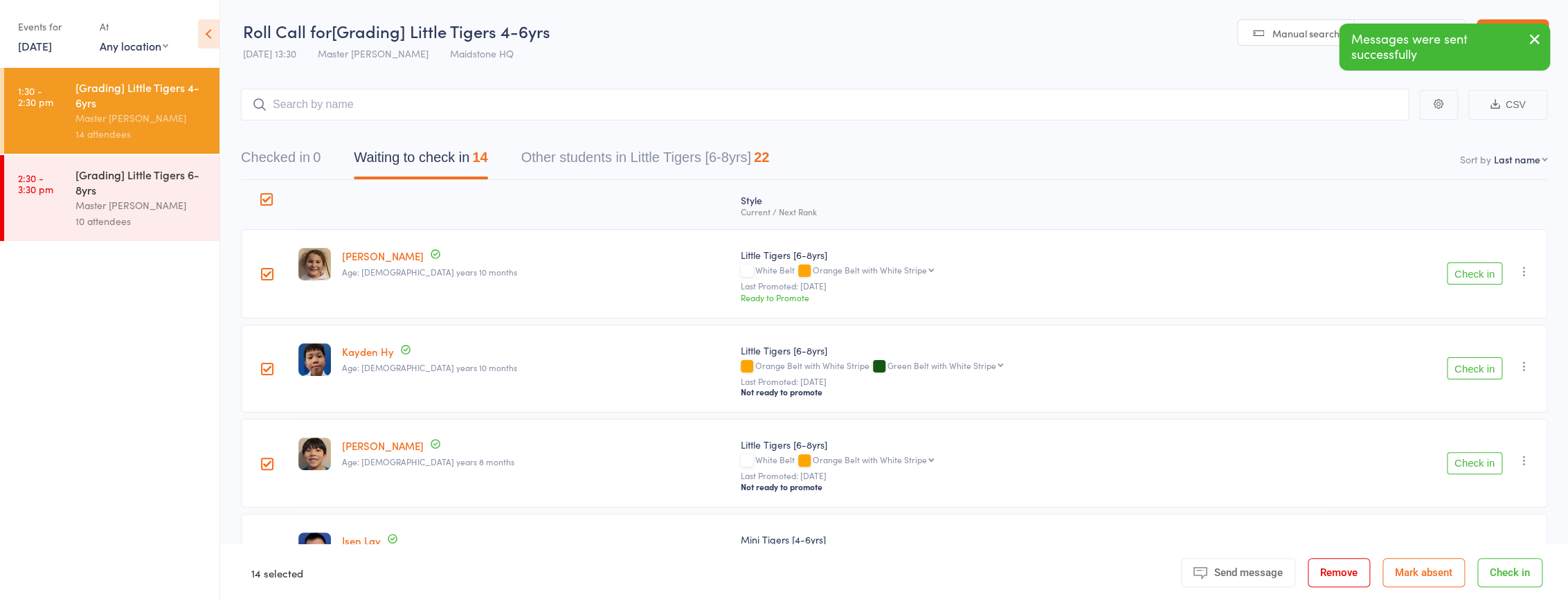
click at [157, 209] on div "Master [PERSON_NAME]" at bounding box center [141, 205] width 132 height 16
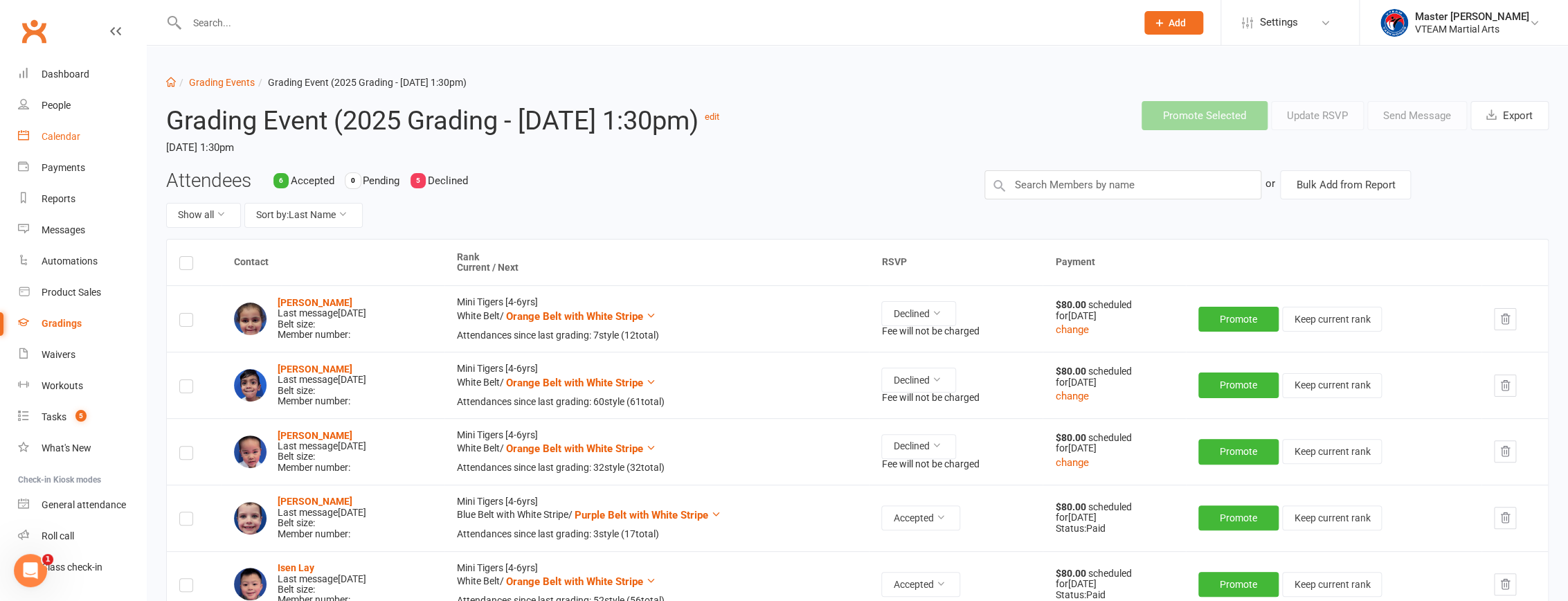
click at [69, 131] on div "Calendar" at bounding box center [61, 136] width 39 height 11
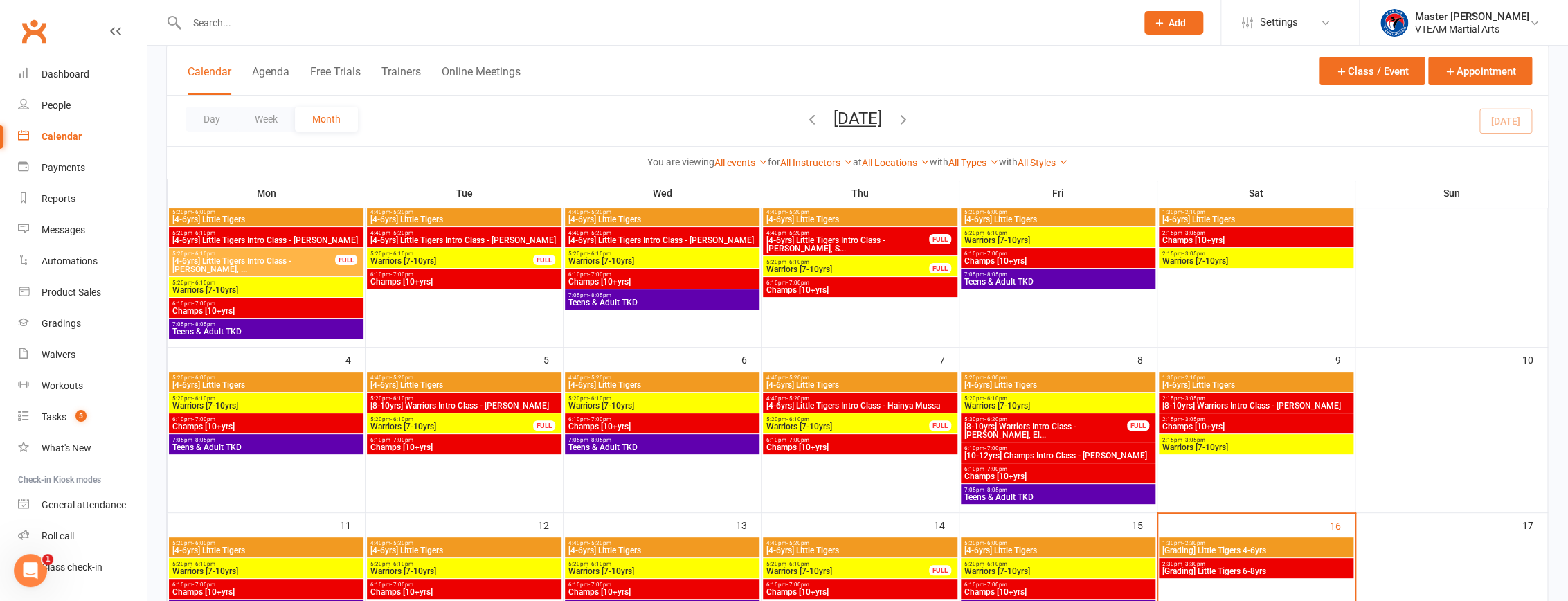
scroll to position [125, 0]
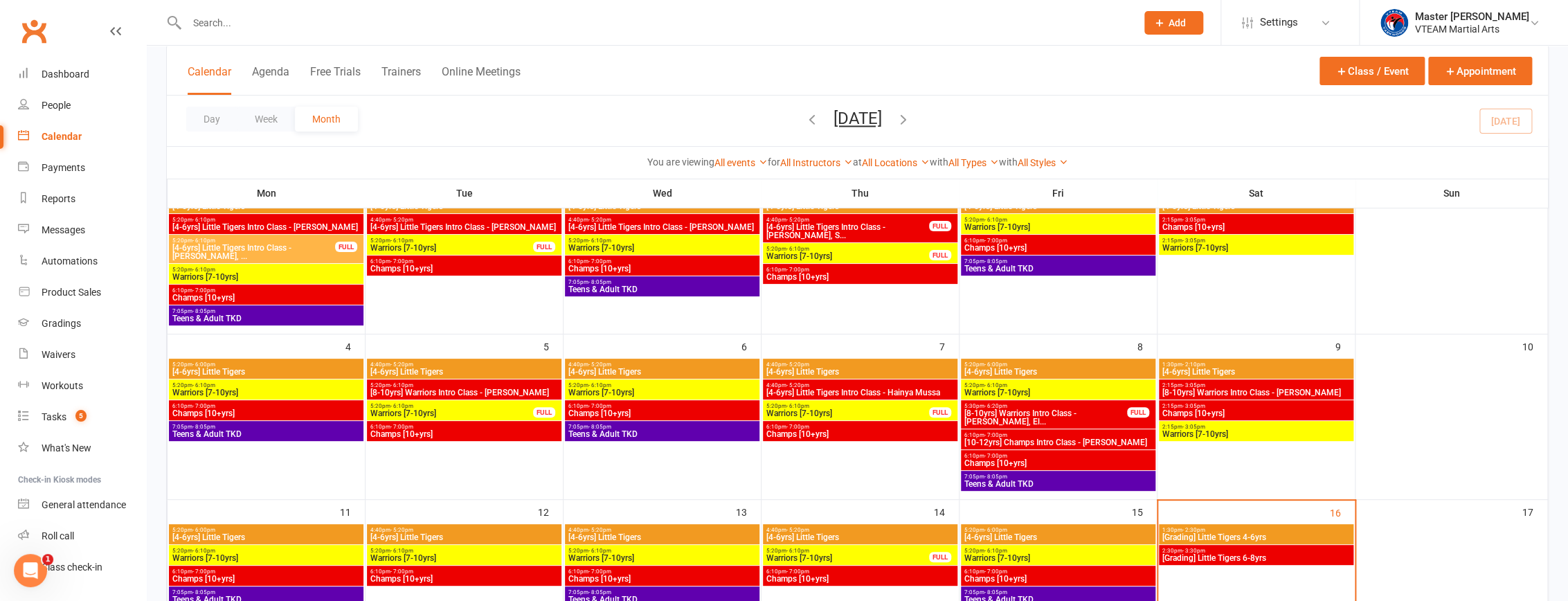
click at [1283, 528] on span "1:30pm - 2:30pm" at bounding box center [1255, 530] width 189 height 6
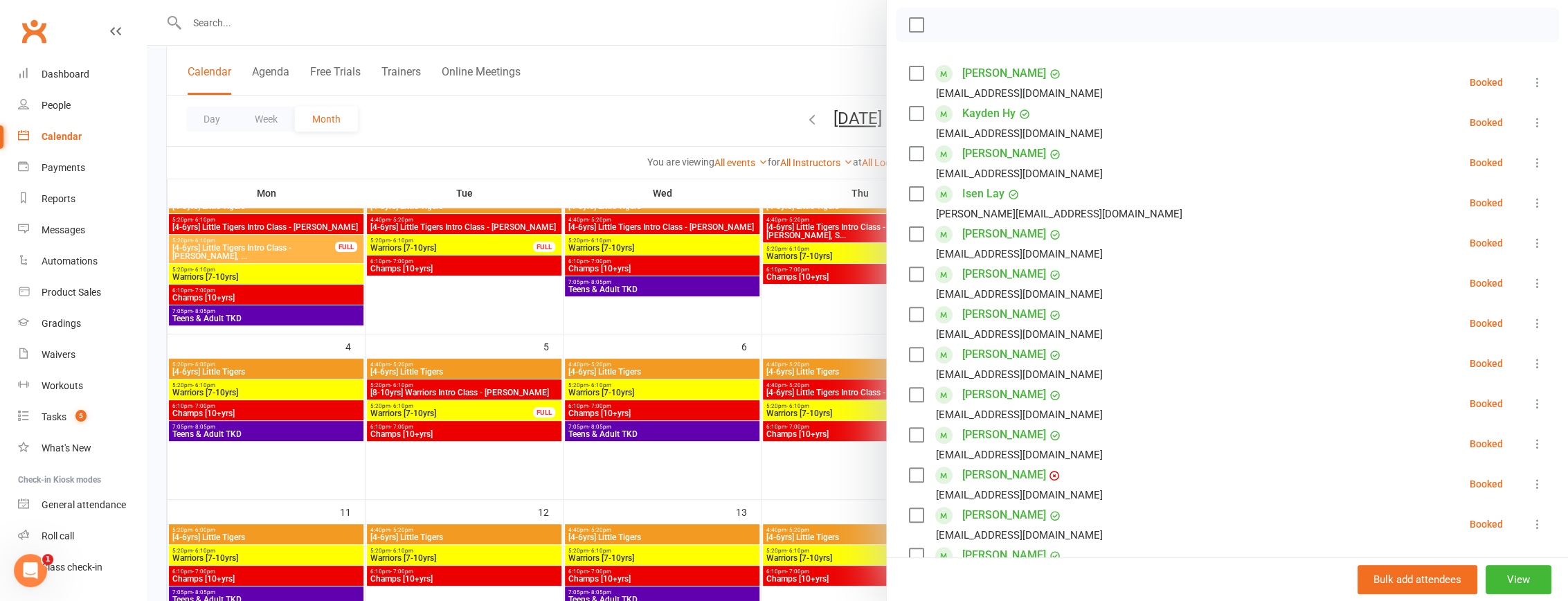
scroll to position [0, 0]
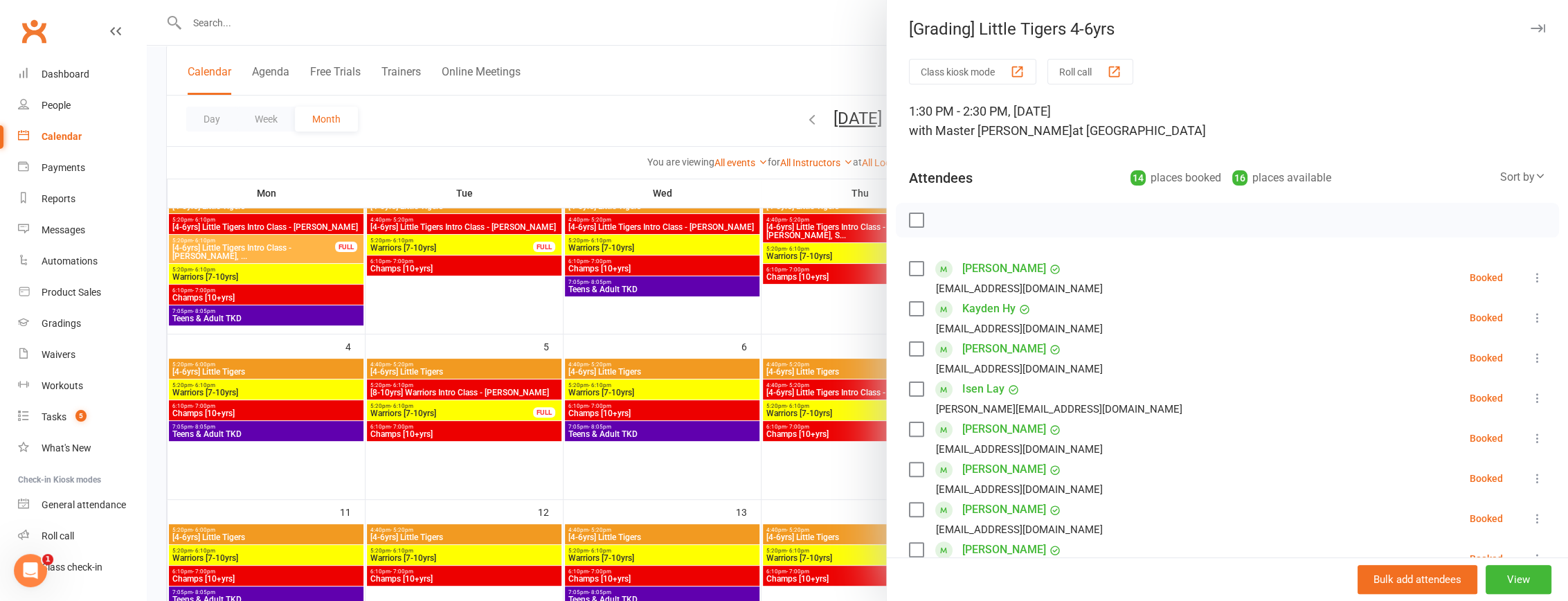
click at [916, 220] on label at bounding box center [916, 220] width 14 height 14
click at [1000, 222] on icon "button" at bounding box center [1005, 220] width 15 height 15
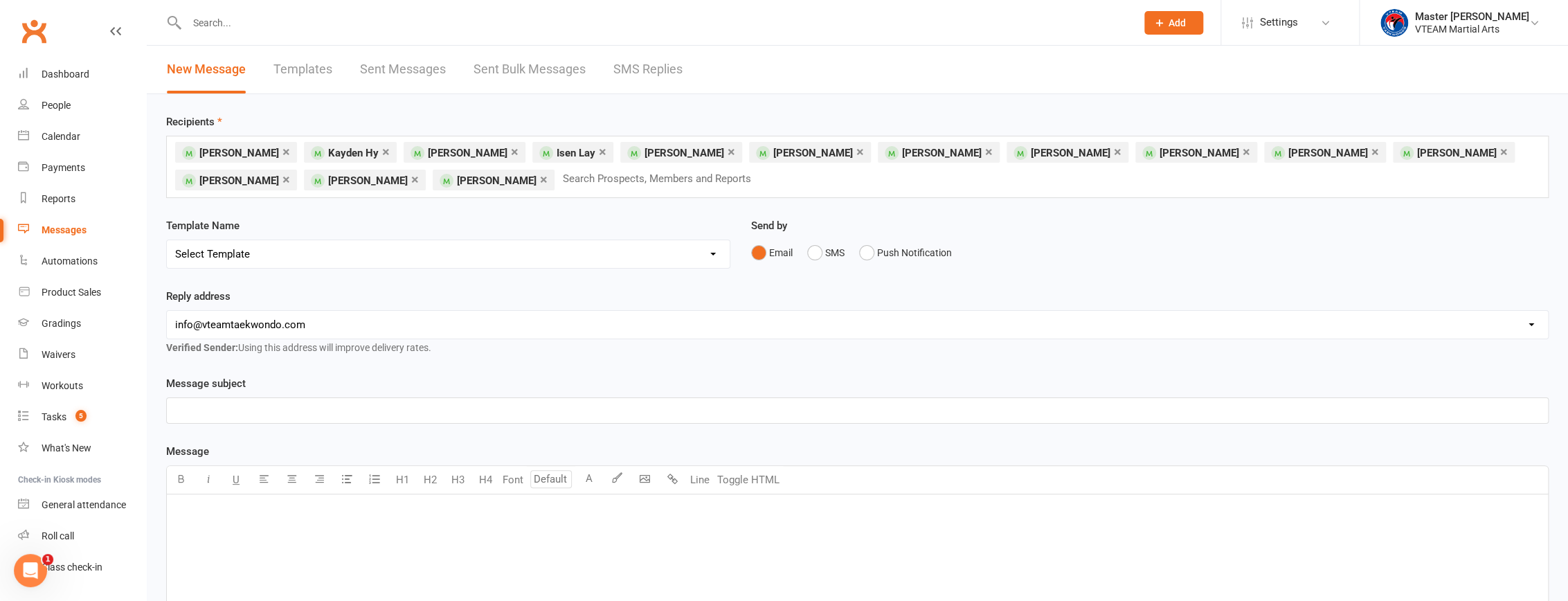
click at [669, 249] on select "Select Template [Email] 2 days after trial [Email] 3-4 days after trial [Email]…" at bounding box center [448, 254] width 562 height 28
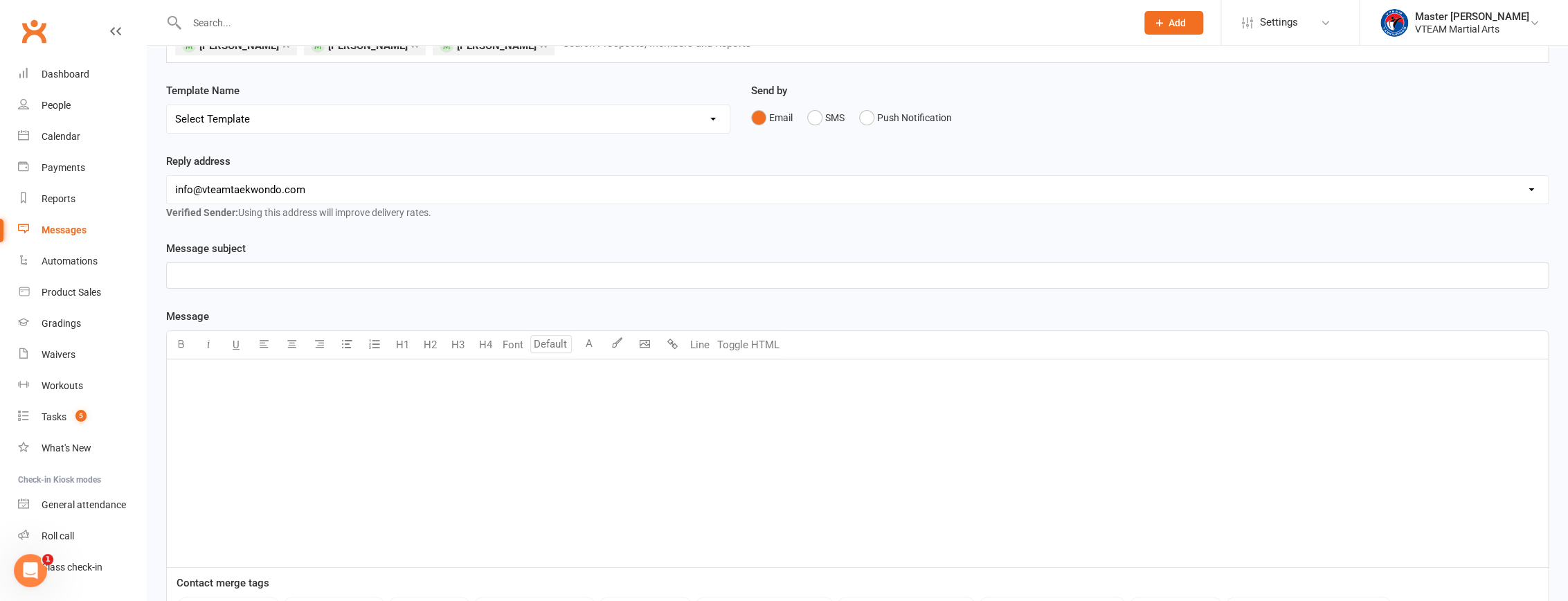
scroll to position [125, 0]
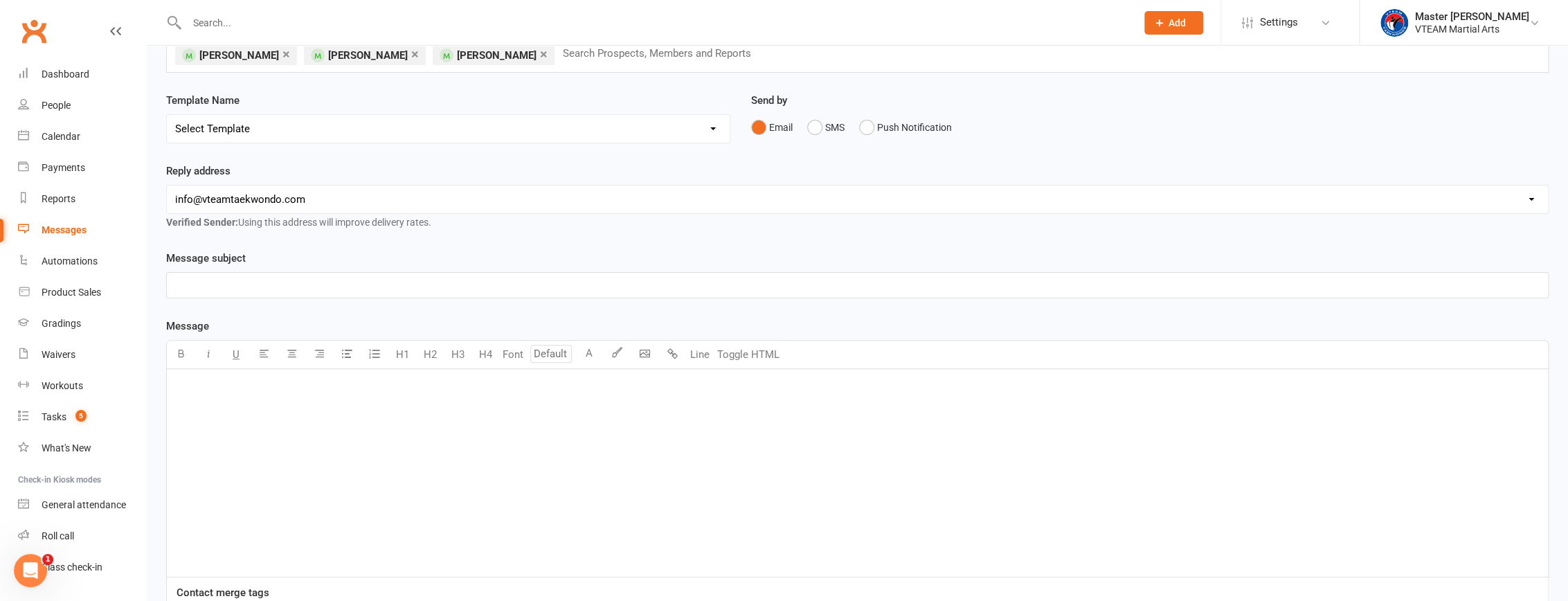
click at [479, 132] on select "Select Template [Email] 2 days after trial [Email] 3-4 days after trial [Email]…" at bounding box center [448, 129] width 562 height 28
click at [806, 407] on div "﻿" at bounding box center [857, 473] width 1381 height 208
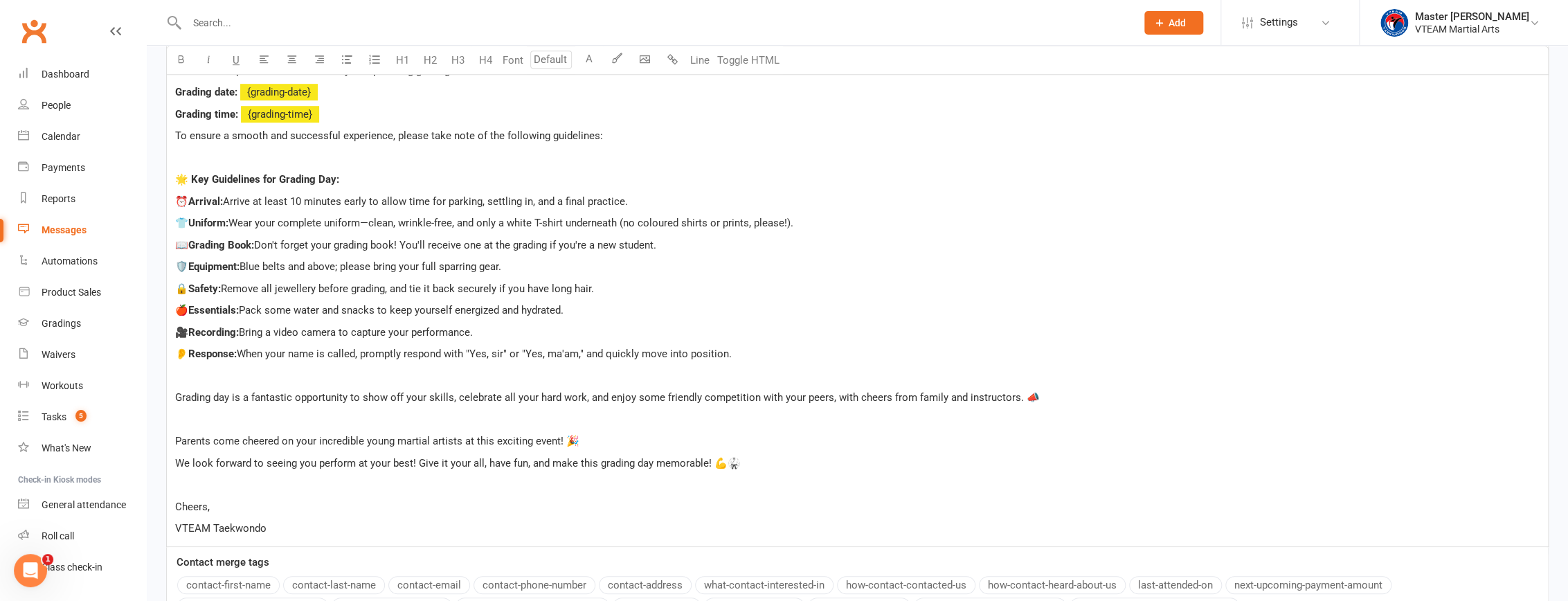
scroll to position [464, 0]
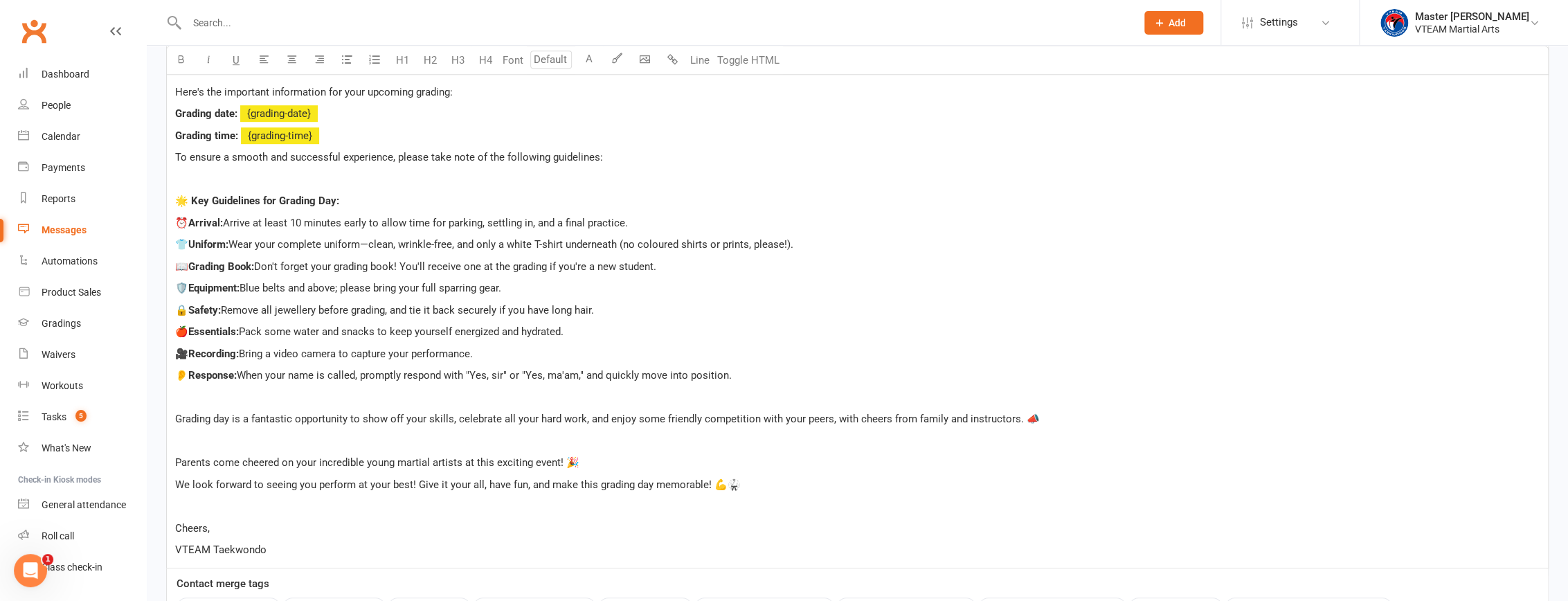
click at [288, 117] on span "﻿ {grading-date}" at bounding box center [280, 114] width 78 height 13
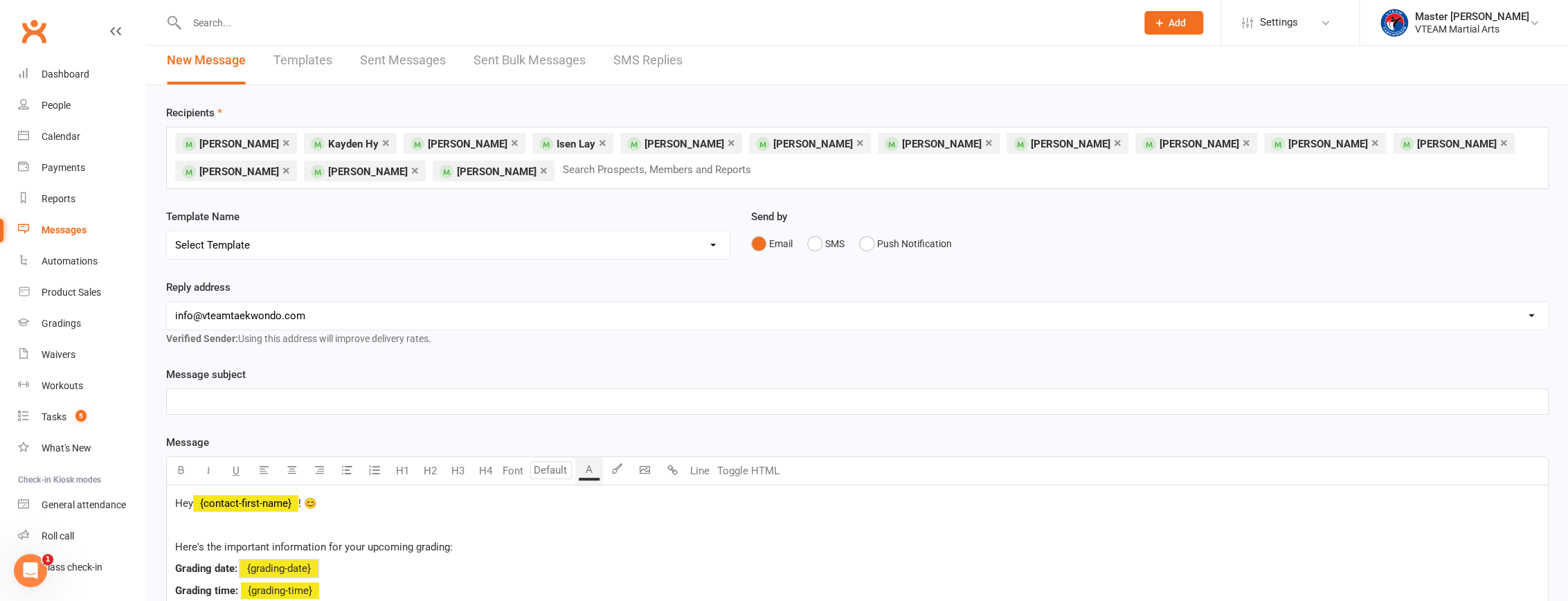
scroll to position [0, 0]
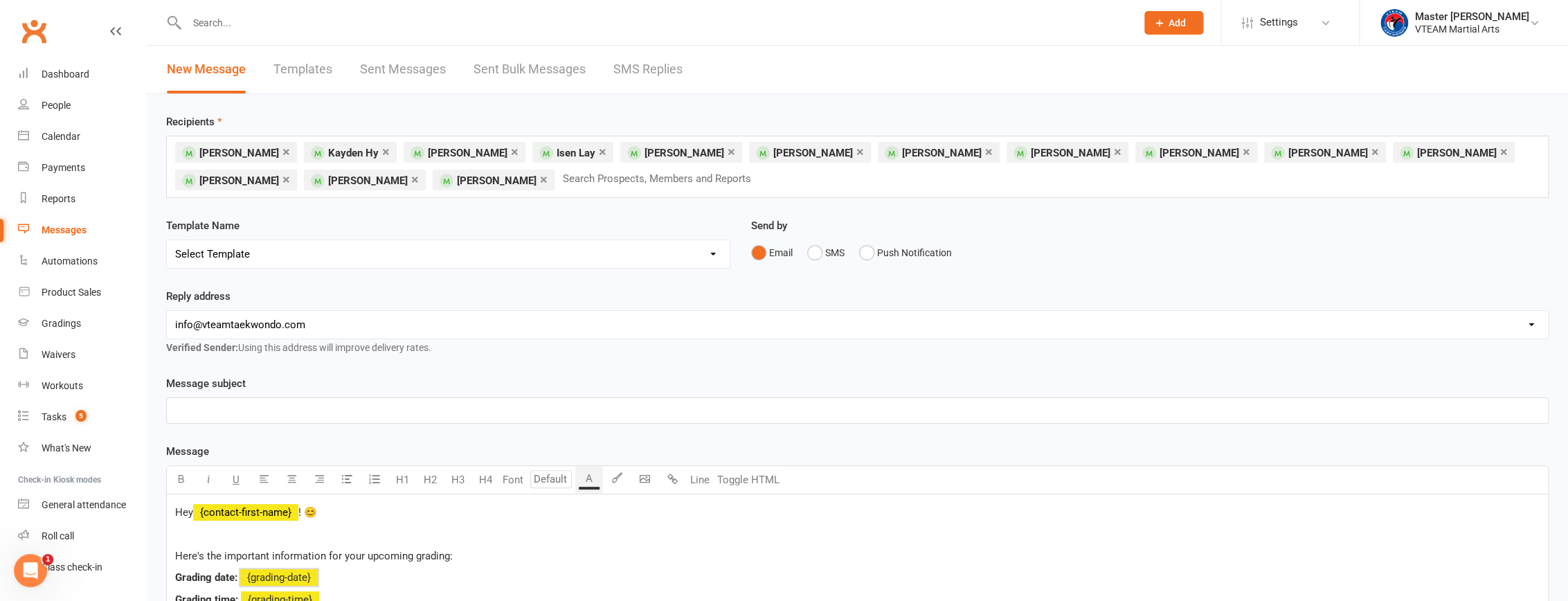
click at [333, 415] on p "﻿" at bounding box center [857, 411] width 1365 height 17
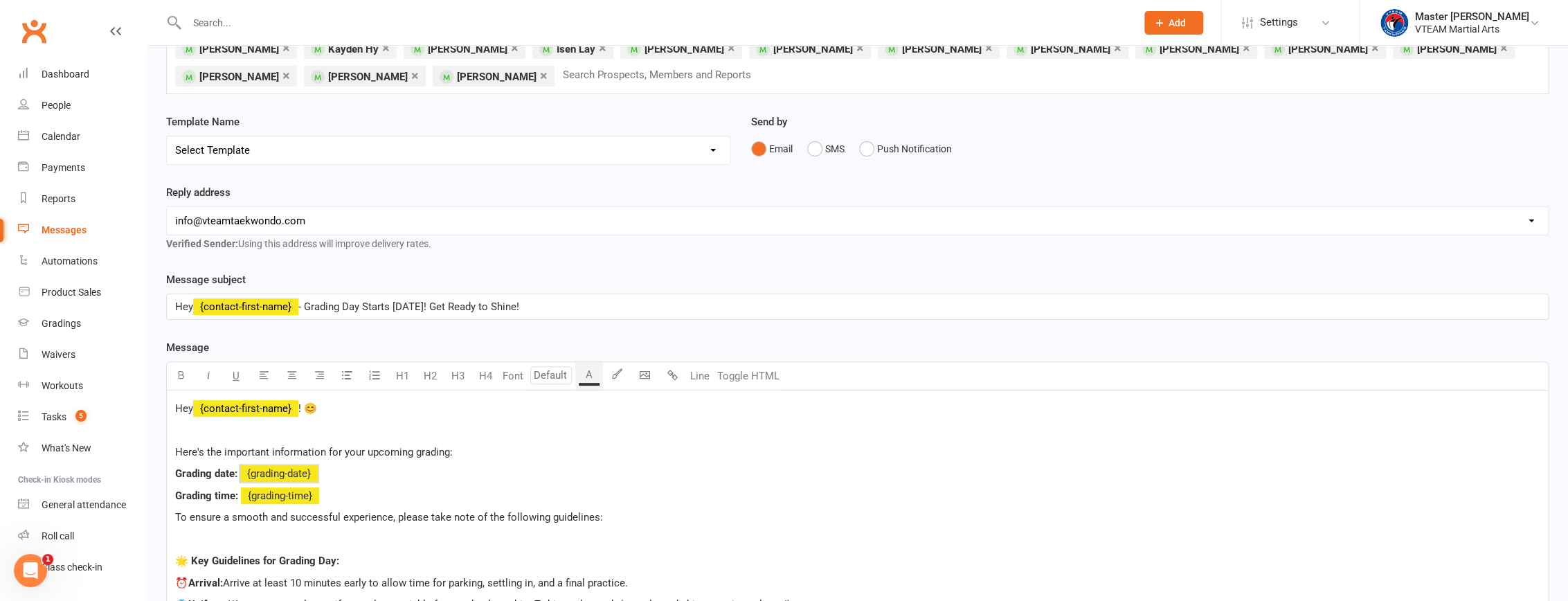
scroll to position [125, 0]
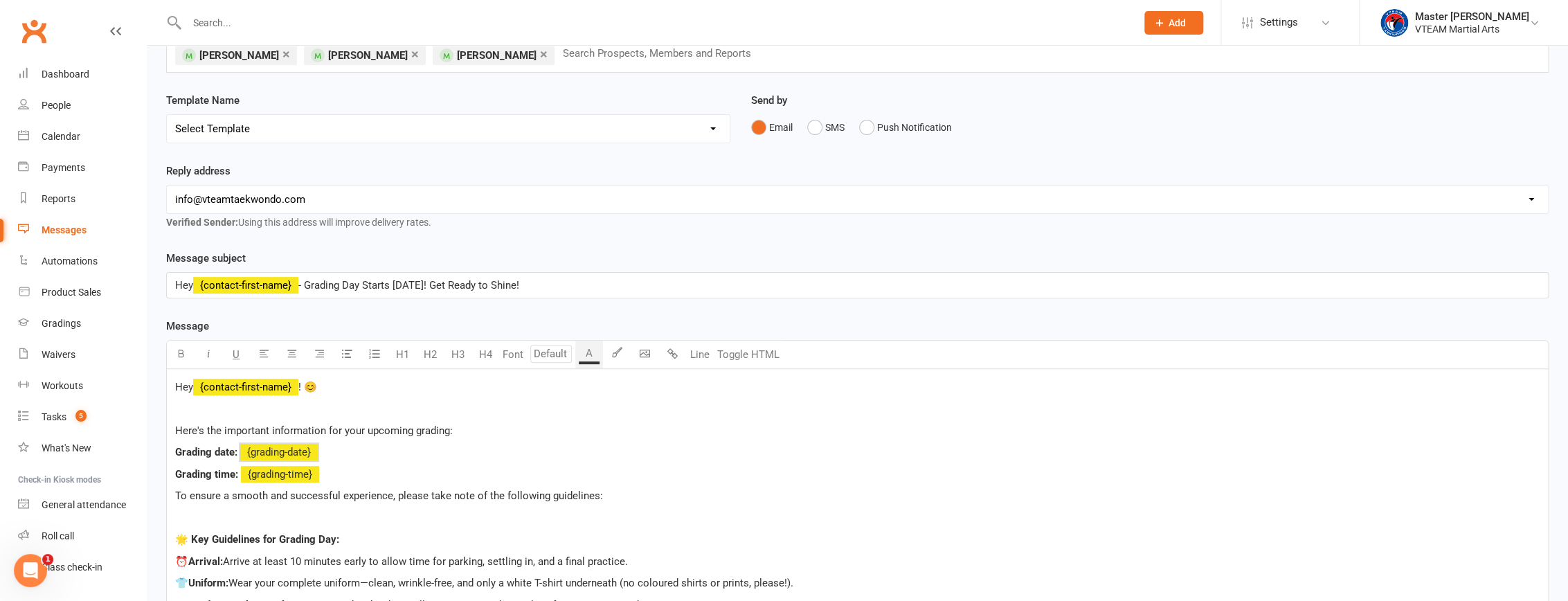
click at [297, 448] on span "﻿ {grading-date}" at bounding box center [280, 452] width 78 height 13
click at [280, 480] on p "Grading time: ﻿ {grading-time} ﻿" at bounding box center [857, 475] width 1365 height 17
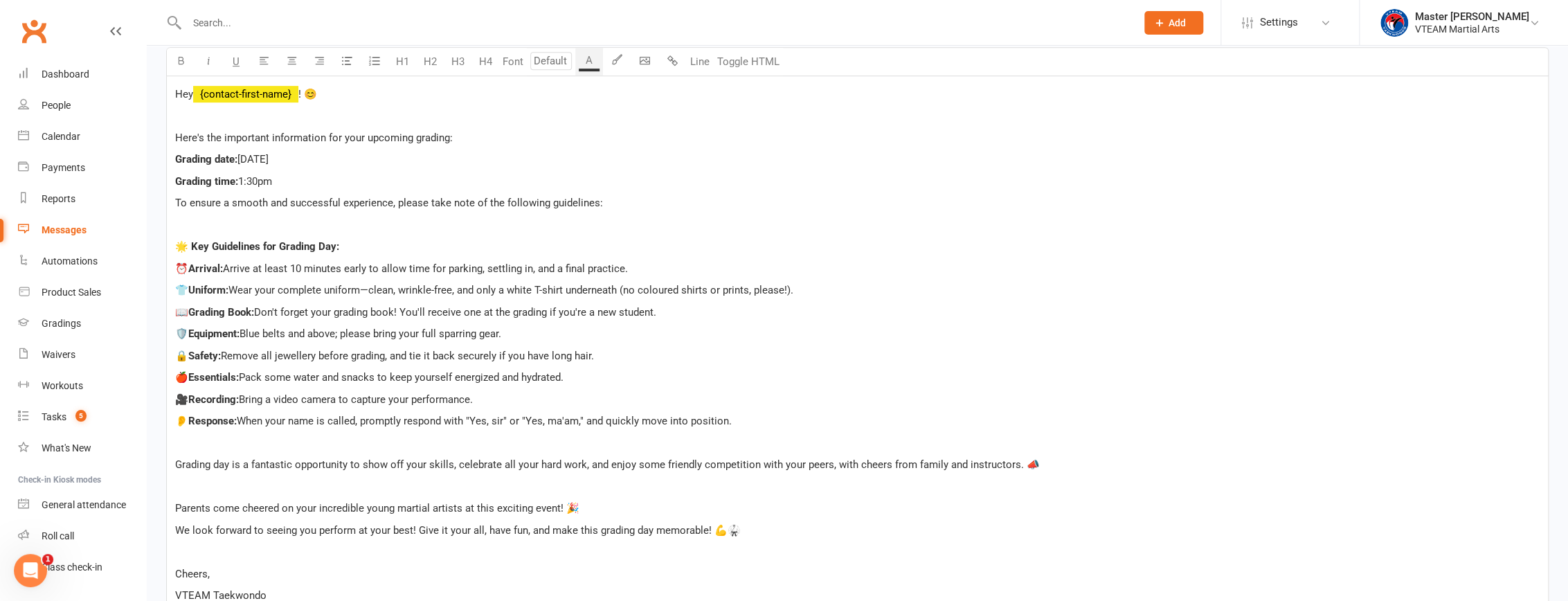
scroll to position [441, 0]
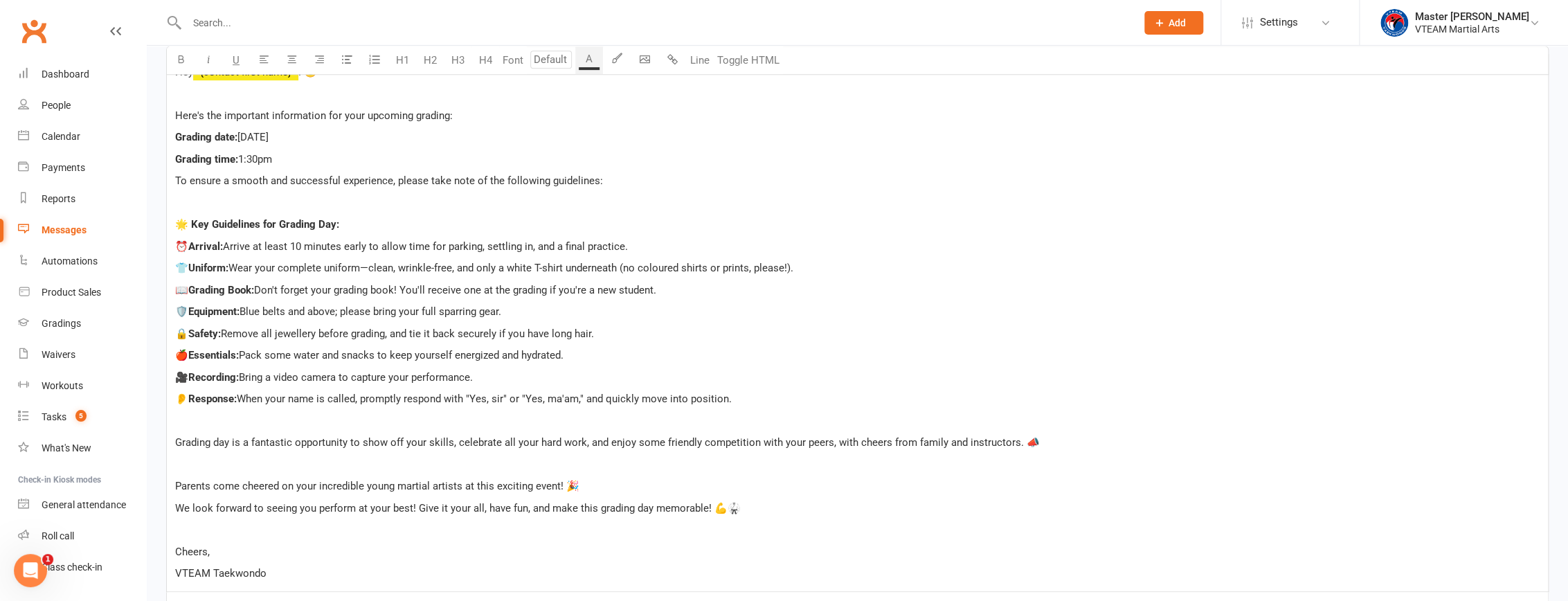
click at [218, 310] on span "Equipment:" at bounding box center [213, 311] width 51 height 13
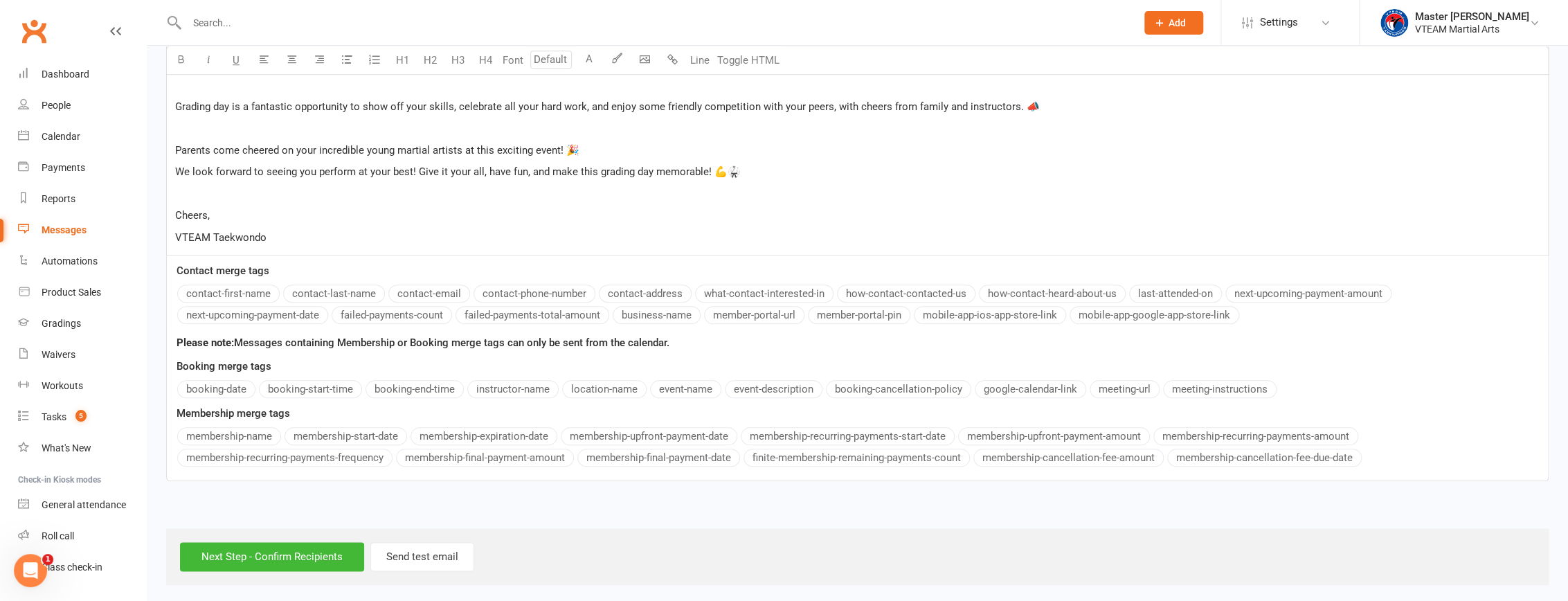
scroll to position [757, 0]
click at [316, 550] on input "Next Step - Confirm Recipients" at bounding box center [271, 554] width 184 height 29
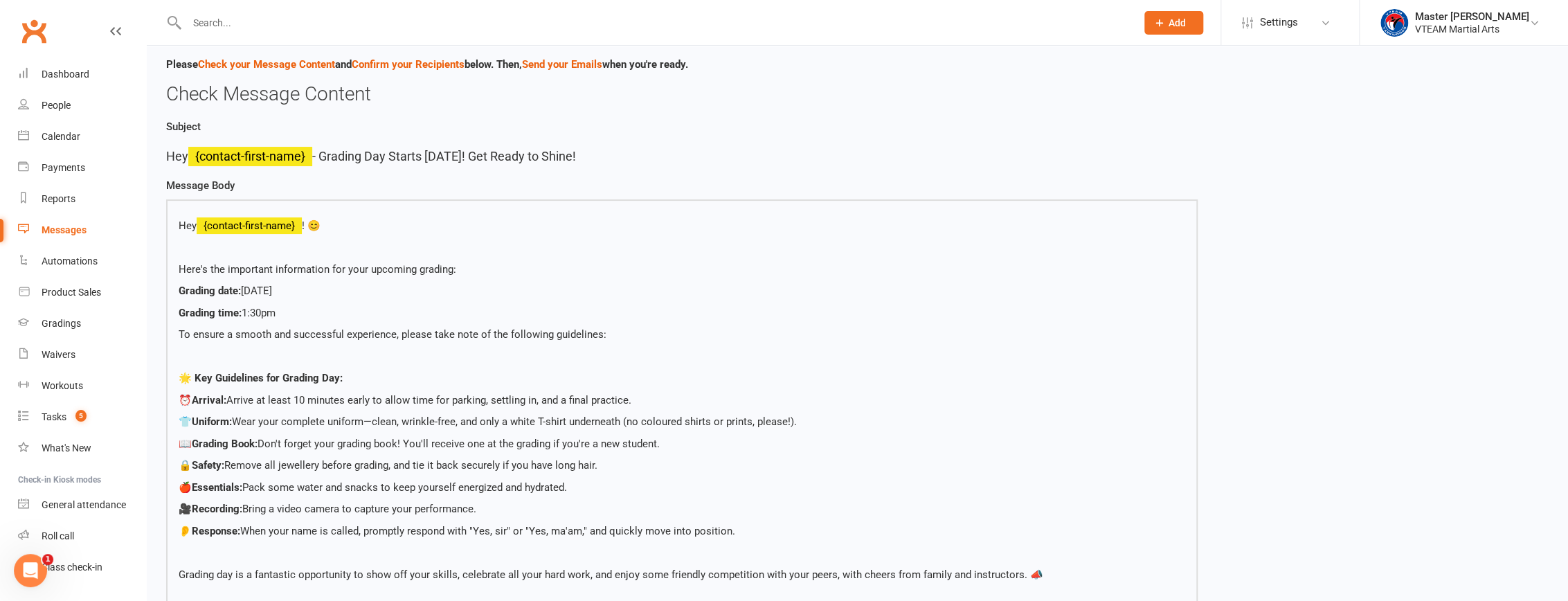
scroll to position [63, 0]
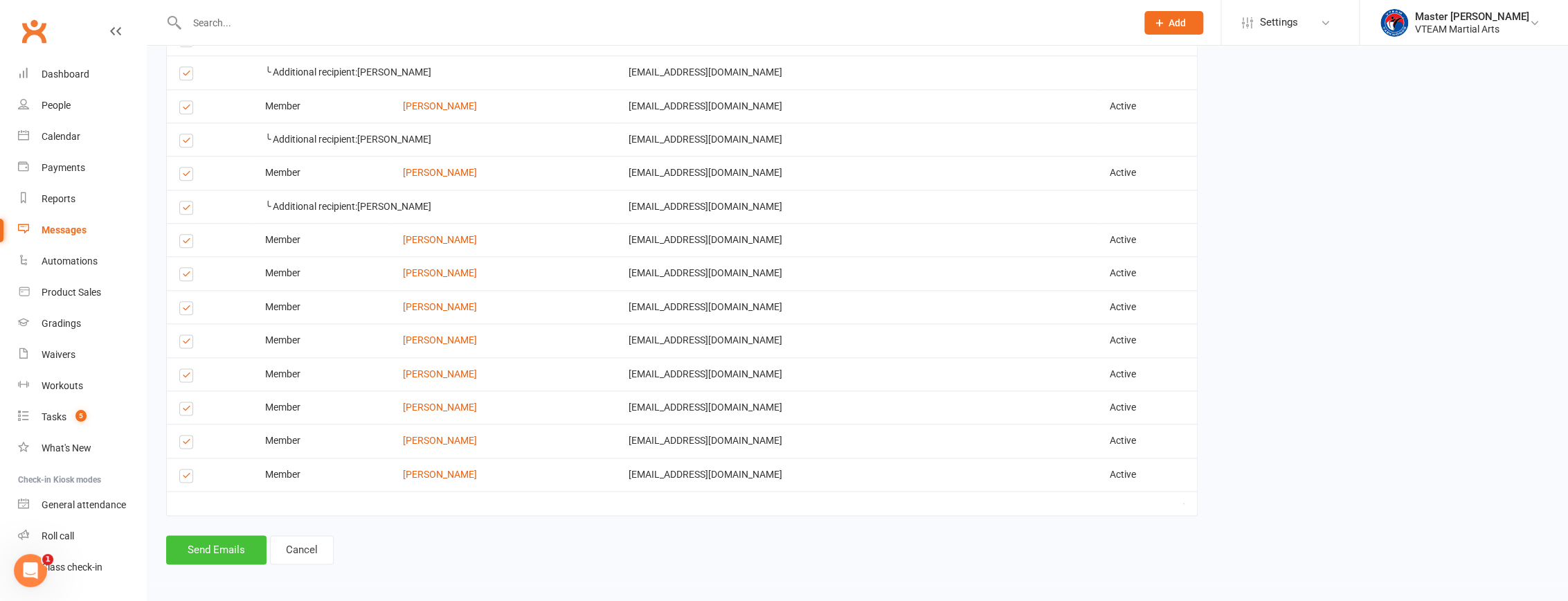
click at [230, 548] on button "Send Emails" at bounding box center [216, 550] width 100 height 29
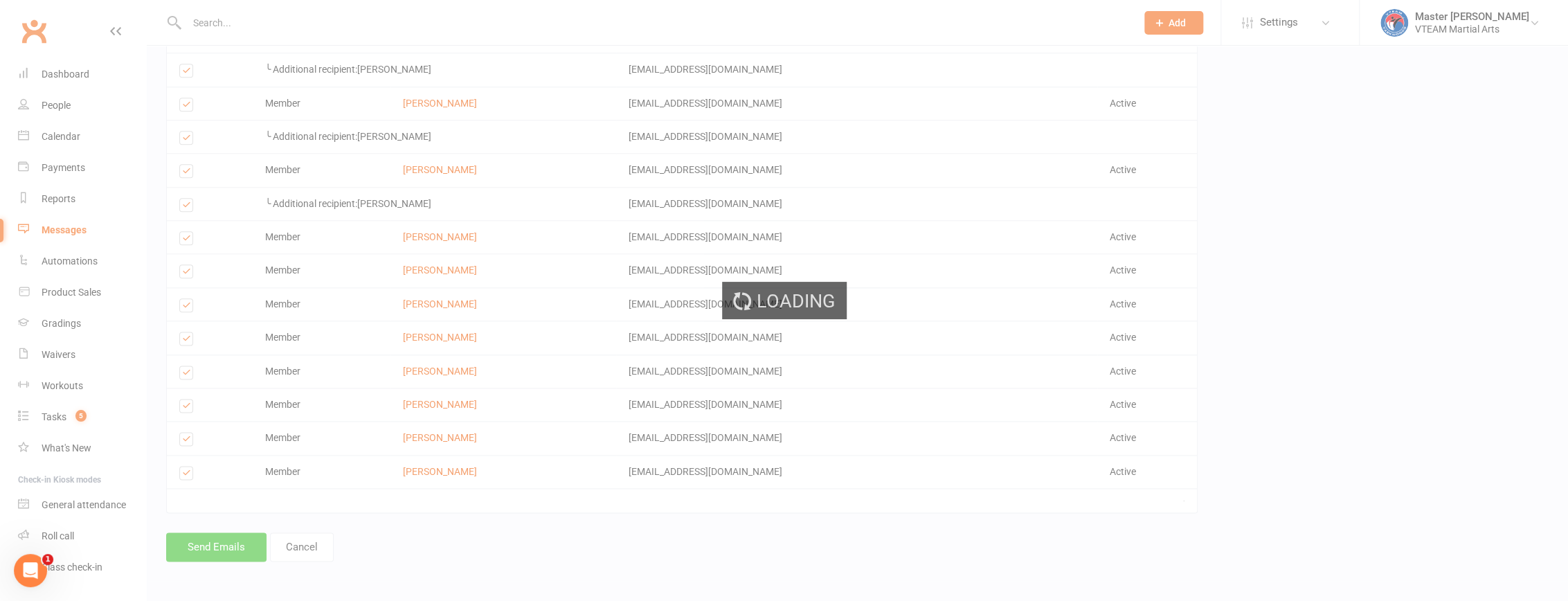
scroll to position [966, 0]
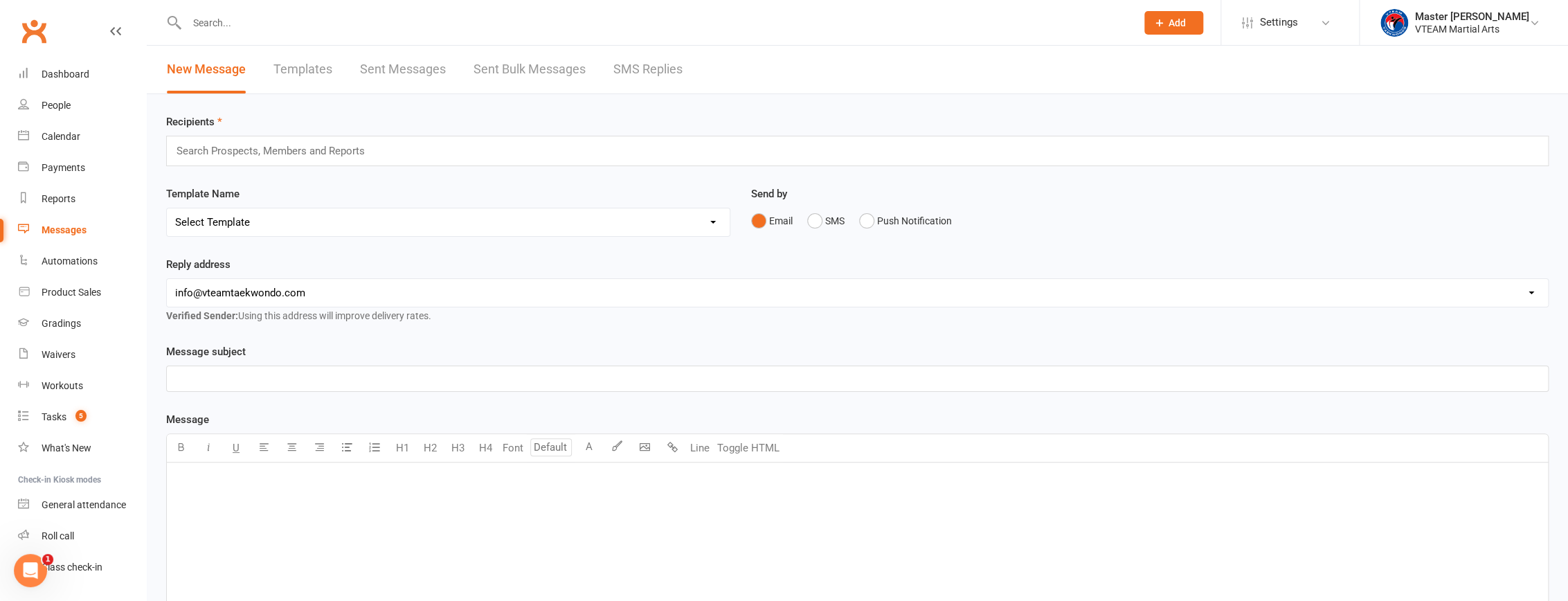
click at [312, 63] on link "Templates" at bounding box center [302, 70] width 58 height 47
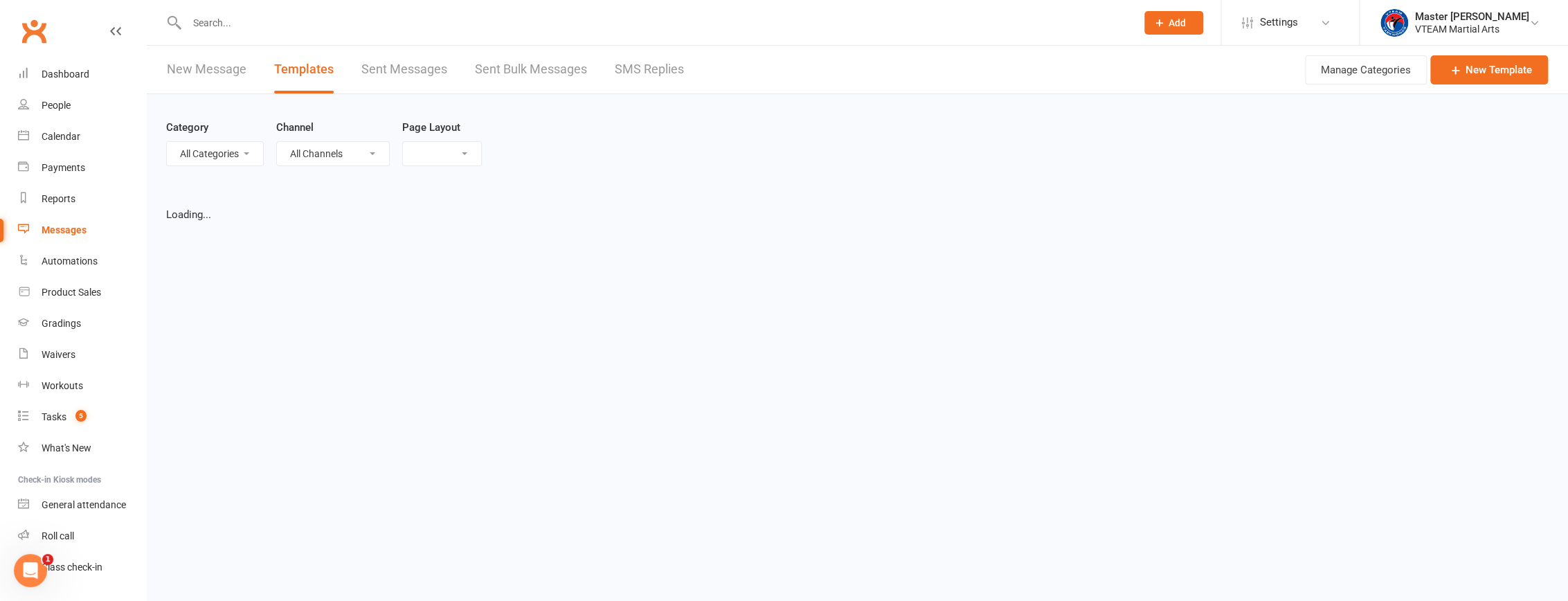
select select "list"
select select "100"
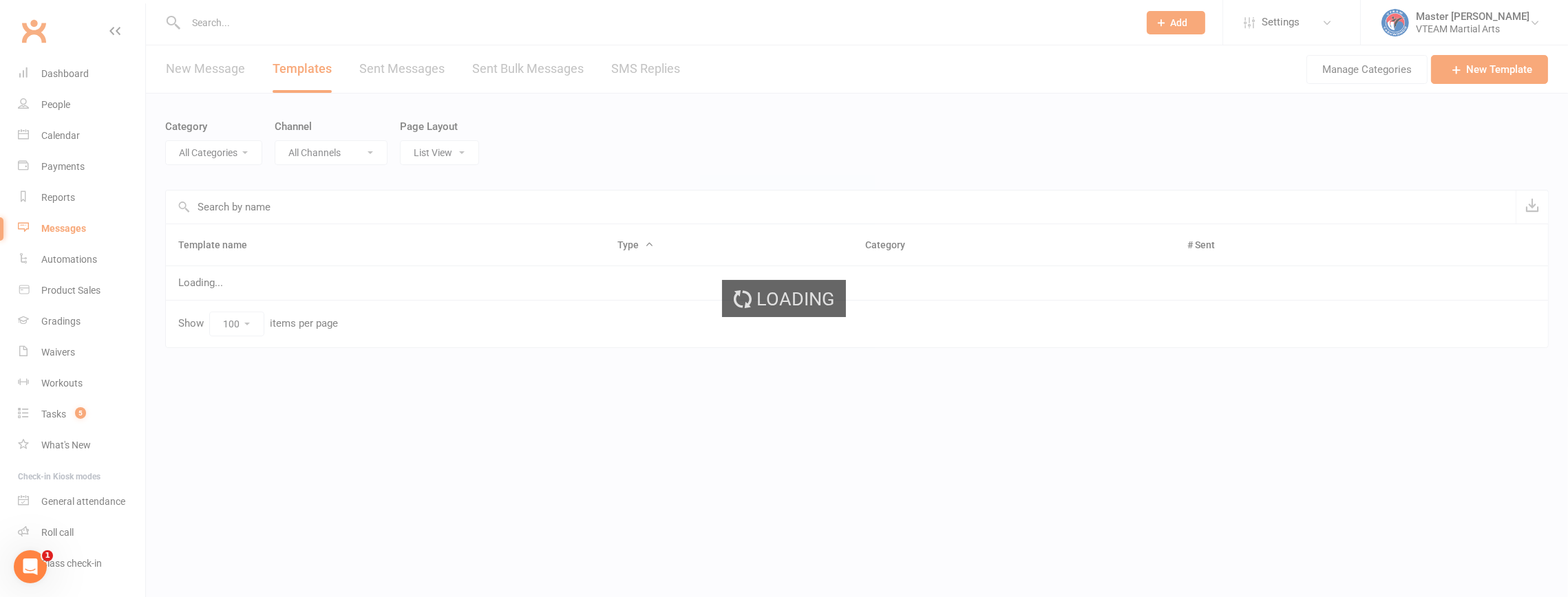
select select "6665"
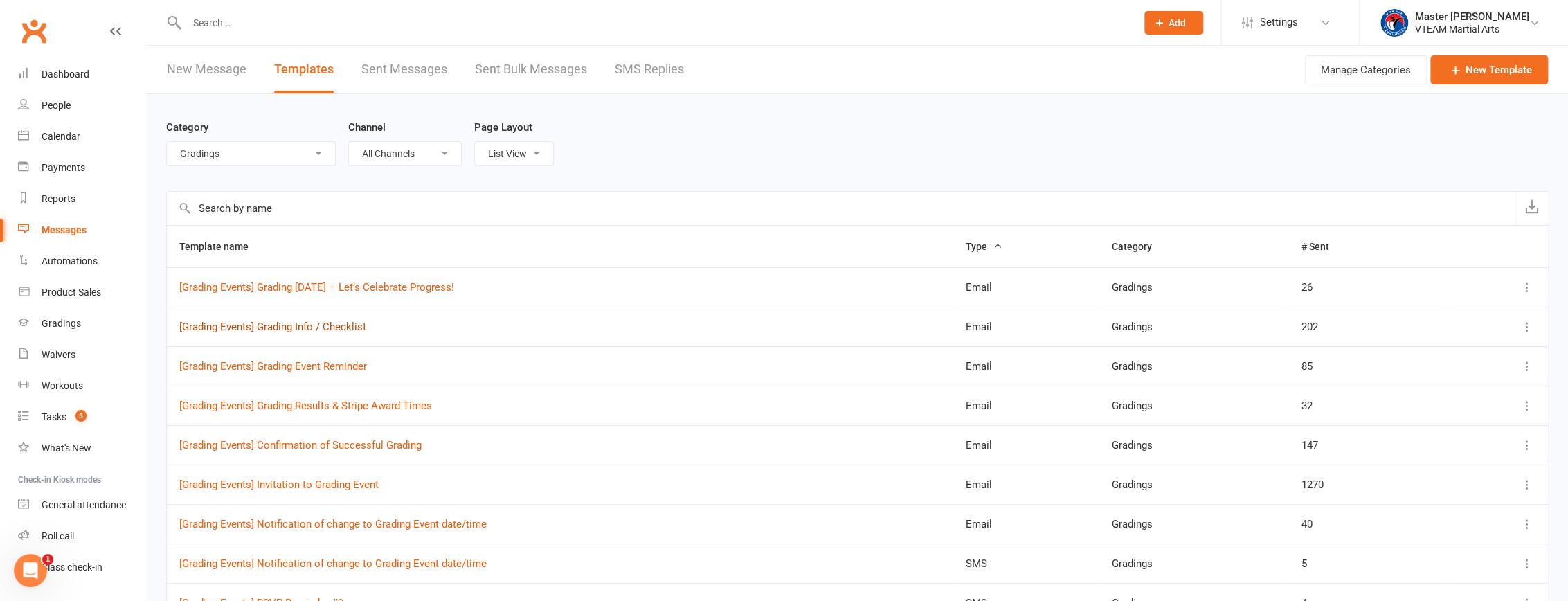
click at [342, 328] on link "[Grading Events] Grading Info / Checklist" at bounding box center [273, 326] width 187 height 13
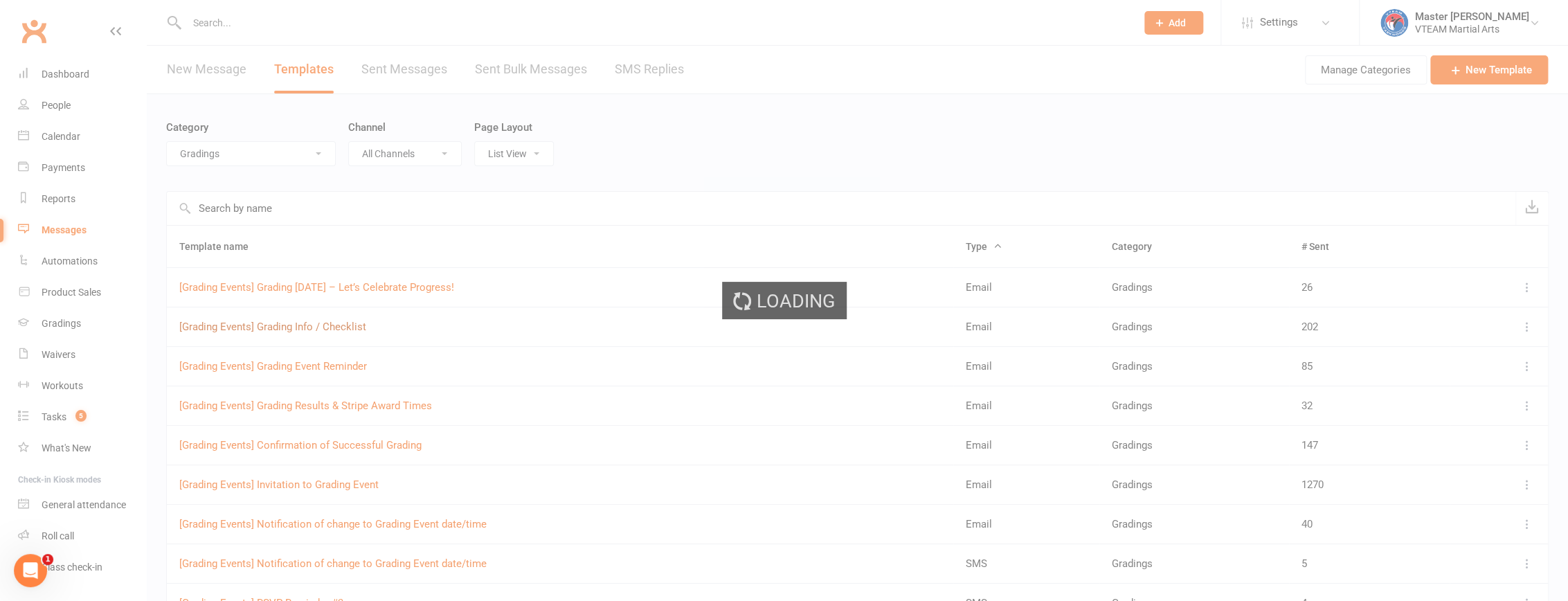
select select "grading_event_template"
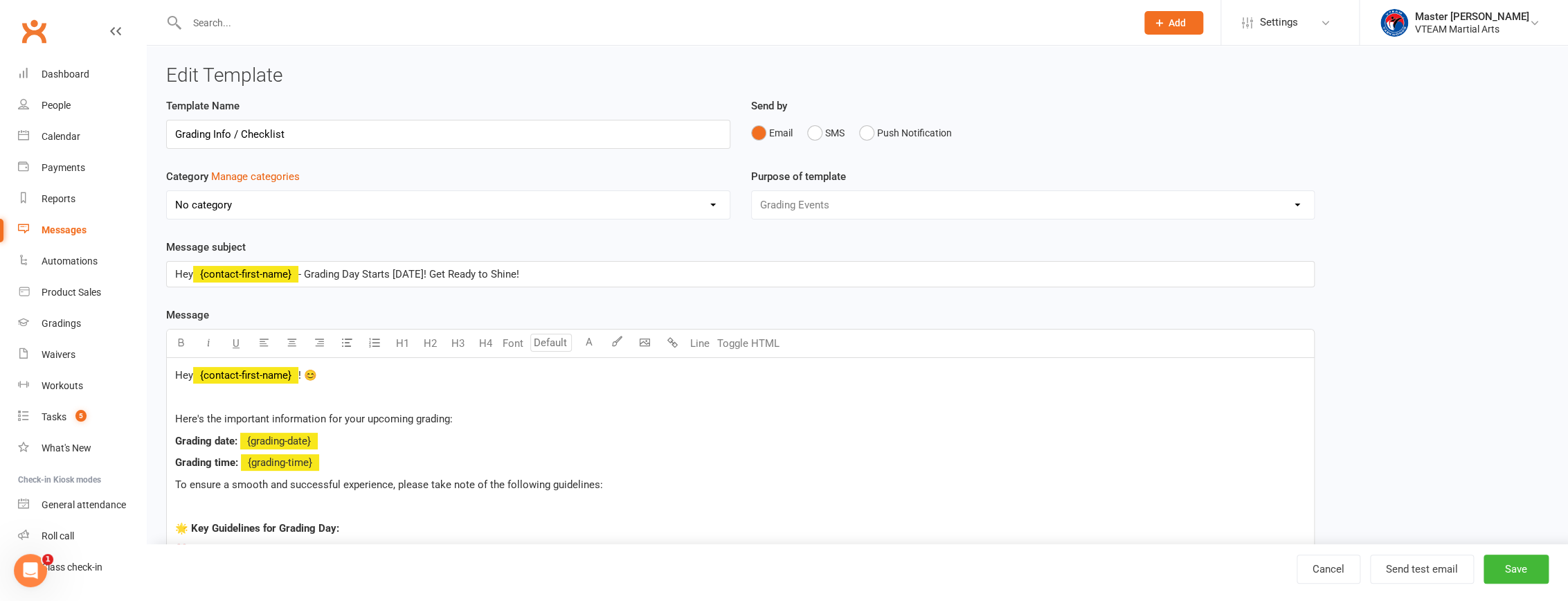
select select "6665"
click at [417, 426] on p "Here's the important information for your upcoming grading:" at bounding box center [740, 420] width 1130 height 17
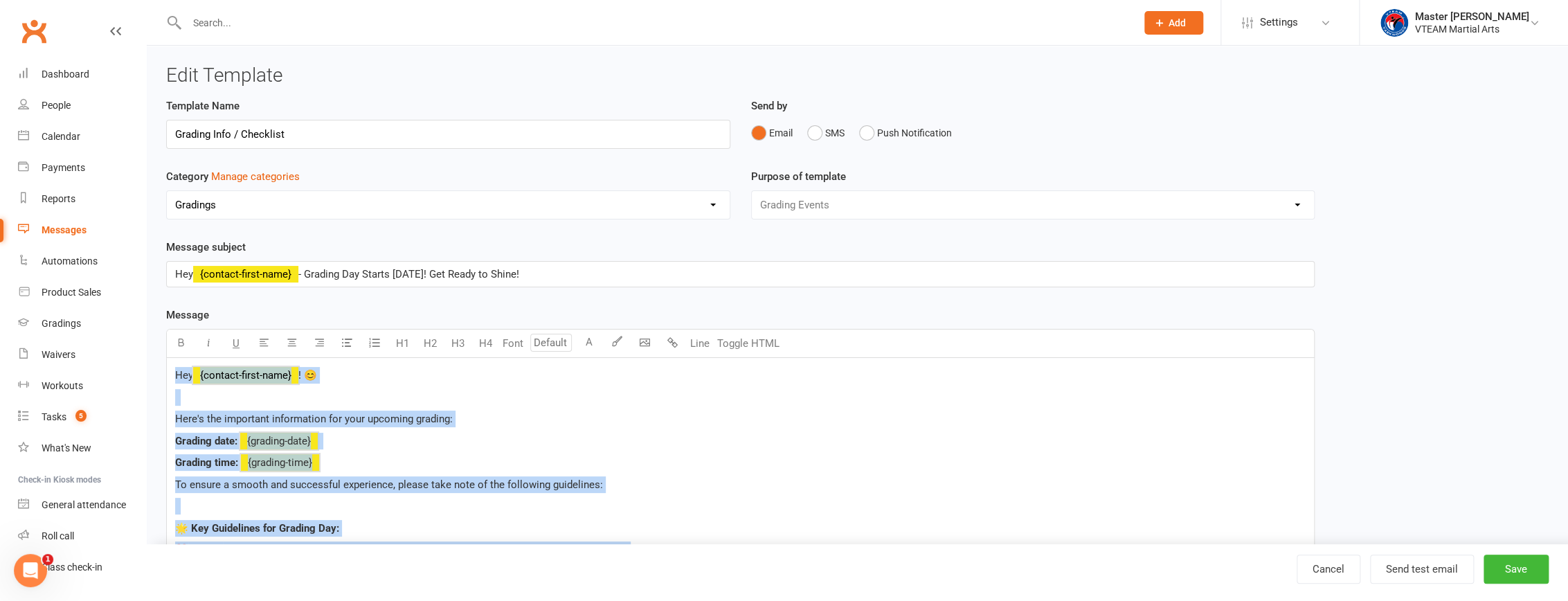
copy div "Hey ﻿ {contact-first-name} ! 😊 Here's the important information for your upcomi…"
